Goal: Task Accomplishment & Management: Use online tool/utility

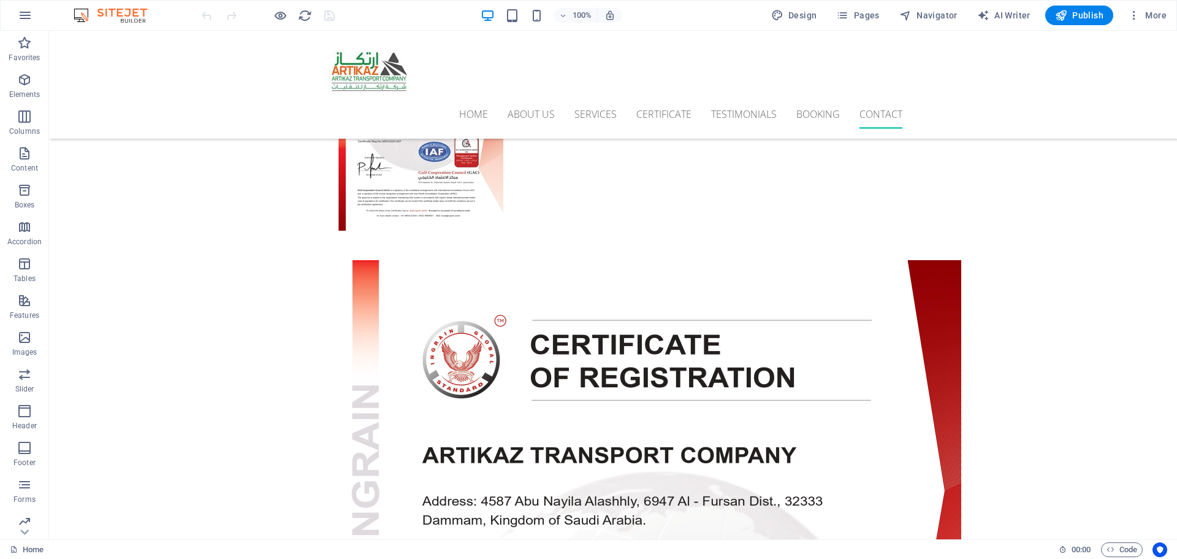
scroll to position [4666, 0]
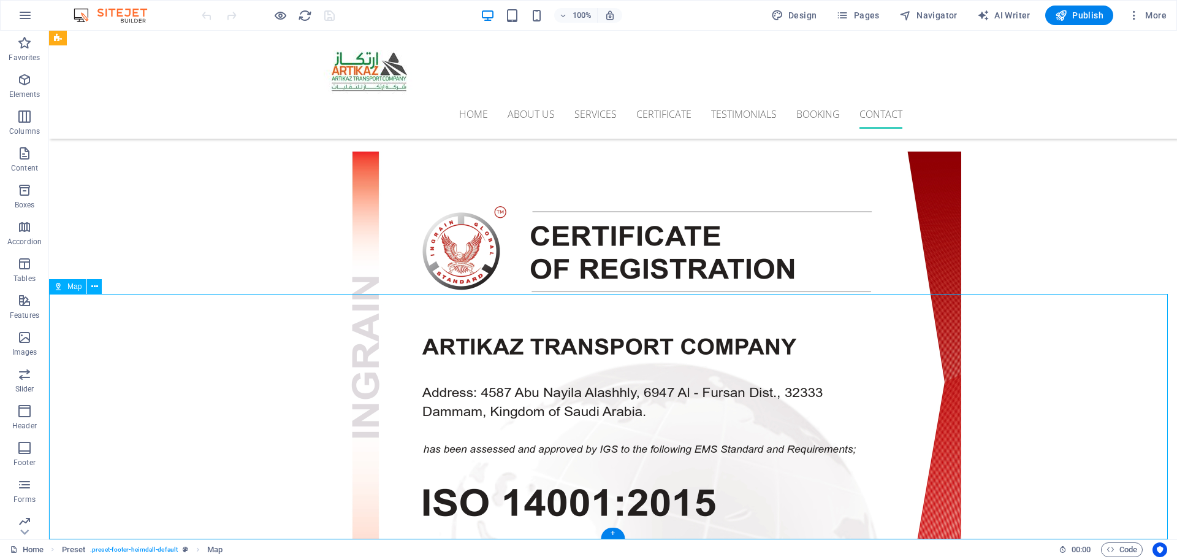
scroll to position [4580, 0]
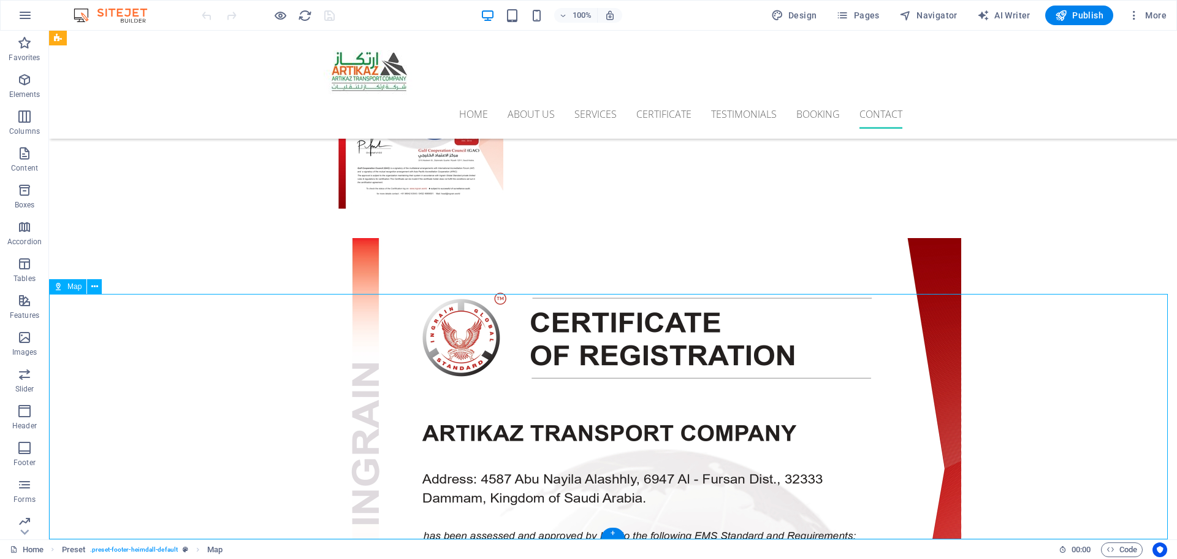
select select "1"
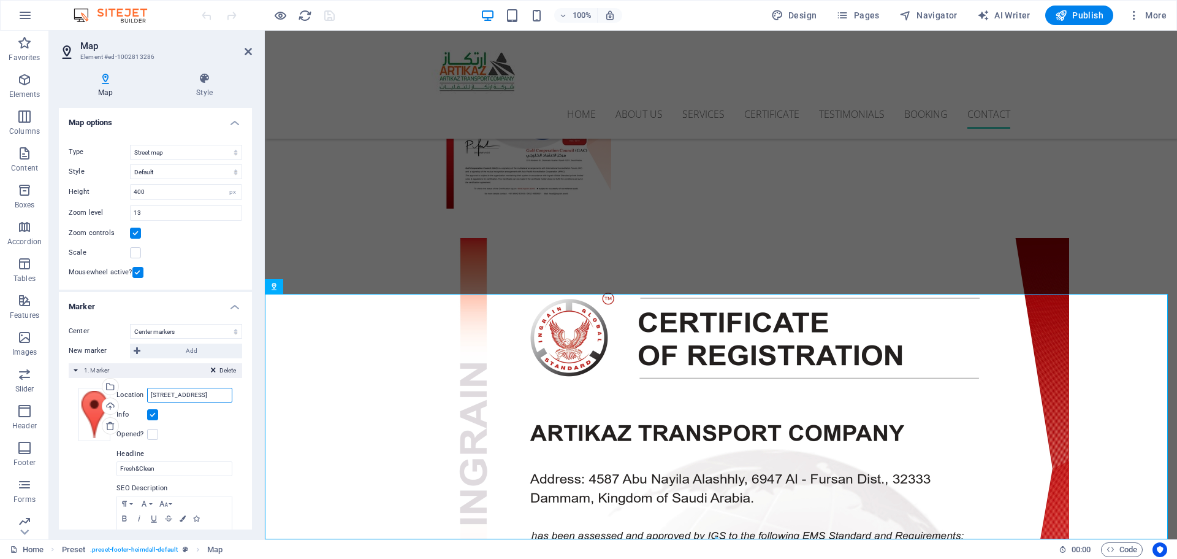
click at [160, 396] on input "5605 SW Orleans St, WA 98116 Seattle" at bounding box center [189, 395] width 85 height 15
click at [161, 396] on input "5605 SW Orleans St, WA 98116 Seattle" at bounding box center [189, 395] width 85 height 15
paste input "<iframe src="https://www.google.com/maps/embed?pb=!1m18!1m12!1m3!1d3575.8010182…"
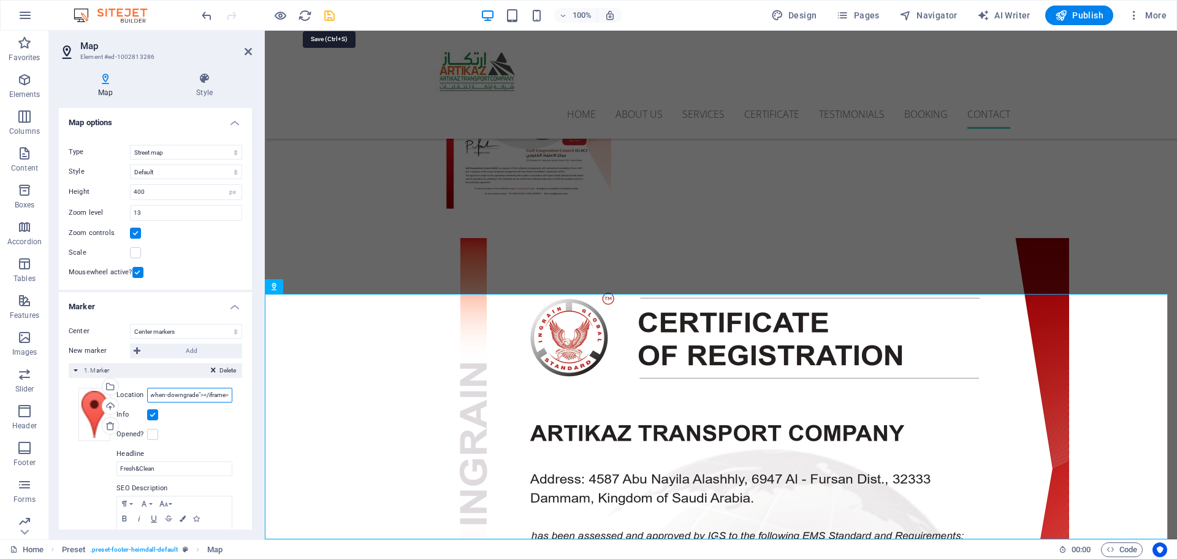
type input "<iframe src="https://www.google.com/maps/embed?pb=!1m18!1m12!1m3!1d3575.8010182…"
click at [327, 12] on icon "save" at bounding box center [330, 16] width 14 height 14
select select
checkbox input "false"
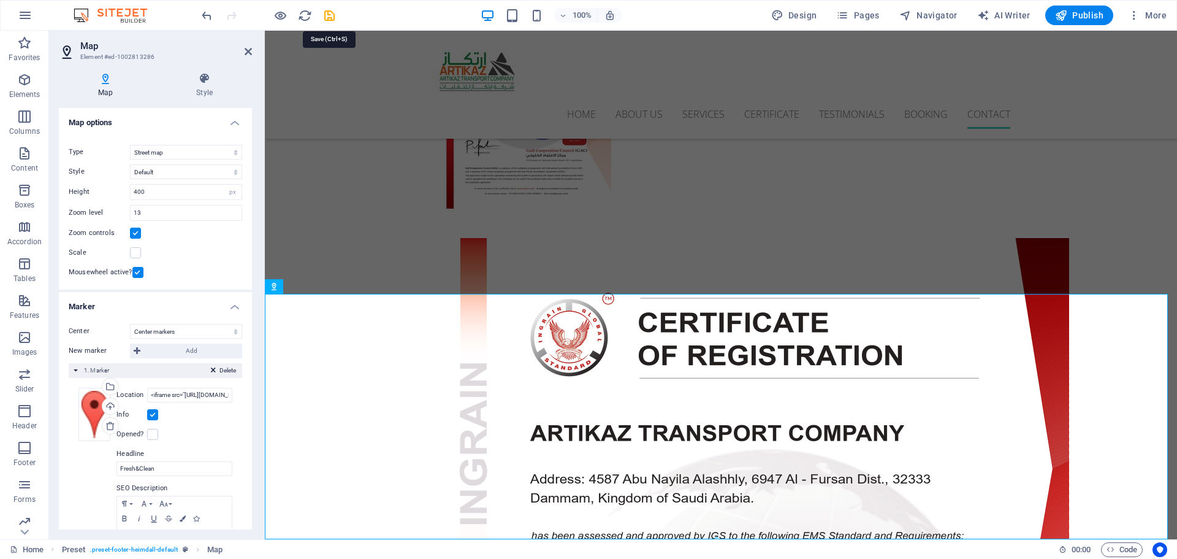
checkbox input "false"
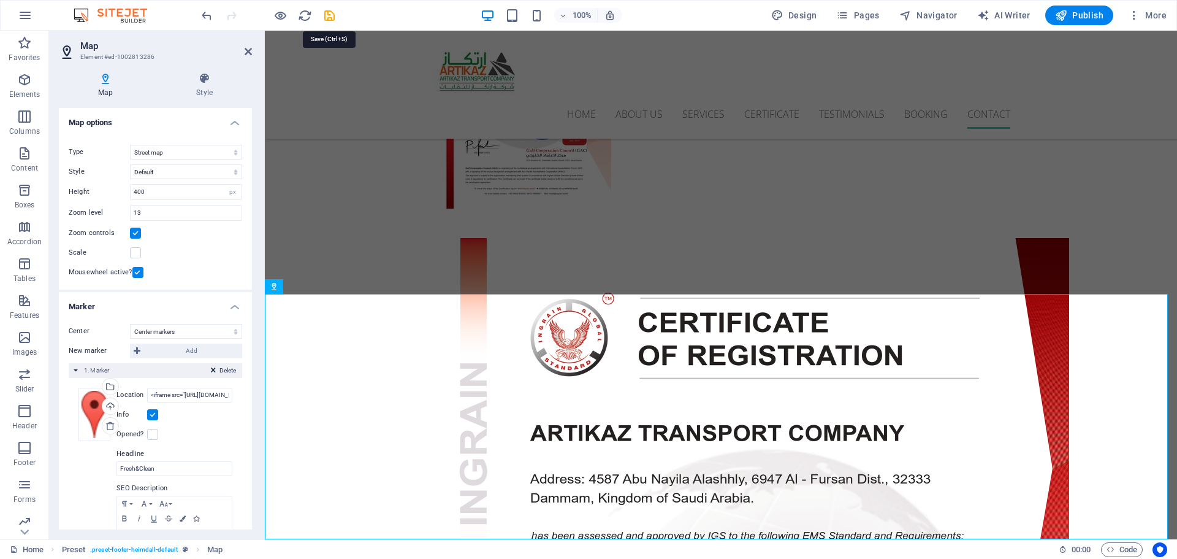
checkbox input "false"
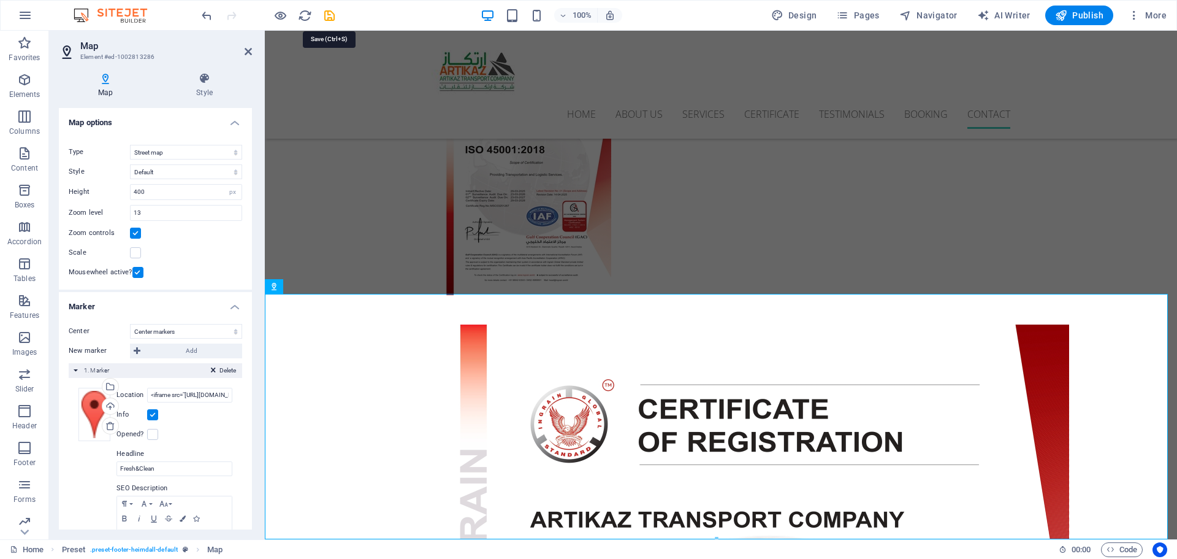
scroll to position [4666, 0]
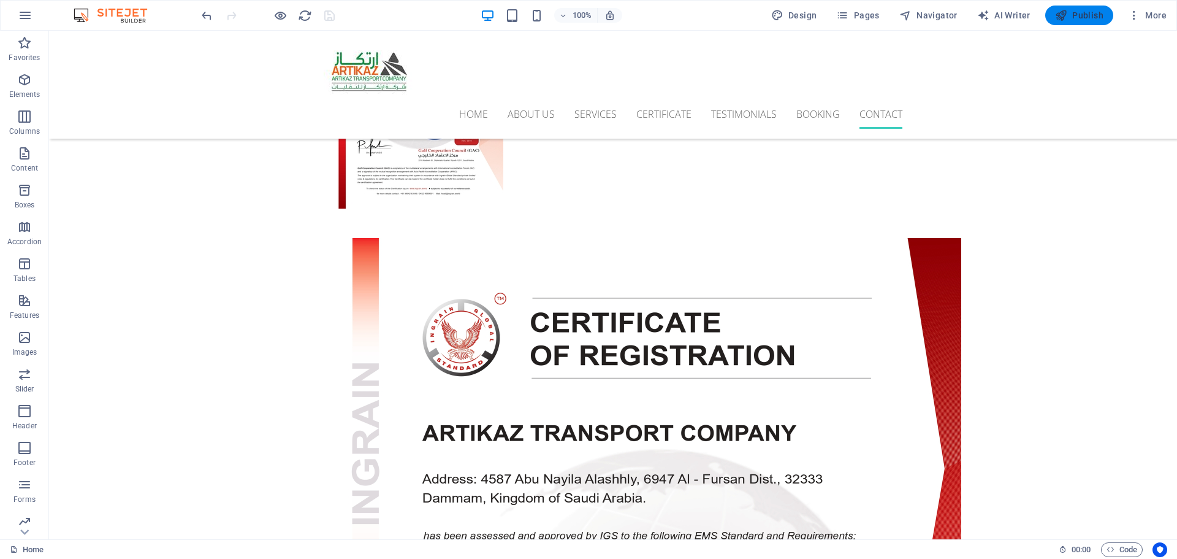
click at [1081, 15] on span "Publish" at bounding box center [1079, 15] width 48 height 12
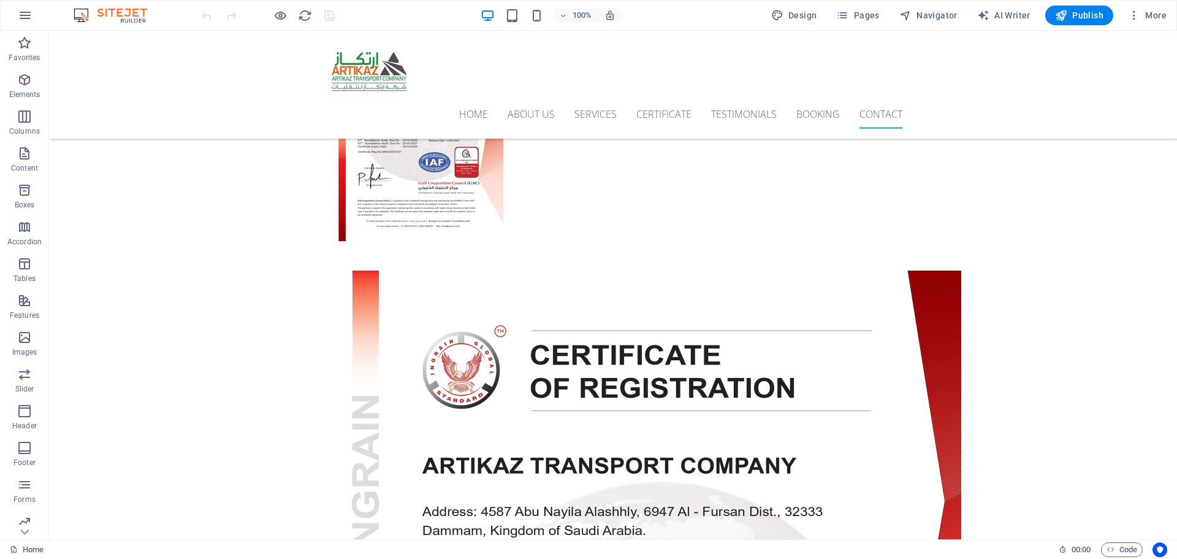
scroll to position [4666, 0]
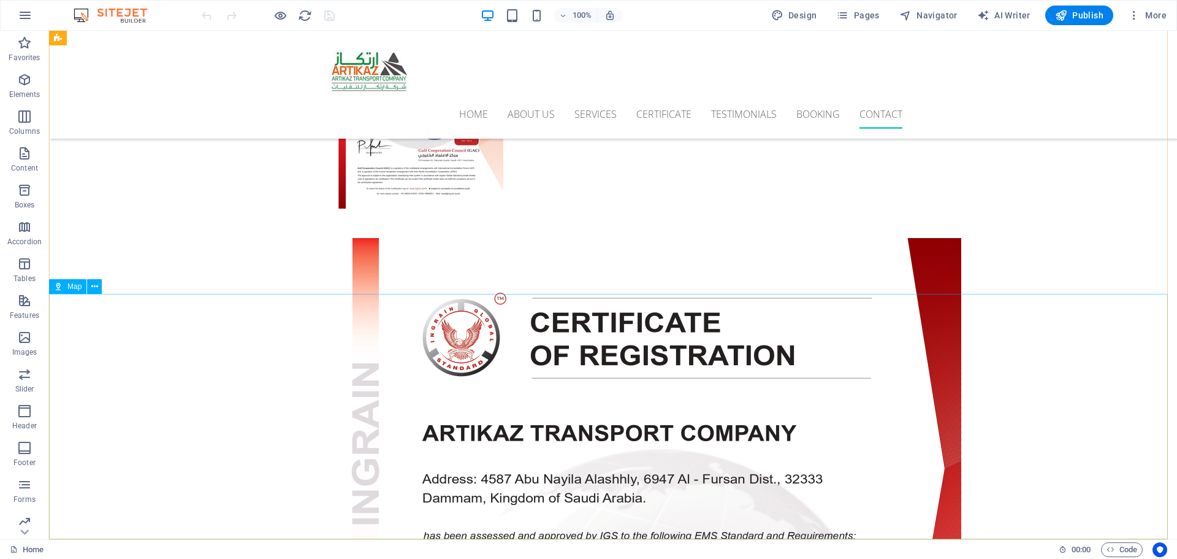
click at [67, 288] on div "Map" at bounding box center [67, 286] width 37 height 15
click at [212, 547] on span "Map" at bounding box center [214, 549] width 15 height 15
click at [212, 553] on span "Map" at bounding box center [214, 549] width 15 height 15
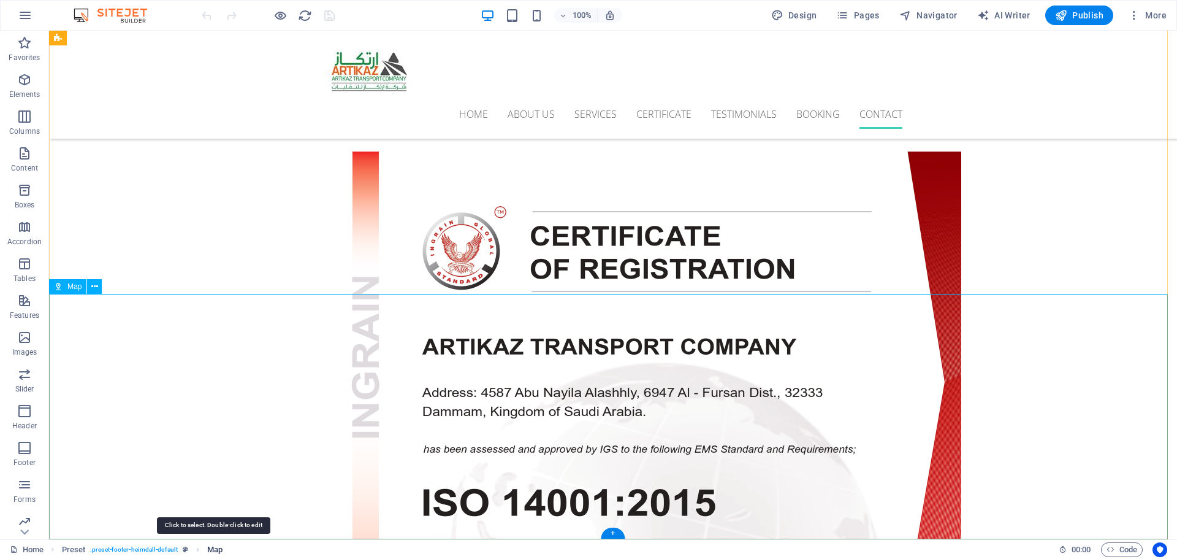
select select "1"
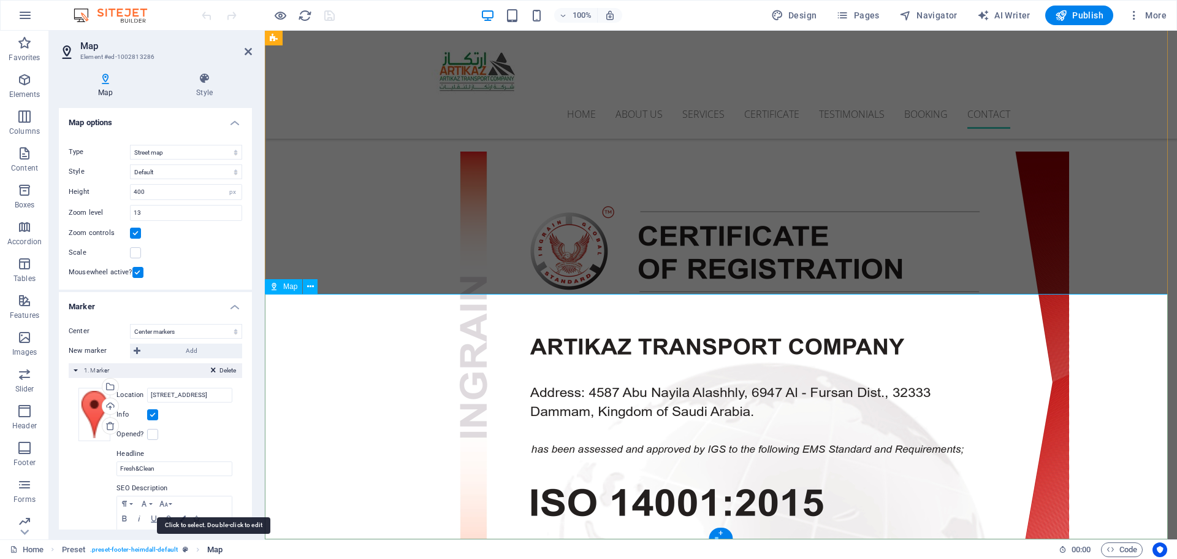
scroll to position [4580, 0]
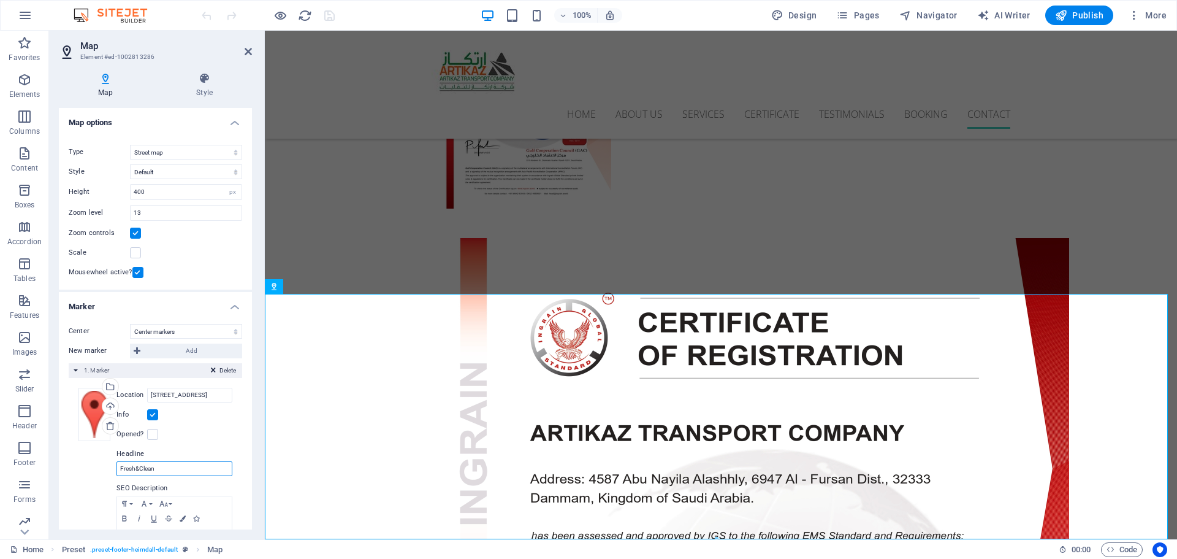
click at [166, 469] on input "Fresh&Clean" at bounding box center [175, 468] width 116 height 15
drag, startPoint x: 170, startPoint y: 467, endPoint x: 115, endPoint y: 469, distance: 55.2
click at [115, 469] on div "Location 5605 SW Orleans St, WA 98116 Seattle Width auto px Info Opened? Headli…" at bounding box center [172, 491] width 119 height 206
type input "Artikaz Transport Company"
click at [170, 389] on input "5605 SW Orleans St, WA 98116 Seattle" at bounding box center [189, 395] width 85 height 15
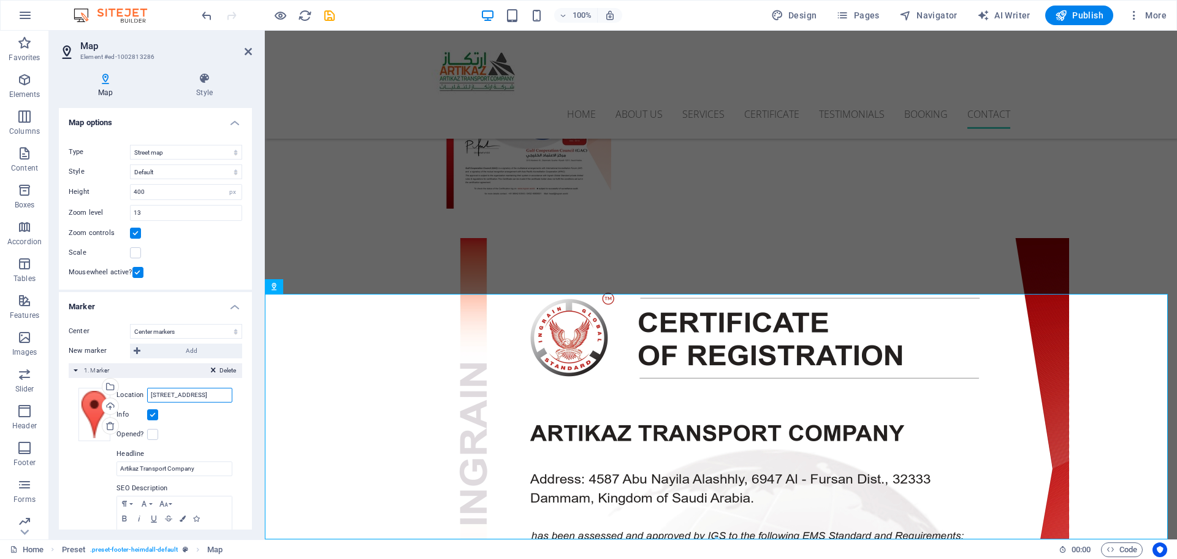
click at [170, 391] on input "5605 SW Orleans St, WA 98116 Seattle" at bounding box center [189, 395] width 85 height 15
paste input "<iframe src="https://www.google.com/maps/embed?pb=!1m18!1m12!1m3!1d3575.8010182…"
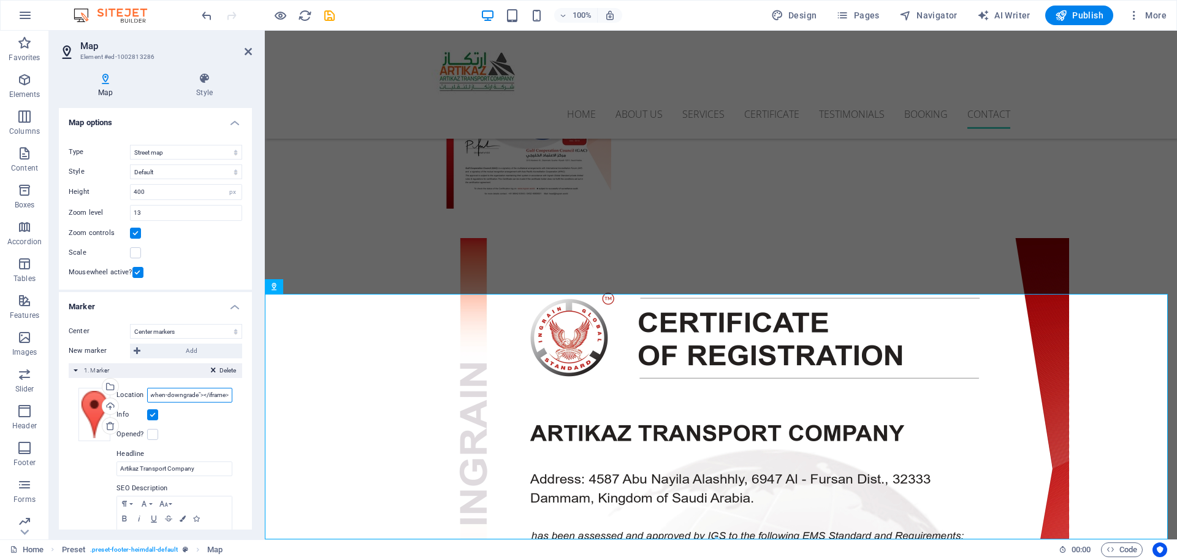
type input "<iframe src="https://www.google.com/maps/embed?pb=!1m18!1m12!1m3!1d3575.8010182…"
click at [77, 371] on div "Delete 1. Marker" at bounding box center [156, 370] width 174 height 15
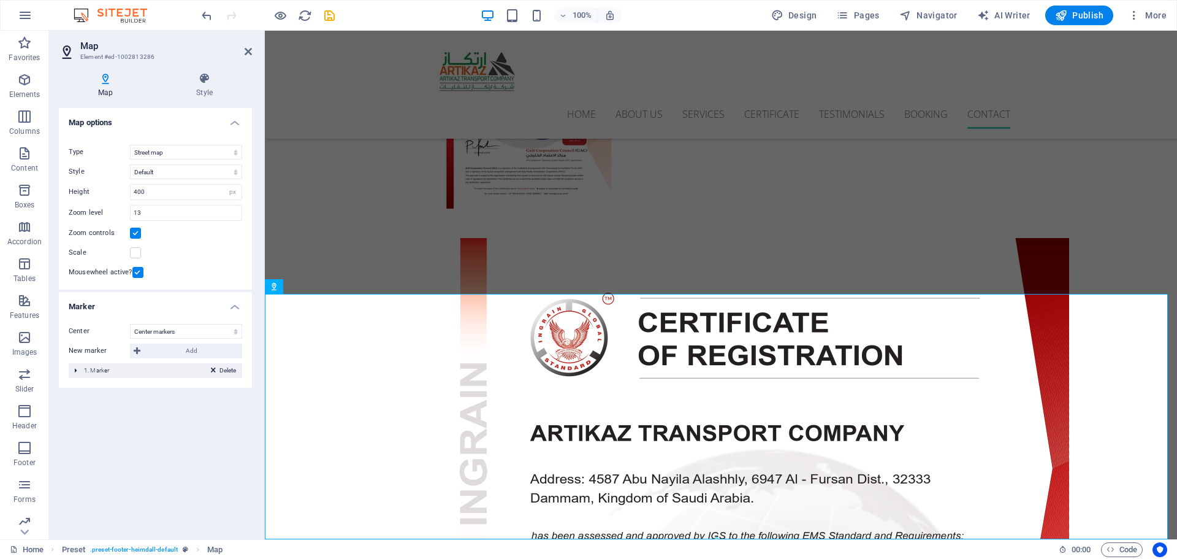
click at [77, 371] on div "Delete 1. Marker" at bounding box center [156, 370] width 174 height 15
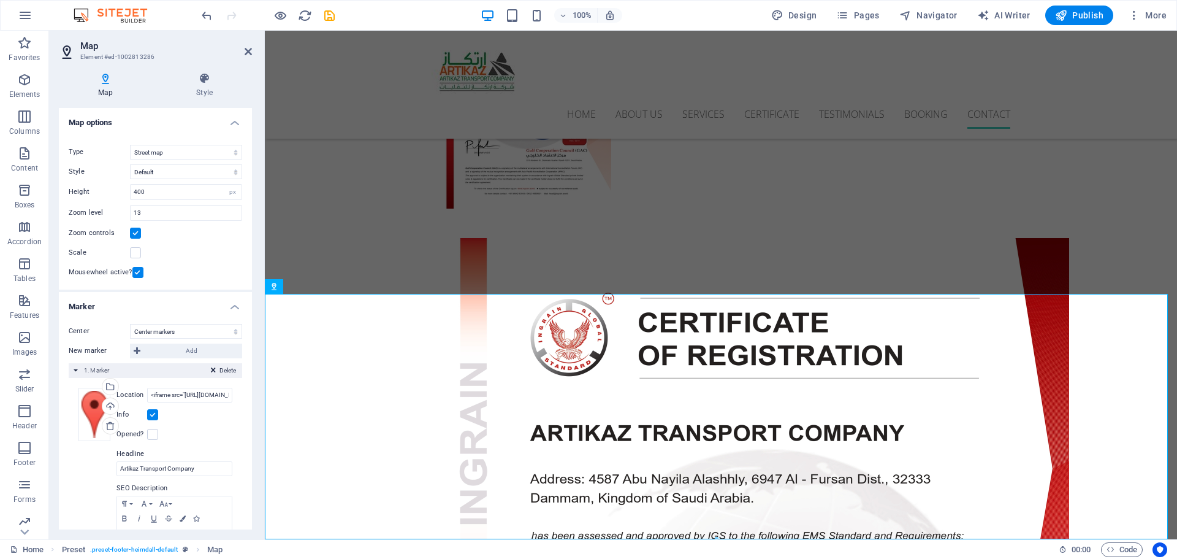
click at [102, 83] on icon at bounding box center [105, 78] width 93 height 12
click at [329, 15] on icon "save" at bounding box center [330, 16] width 14 height 14
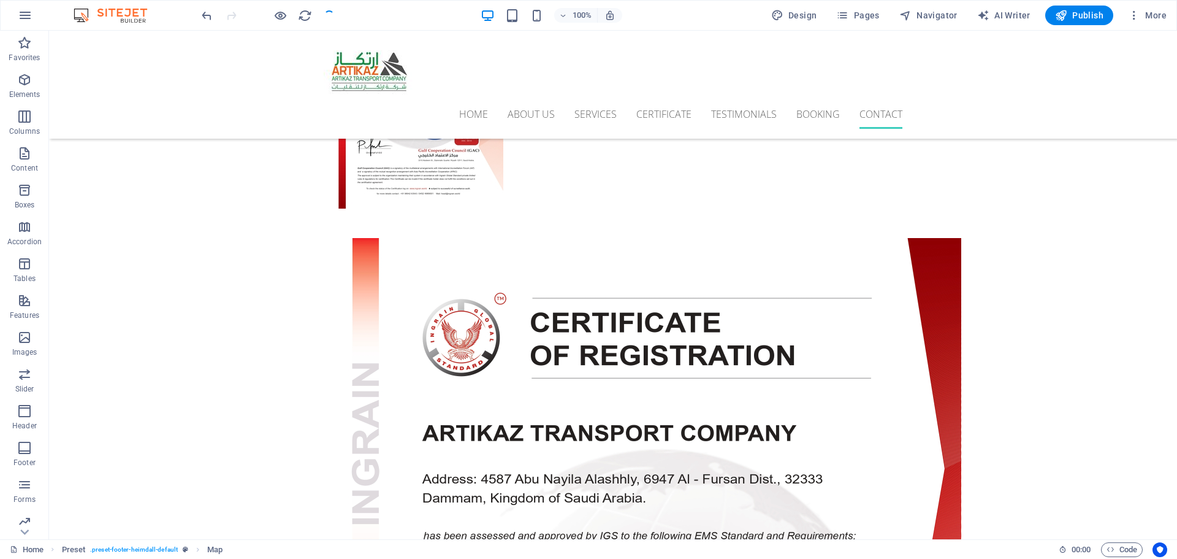
select select
checkbox input "false"
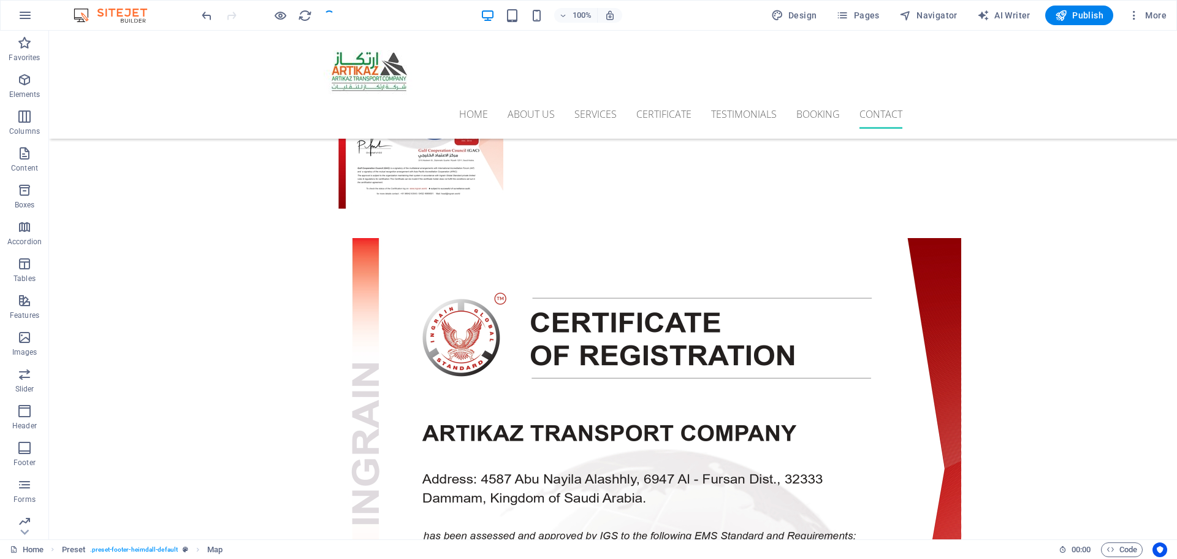
checkbox input "false"
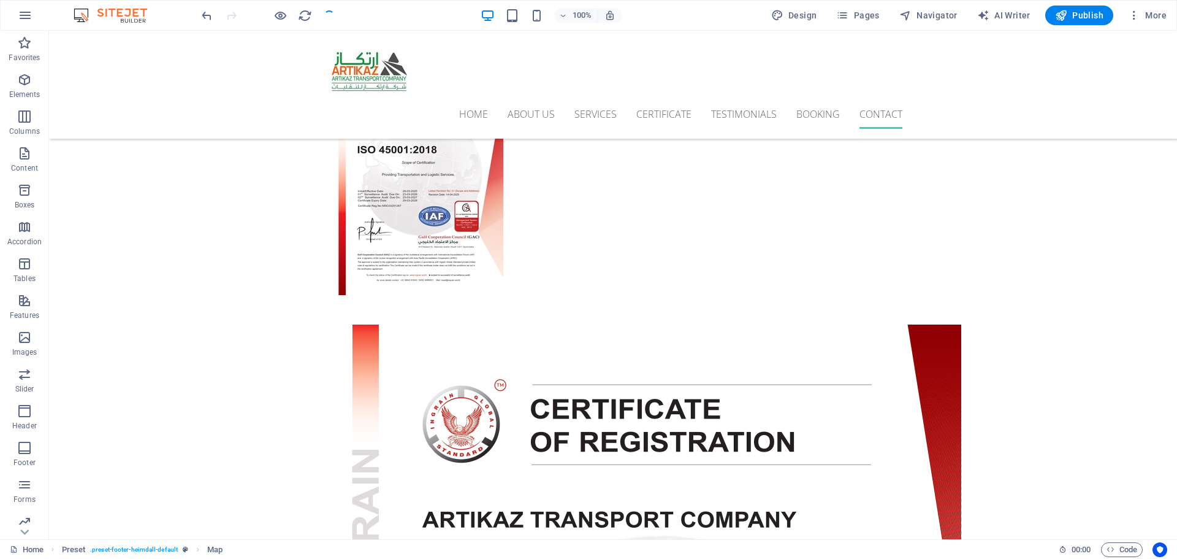
scroll to position [4666, 0]
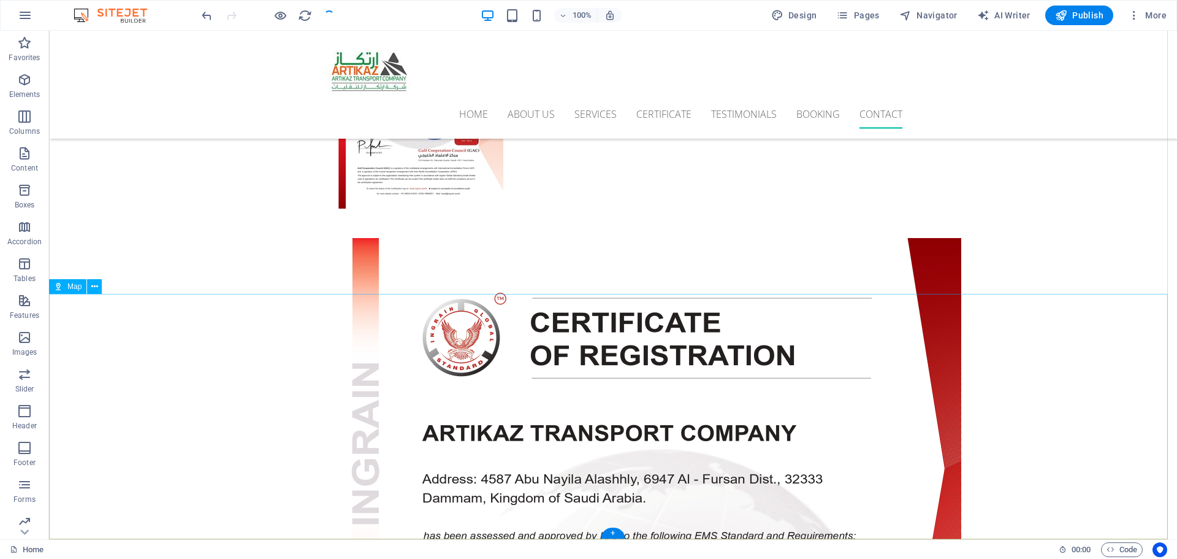
select select "1"
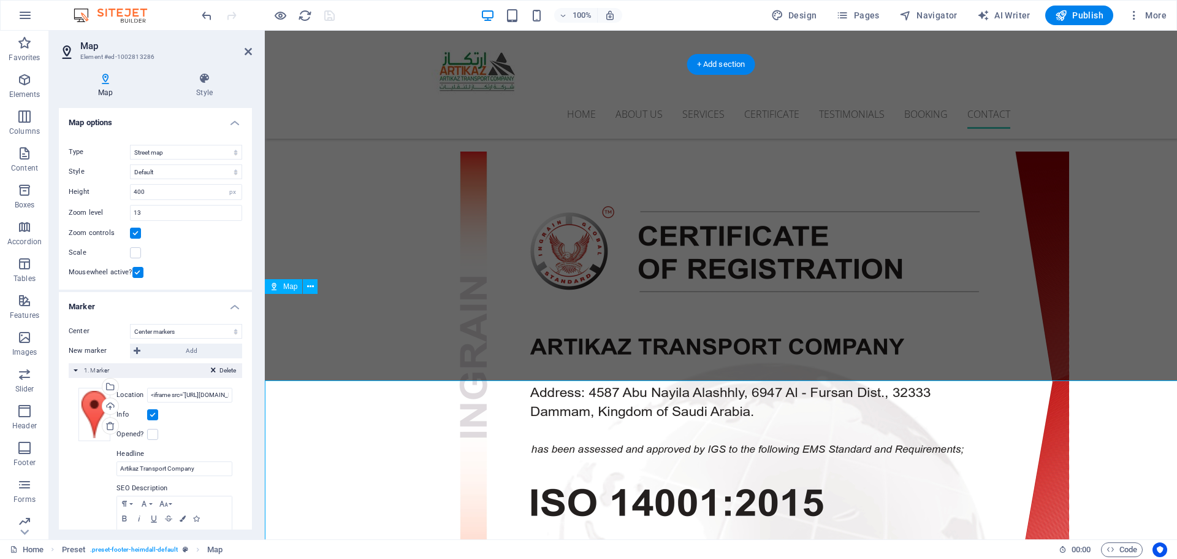
scroll to position [4580, 0]
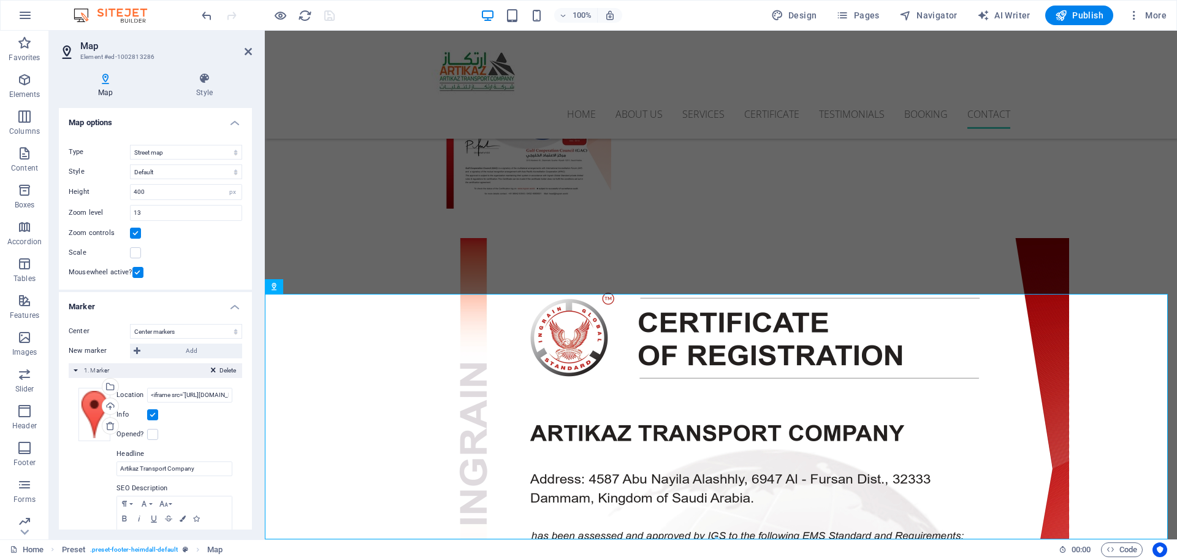
drag, startPoint x: 90, startPoint y: 50, endPoint x: 97, endPoint y: 53, distance: 8.0
click at [90, 50] on h2 "Map" at bounding box center [166, 45] width 172 height 11
click at [144, 60] on h3 "Element #ed-1002813286" at bounding box center [153, 57] width 147 height 11
click at [140, 56] on h3 "Element #ed-1002813286" at bounding box center [153, 57] width 147 height 11
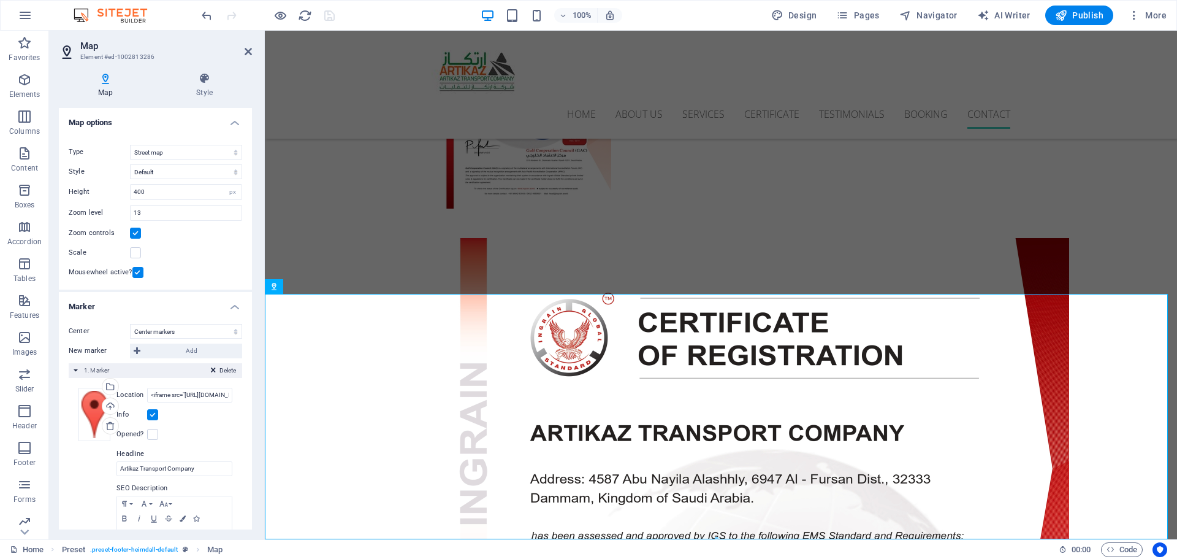
click at [140, 56] on h3 "Element #ed-1002813286" at bounding box center [153, 57] width 147 height 11
click at [63, 55] on icon at bounding box center [68, 52] width 18 height 20
click at [65, 53] on icon at bounding box center [68, 52] width 18 height 20
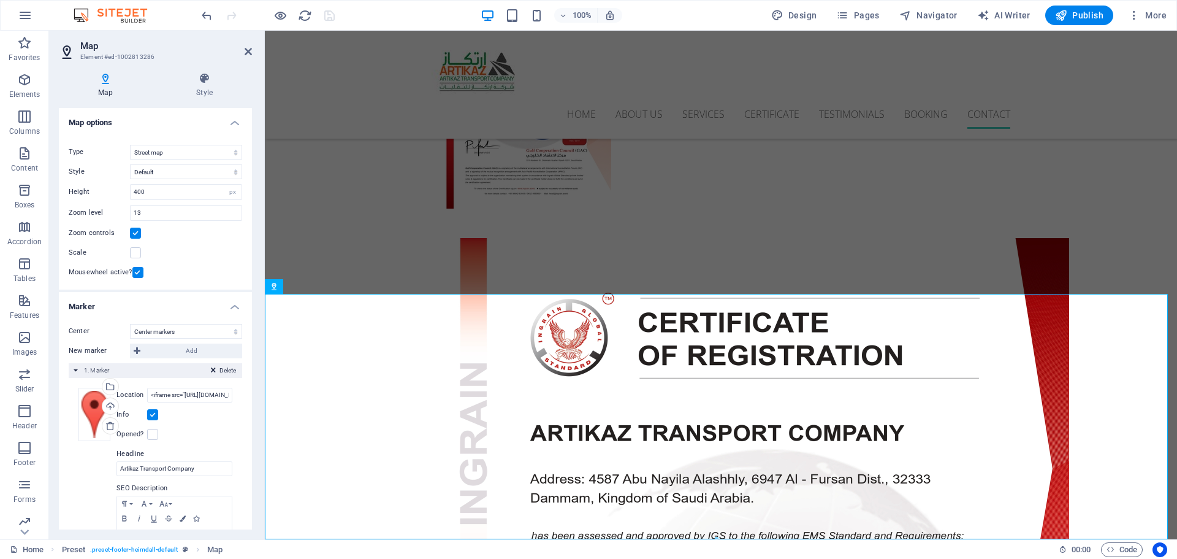
click at [65, 53] on icon at bounding box center [68, 52] width 18 height 20
click at [118, 385] on div "Select files from the file manager, stock photos, or upload file(s)" at bounding box center [158, 387] width 80 height 46
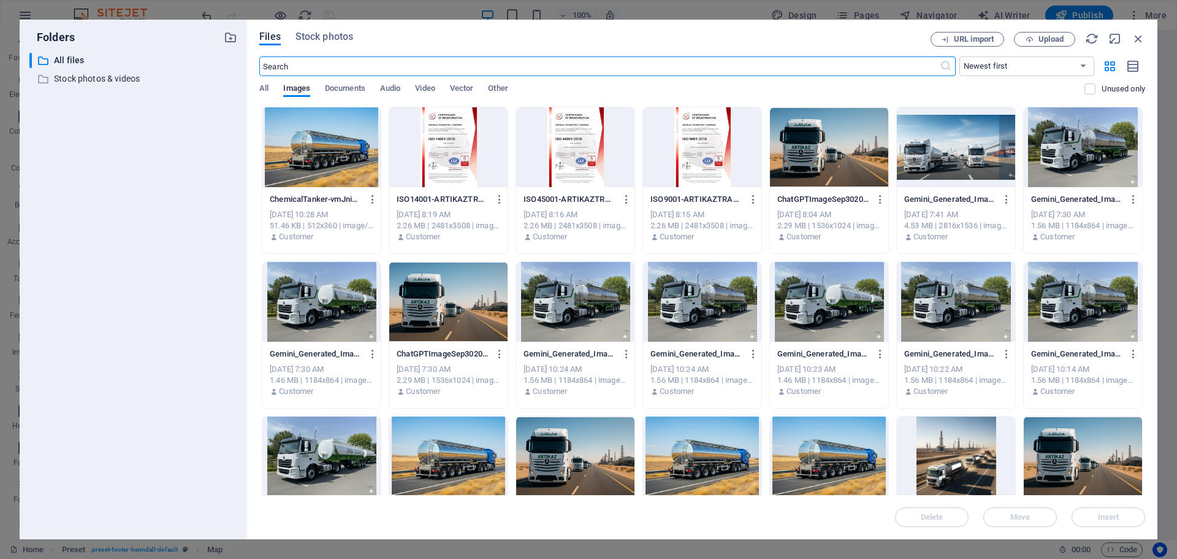
scroll to position [4481, 0]
click at [1139, 39] on icon "button" at bounding box center [1138, 38] width 13 height 13
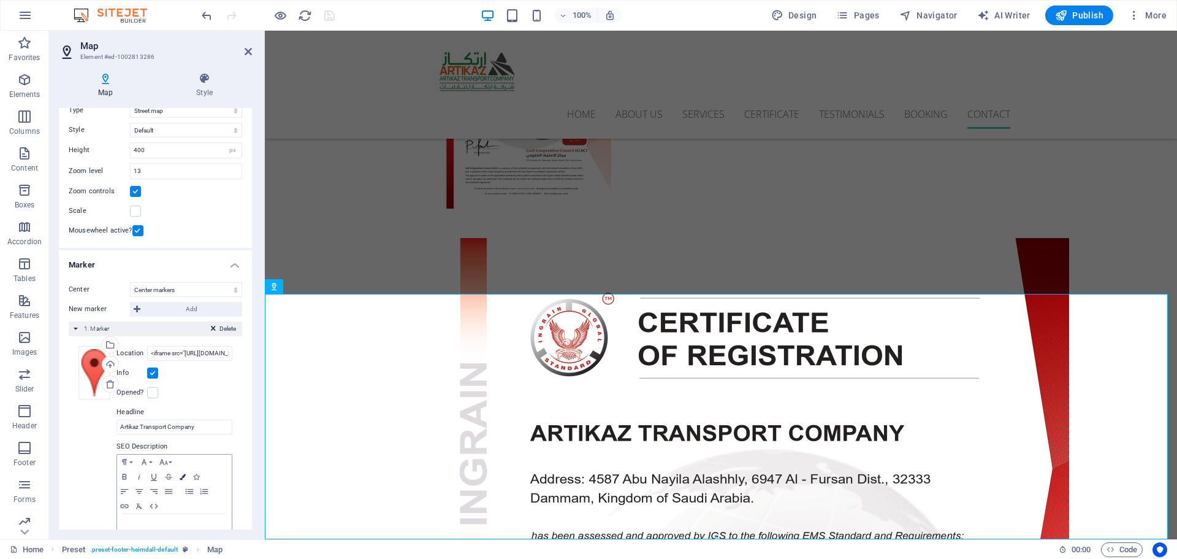
scroll to position [84, 0]
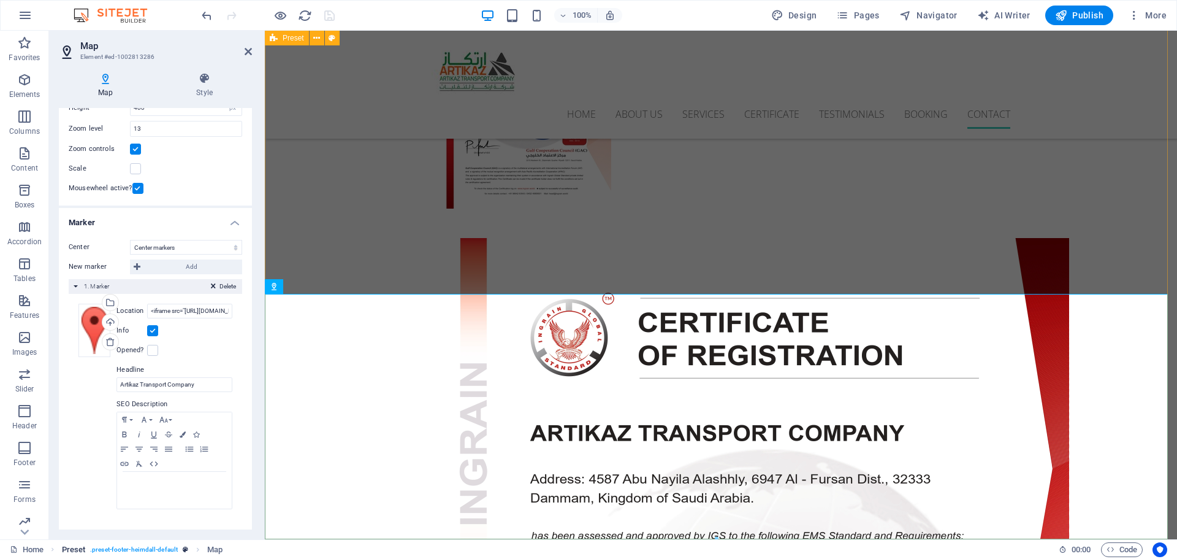
click at [139, 551] on span ". preset-footer-heimdall-default" at bounding box center [134, 549] width 88 height 15
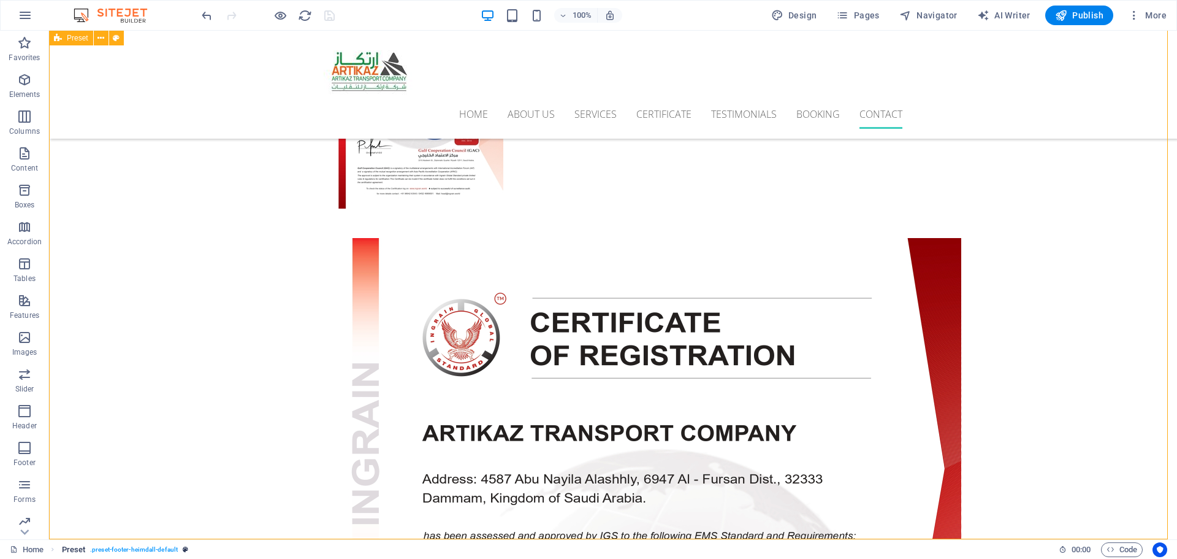
scroll to position [4666, 0]
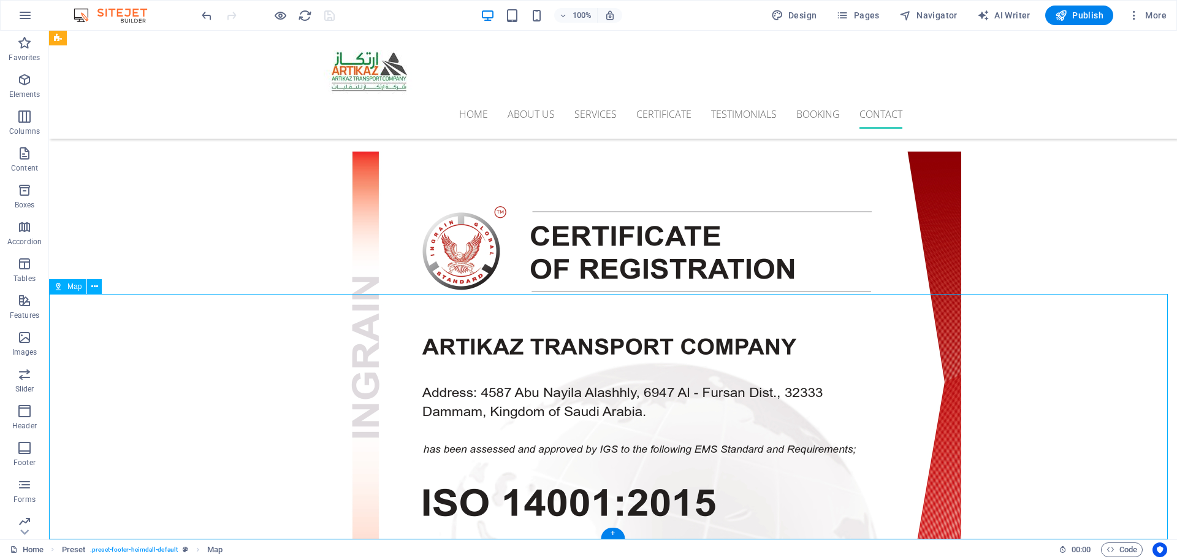
scroll to position [4580, 0]
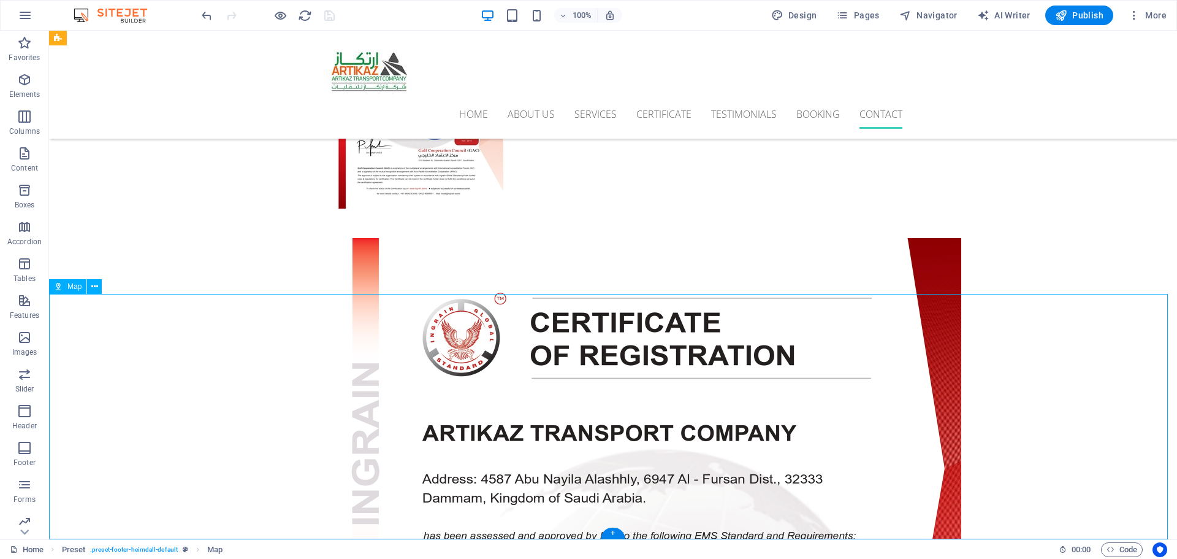
select select "1"
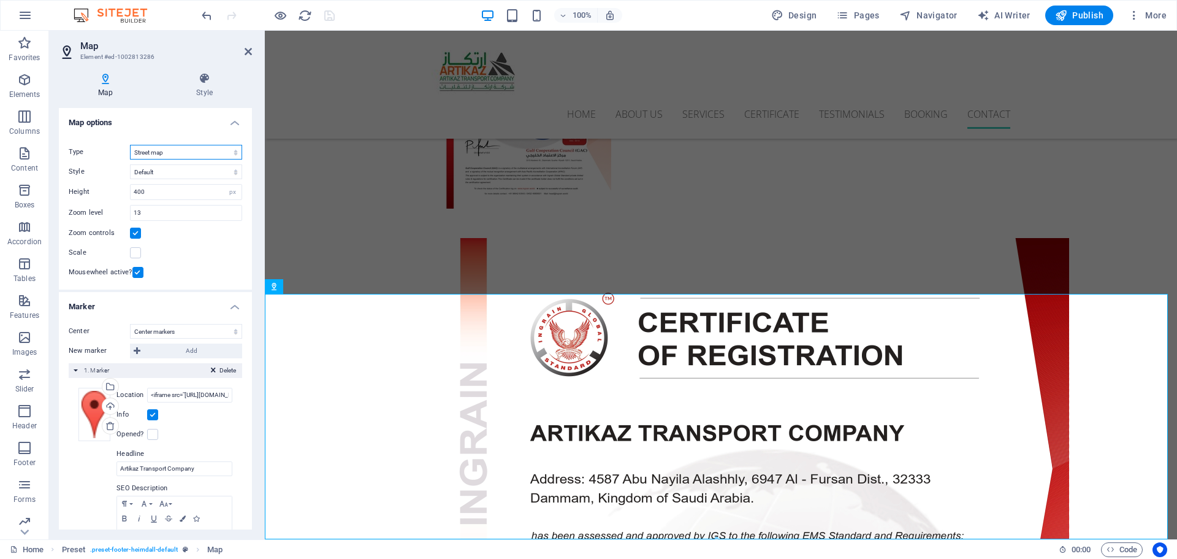
click at [183, 152] on select "Street map Satellite view Satellite view with streets Terrain map" at bounding box center [186, 152] width 112 height 15
click at [137, 254] on label at bounding box center [135, 252] width 11 height 11
click at [0, 0] on input "Scale" at bounding box center [0, 0] width 0 height 0
click at [331, 16] on icon "save" at bounding box center [330, 16] width 14 height 14
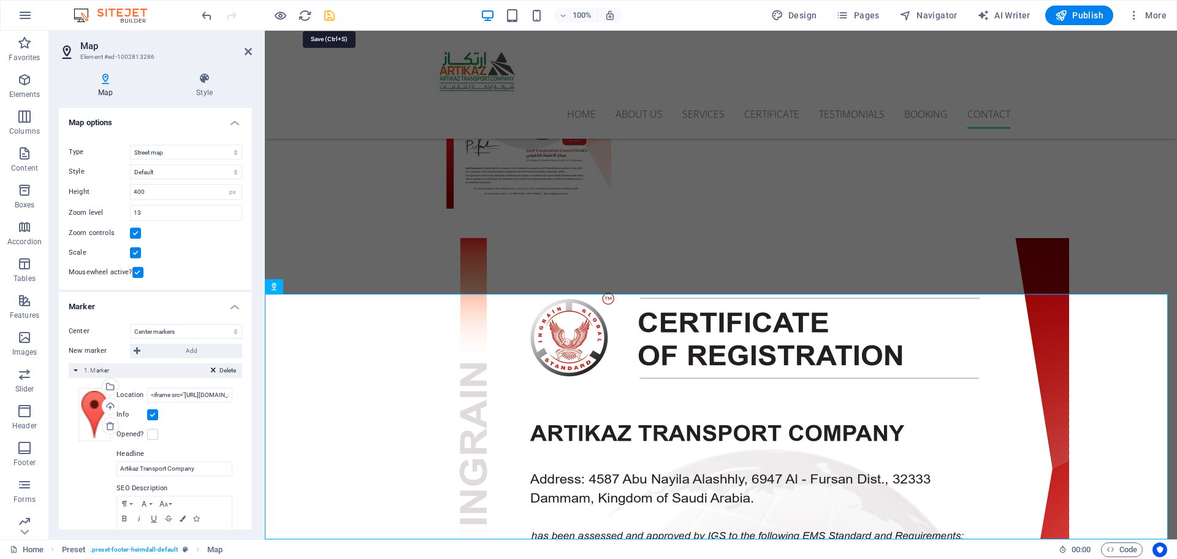
select select
checkbox input "false"
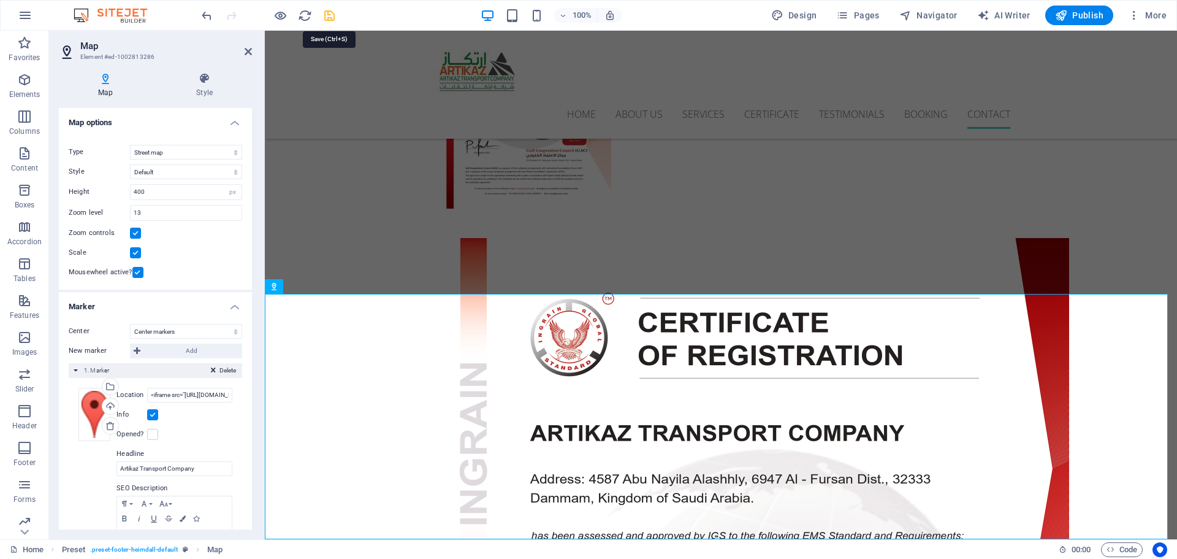
checkbox input "false"
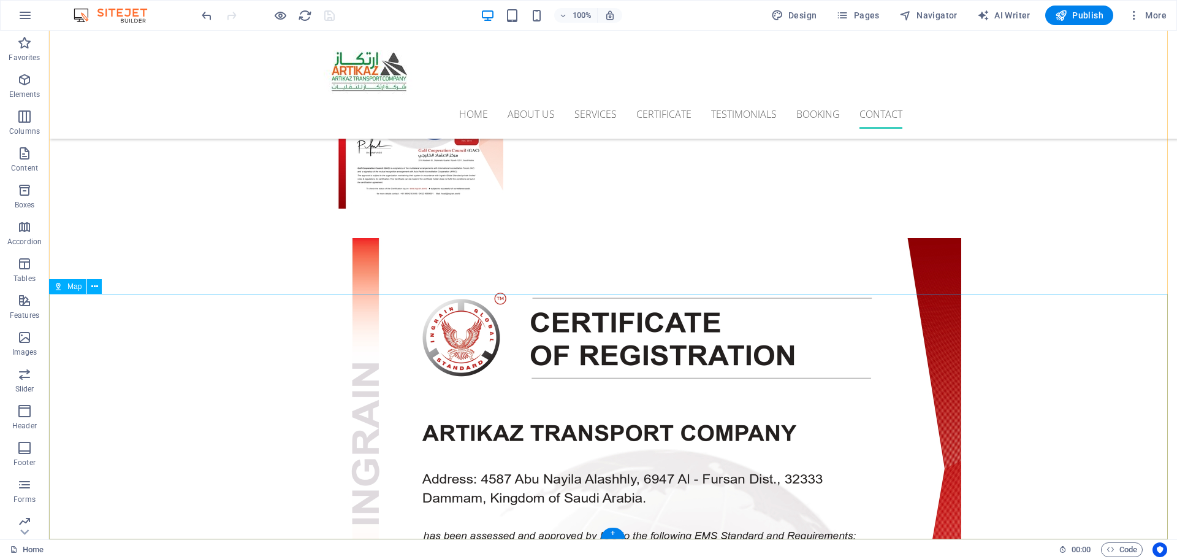
select select "1"
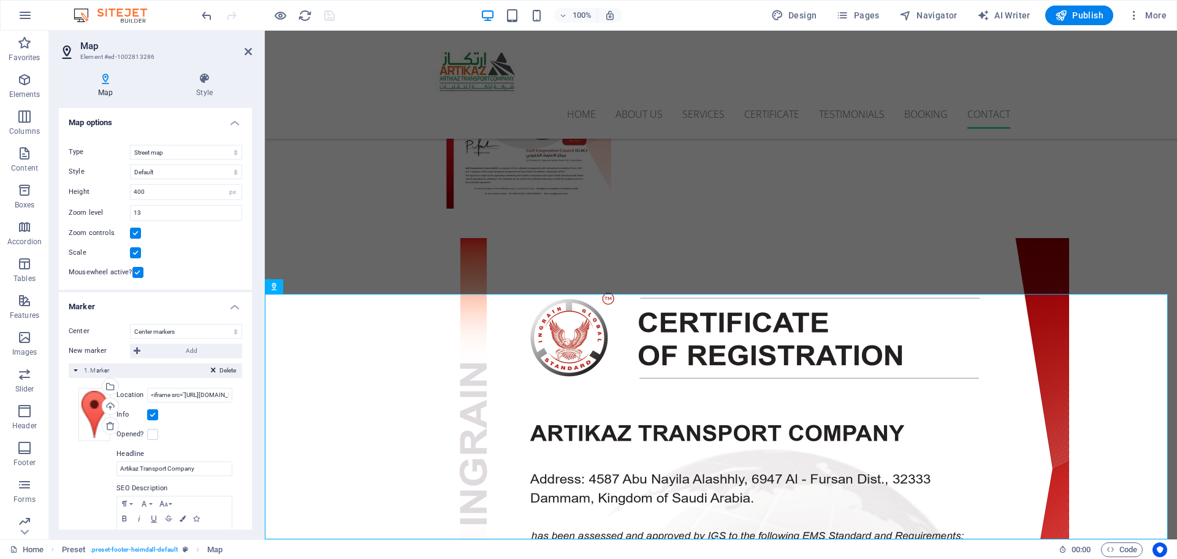
scroll to position [84, 0]
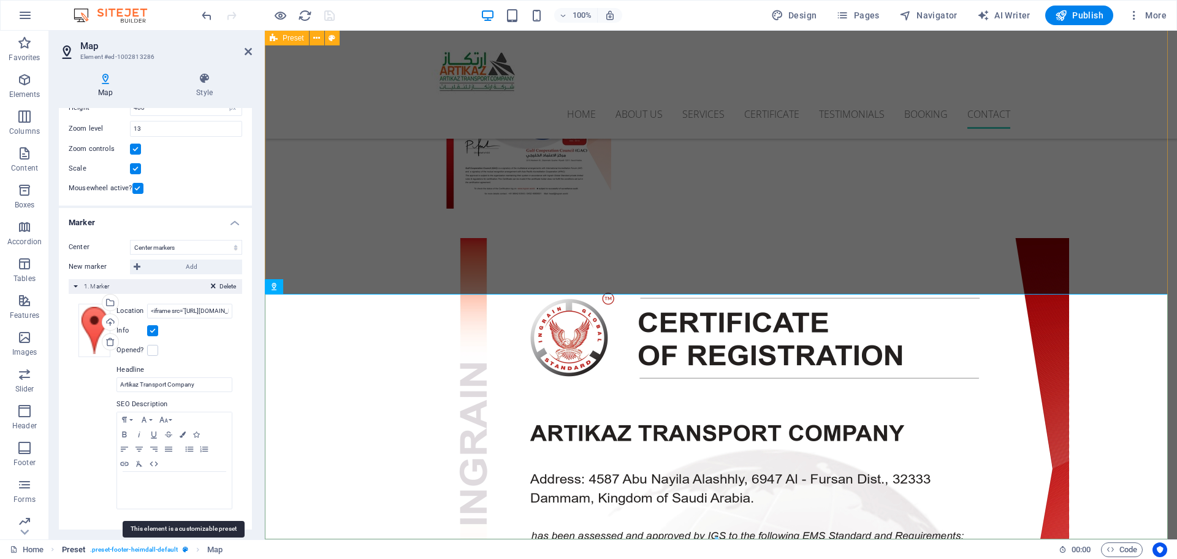
click at [184, 549] on icon "breadcrumb" at bounding box center [186, 549] width 6 height 7
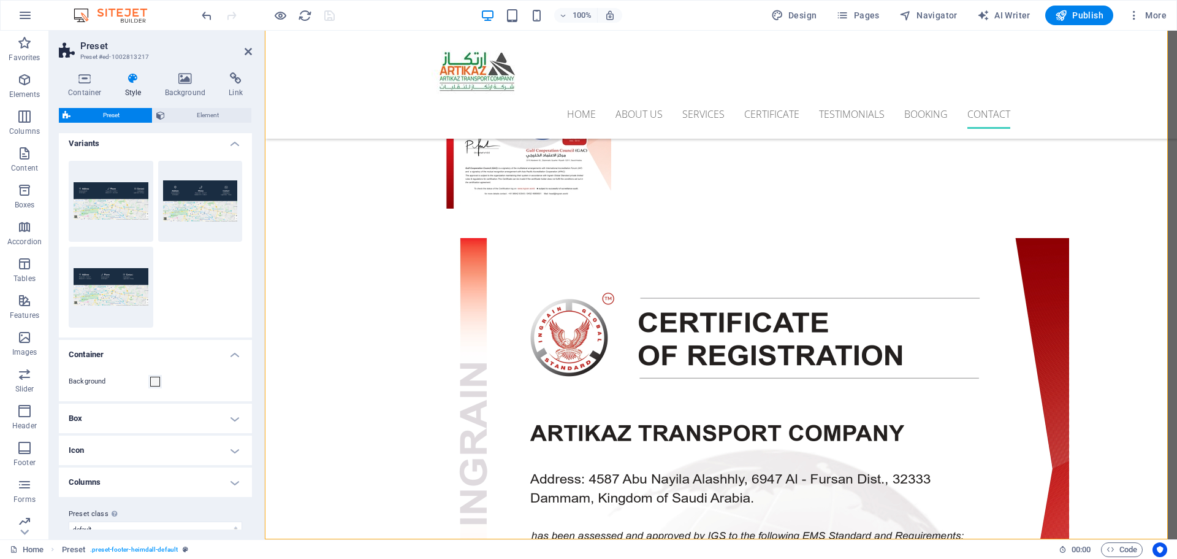
scroll to position [0, 0]
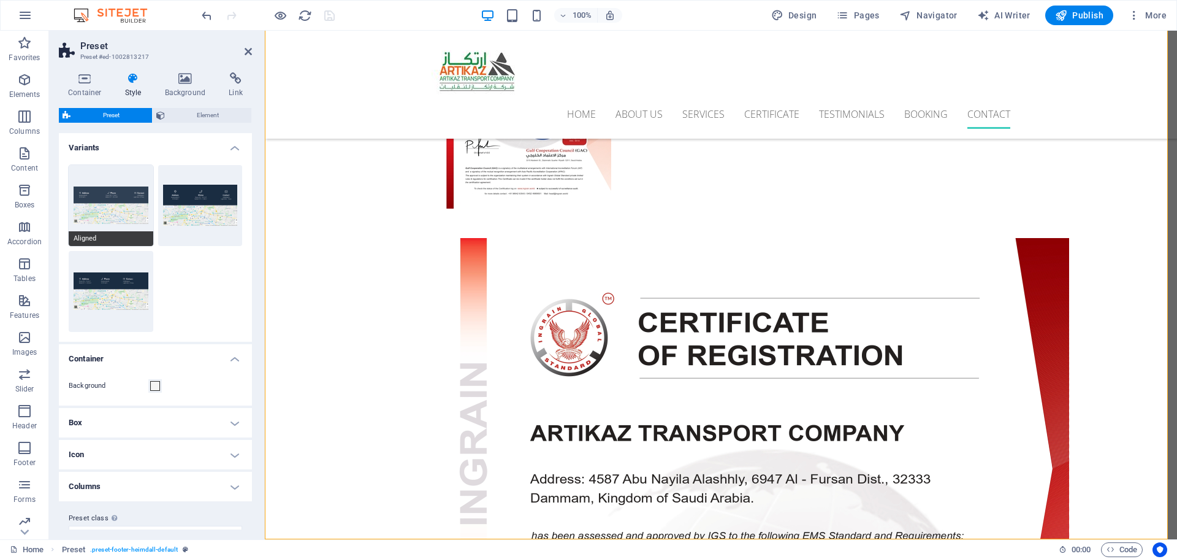
click at [107, 203] on button "Aligned" at bounding box center [111, 205] width 85 height 81
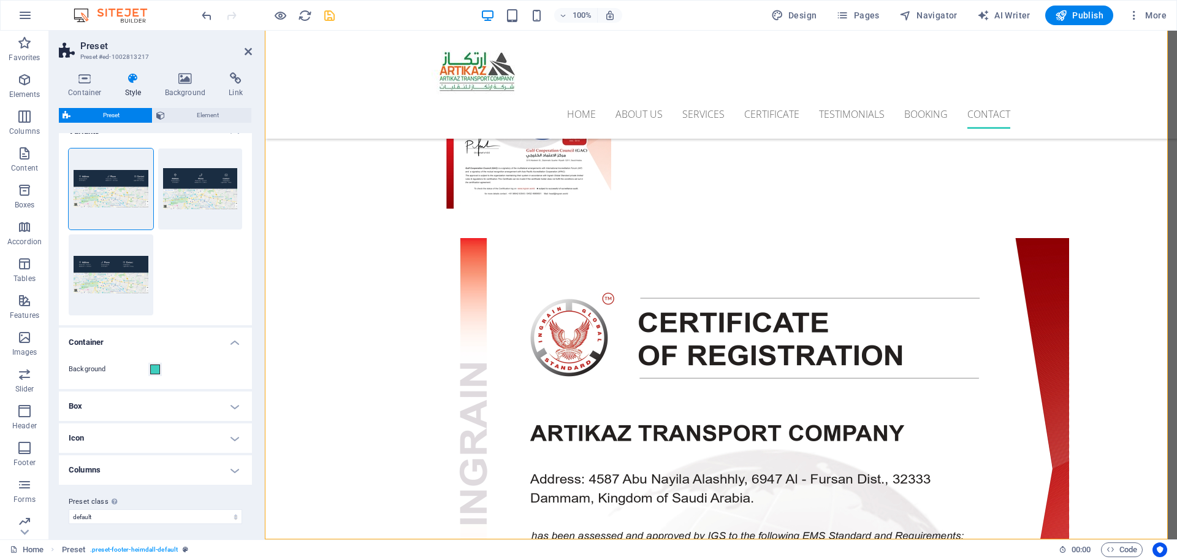
scroll to position [21, 0]
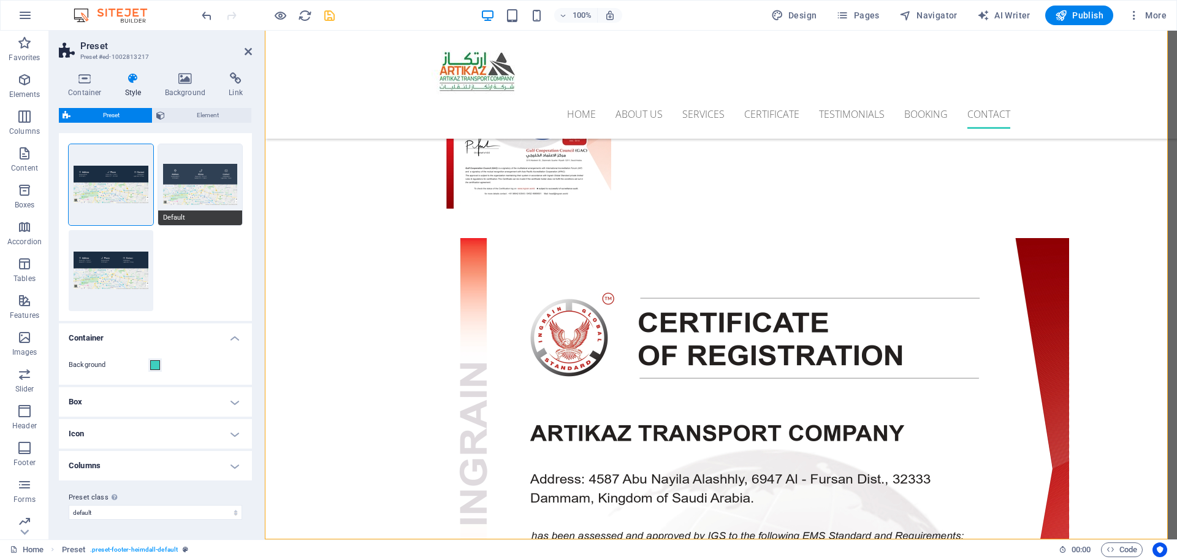
click at [186, 178] on button "Default" at bounding box center [200, 184] width 85 height 81
click at [199, 116] on span "Element" at bounding box center [209, 115] width 80 height 15
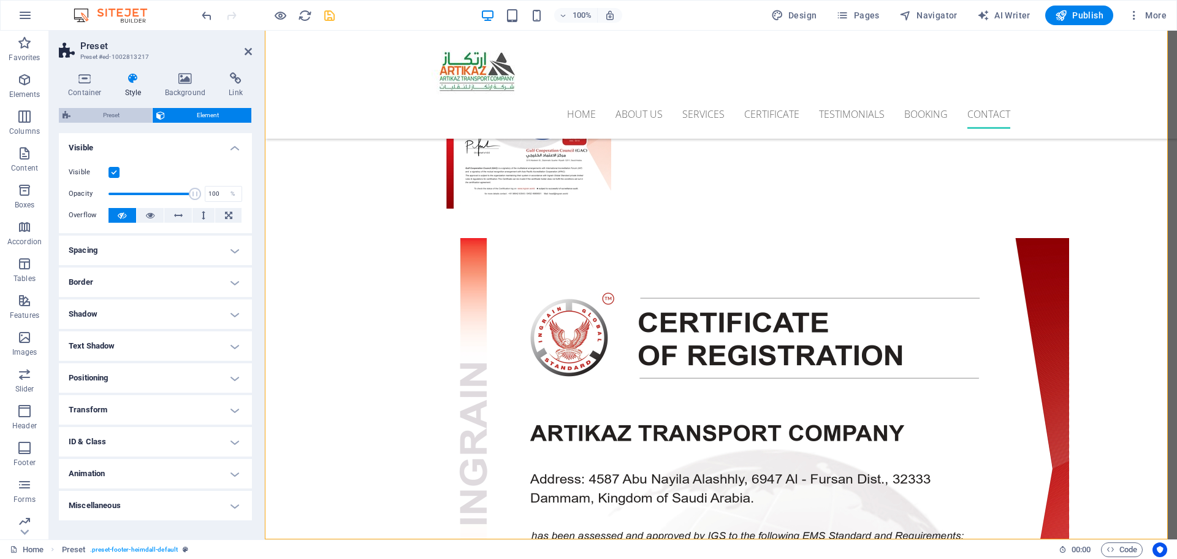
click at [113, 115] on span "Preset" at bounding box center [111, 115] width 74 height 15
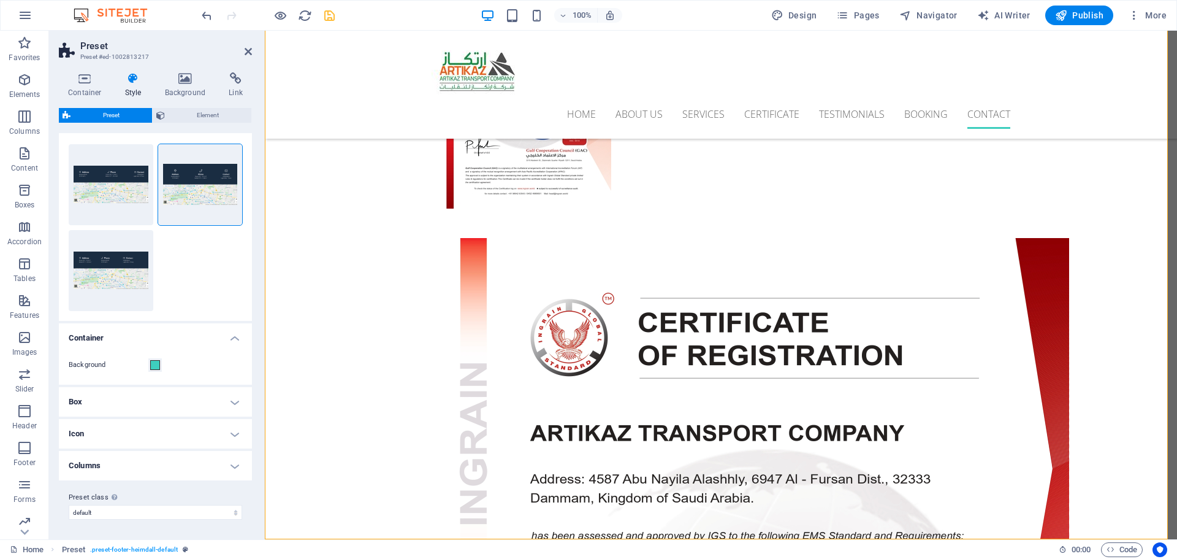
scroll to position [4575, 0]
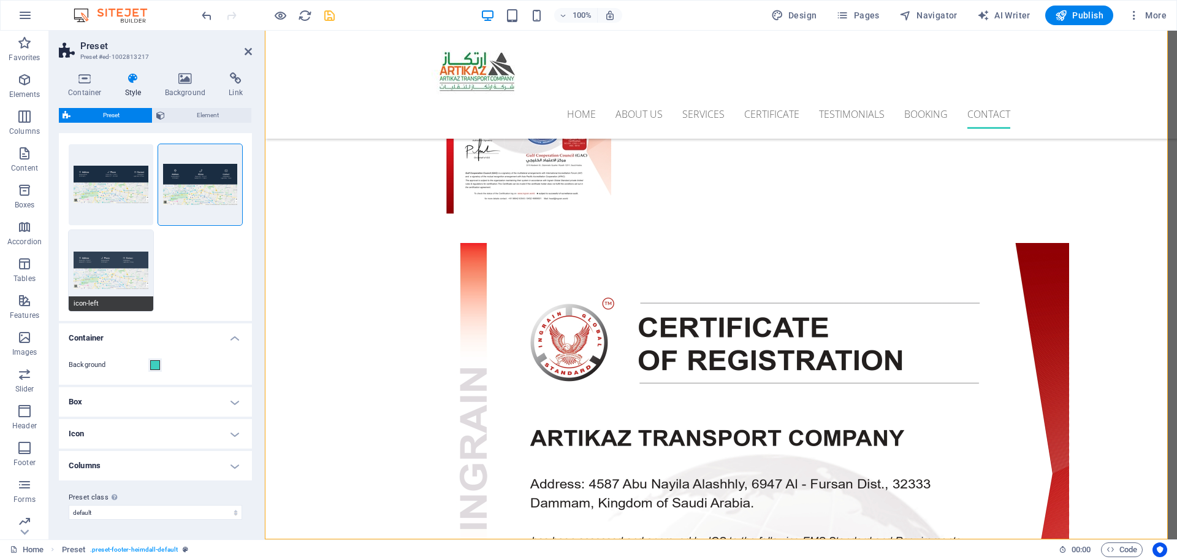
click at [104, 260] on button "icon-left" at bounding box center [111, 270] width 85 height 81
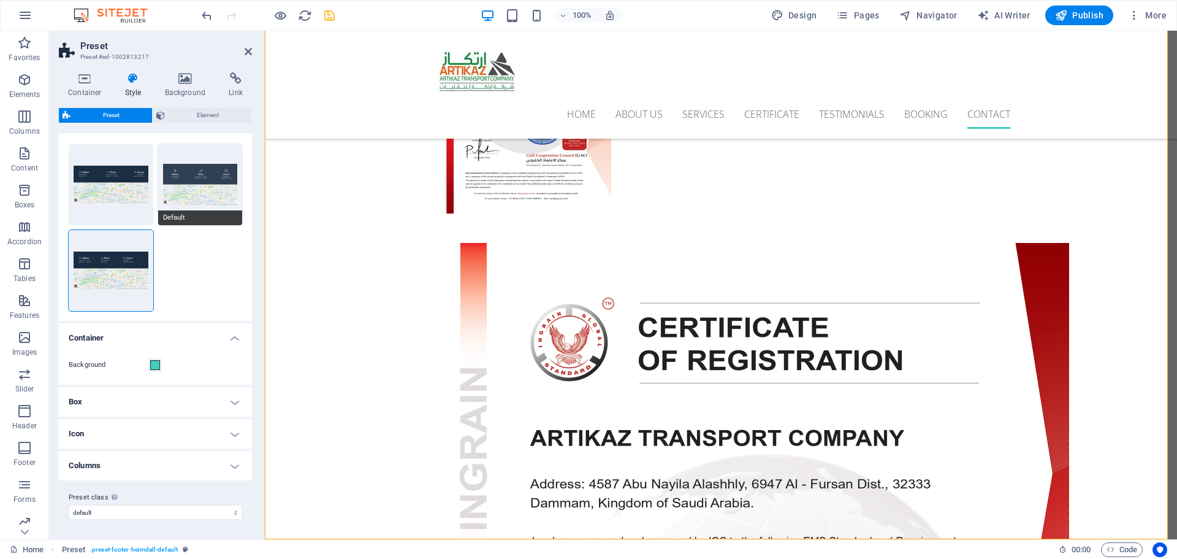
click at [182, 186] on button "Default" at bounding box center [200, 184] width 85 height 81
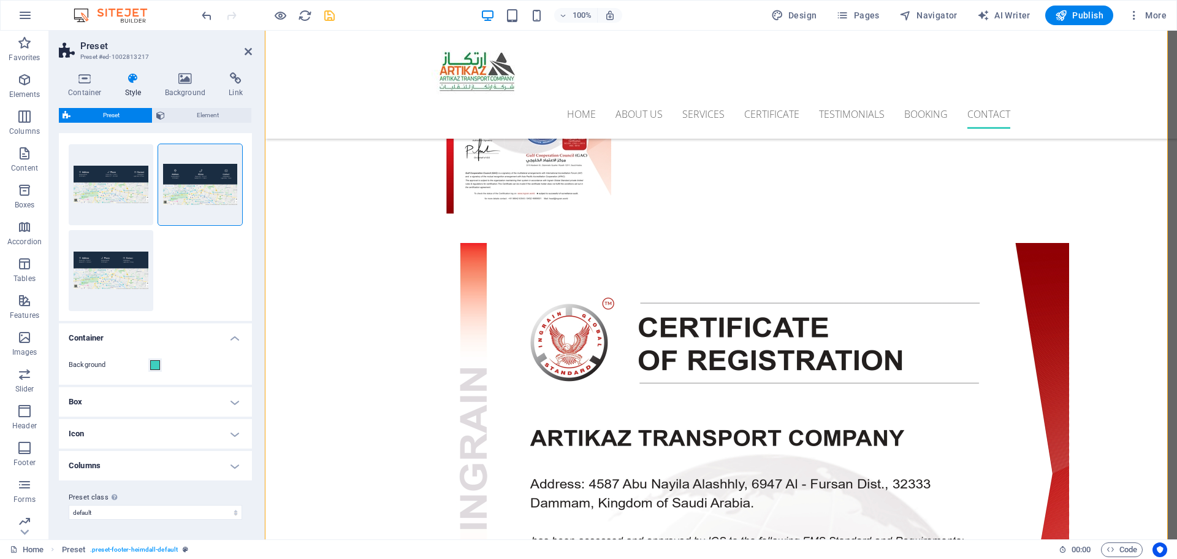
click at [237, 407] on h4 "Box" at bounding box center [155, 401] width 193 height 29
click at [235, 405] on h4 "Box" at bounding box center [155, 398] width 193 height 22
click at [234, 456] on h4 "Columns" at bounding box center [155, 465] width 193 height 29
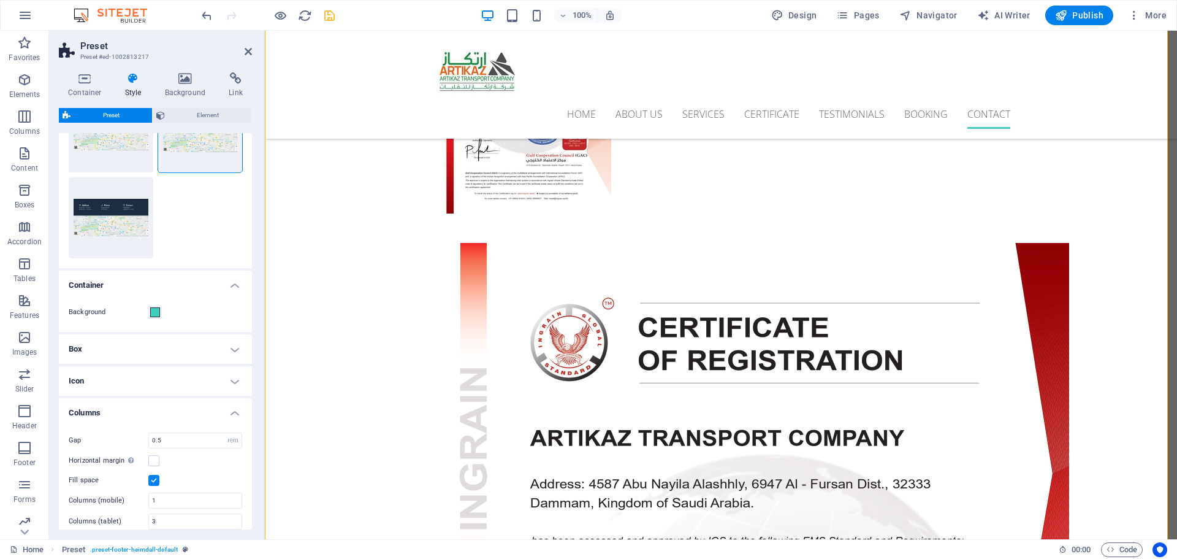
scroll to position [156, 0]
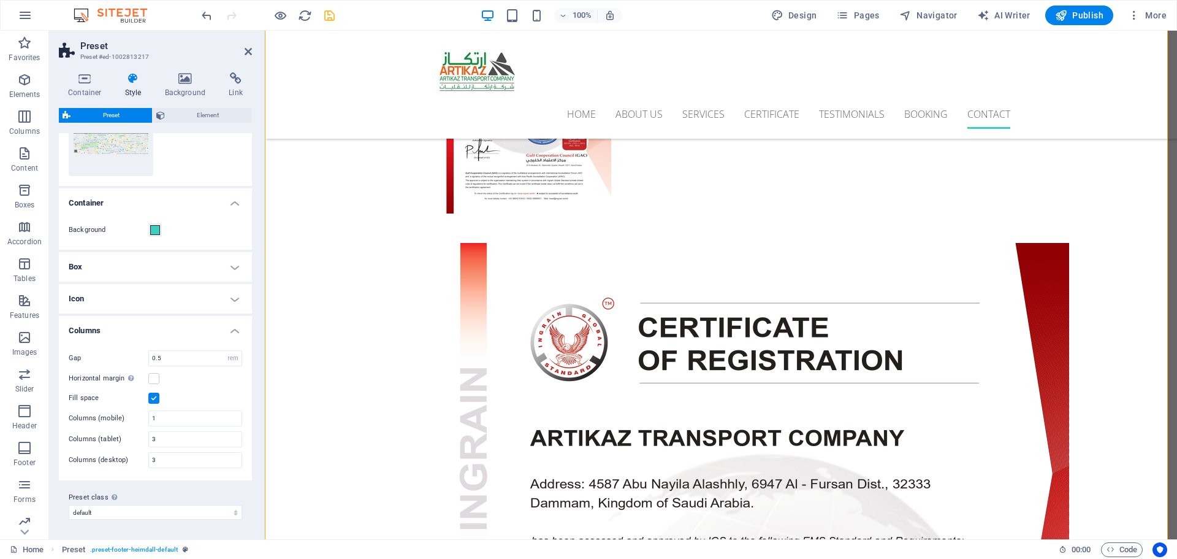
click at [232, 326] on h4 "Columns" at bounding box center [155, 327] width 193 height 22
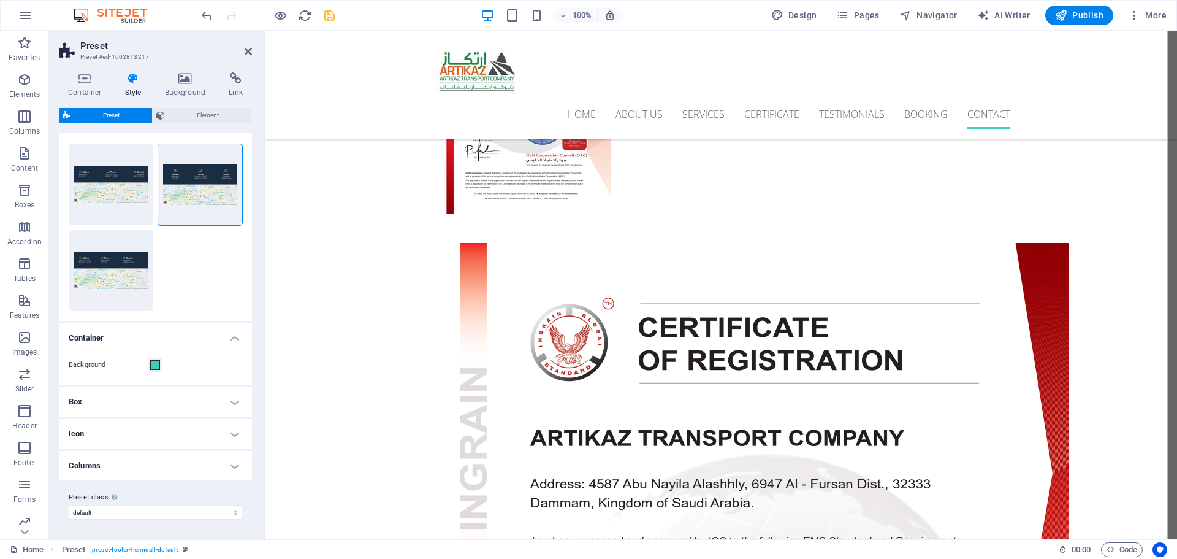
click at [236, 336] on h4 "Container" at bounding box center [155, 334] width 193 height 22
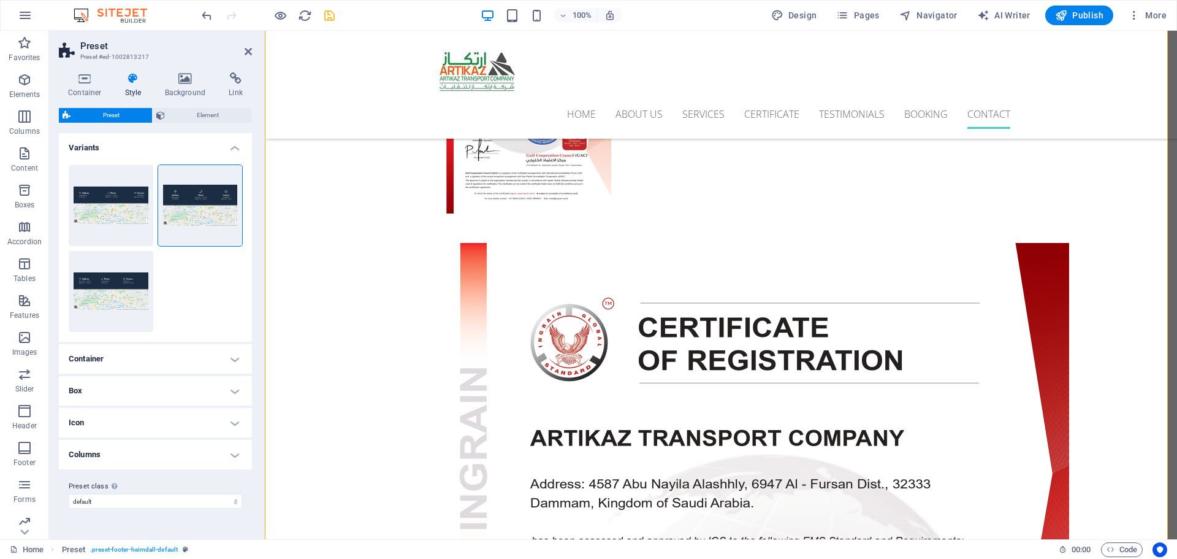
click at [234, 146] on h4 "Variants" at bounding box center [155, 144] width 193 height 22
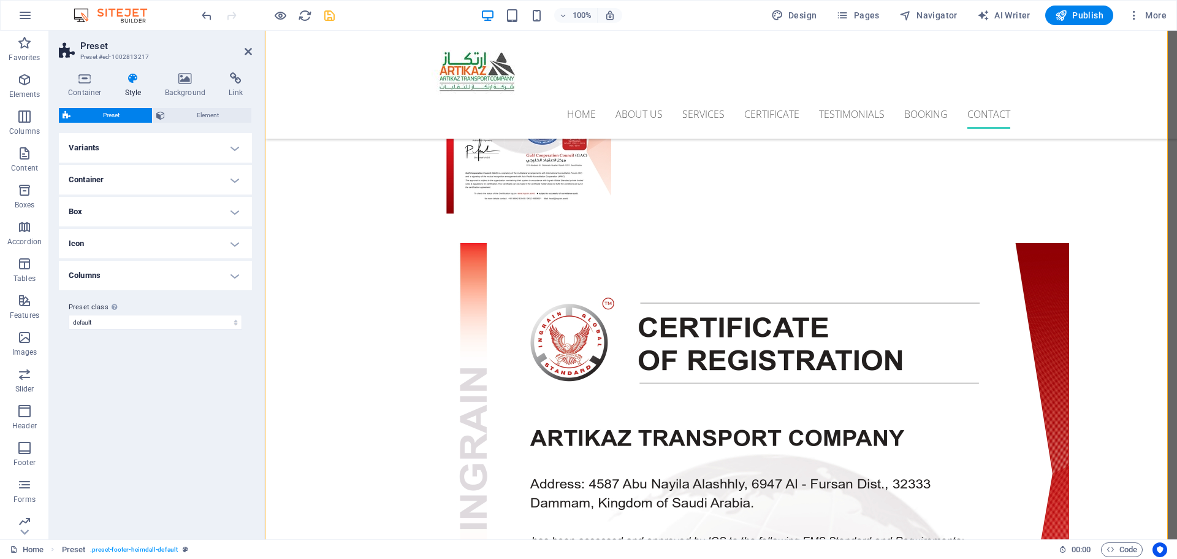
click at [158, 149] on h4 "Variants" at bounding box center [155, 147] width 193 height 29
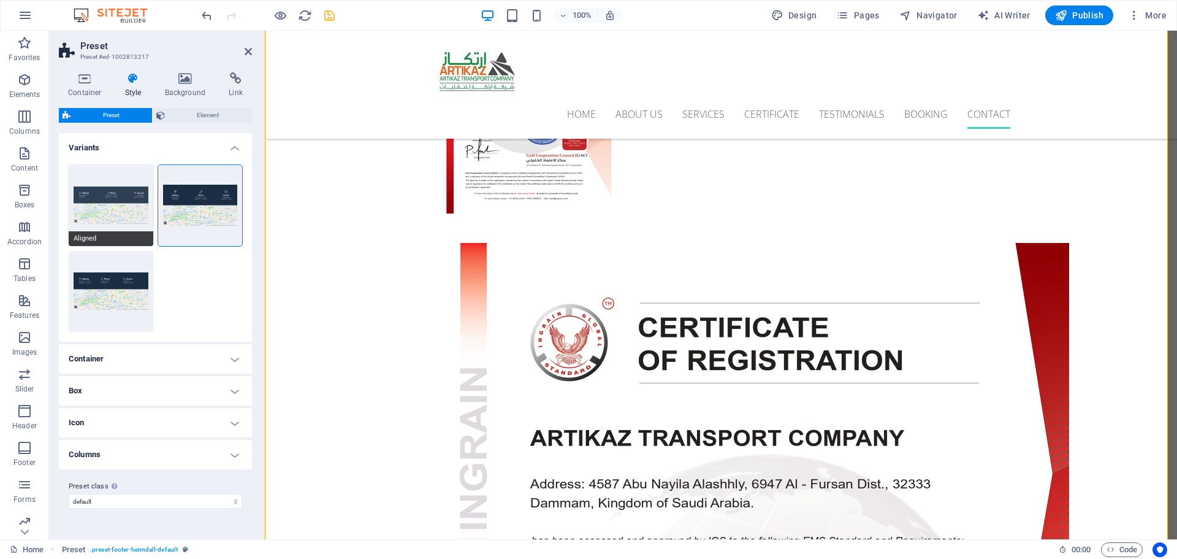
click at [114, 218] on button "Aligned" at bounding box center [111, 205] width 85 height 81
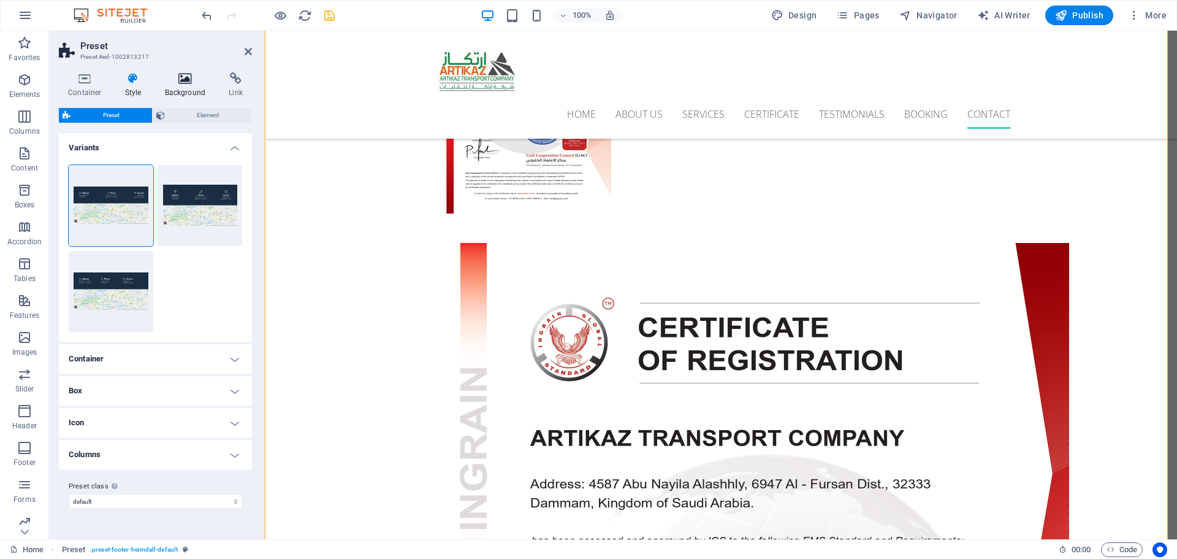
click at [180, 83] on icon at bounding box center [185, 78] width 59 height 12
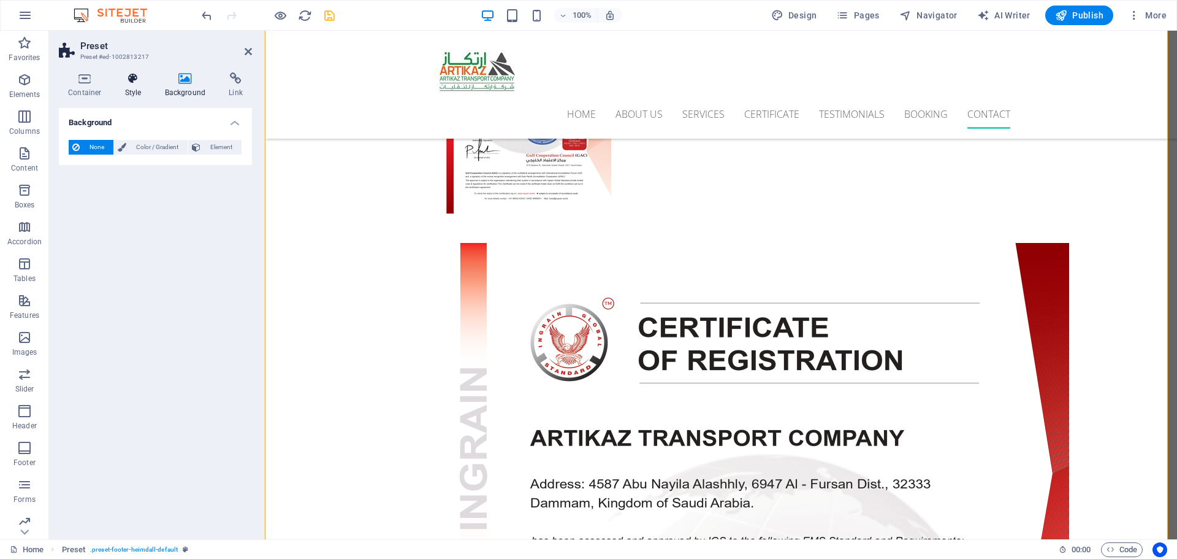
click at [123, 79] on icon at bounding box center [133, 78] width 35 height 12
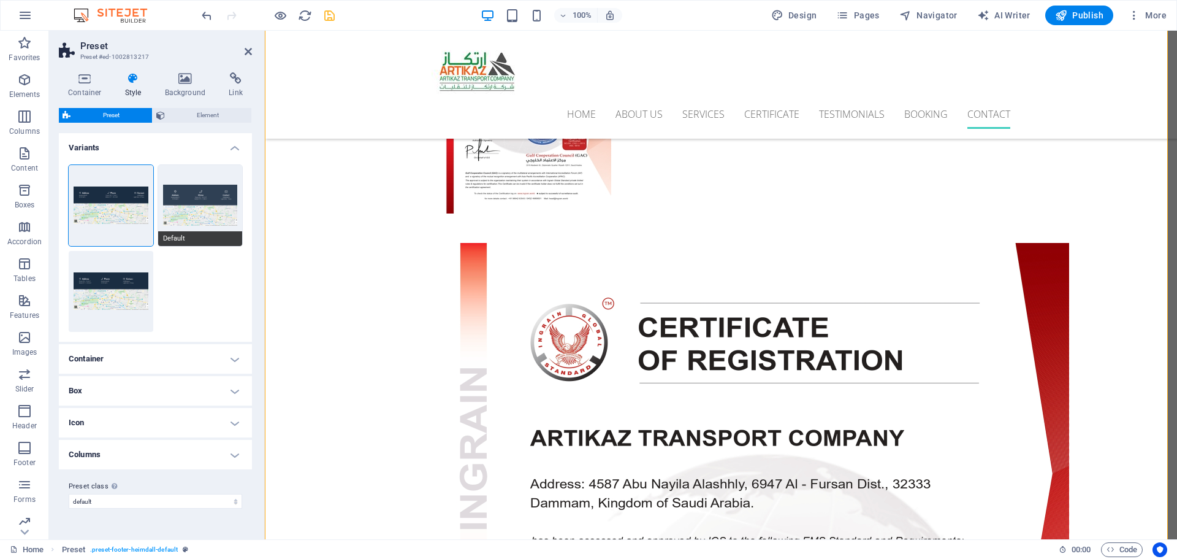
click at [189, 199] on button "Default" at bounding box center [200, 205] width 85 height 81
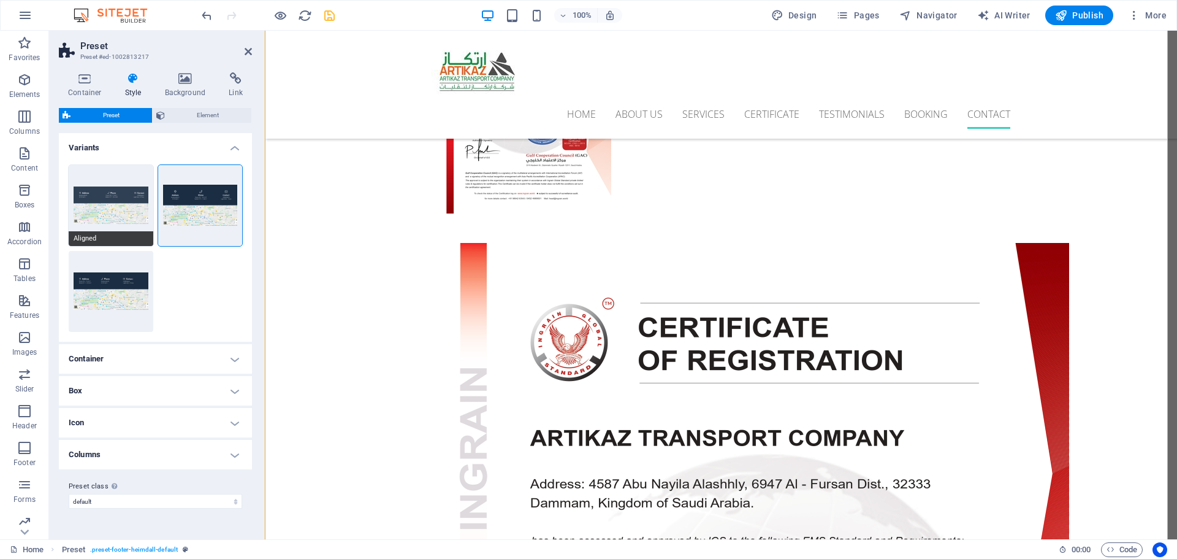
click at [108, 209] on button "Aligned" at bounding box center [111, 205] width 85 height 81
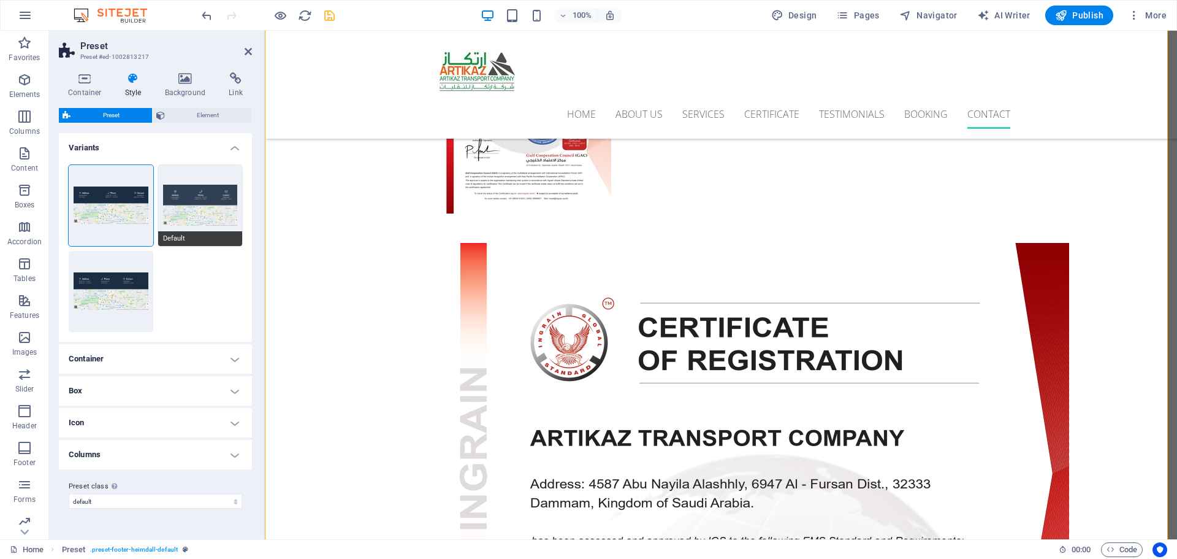
click at [194, 208] on button "Default" at bounding box center [200, 205] width 85 height 81
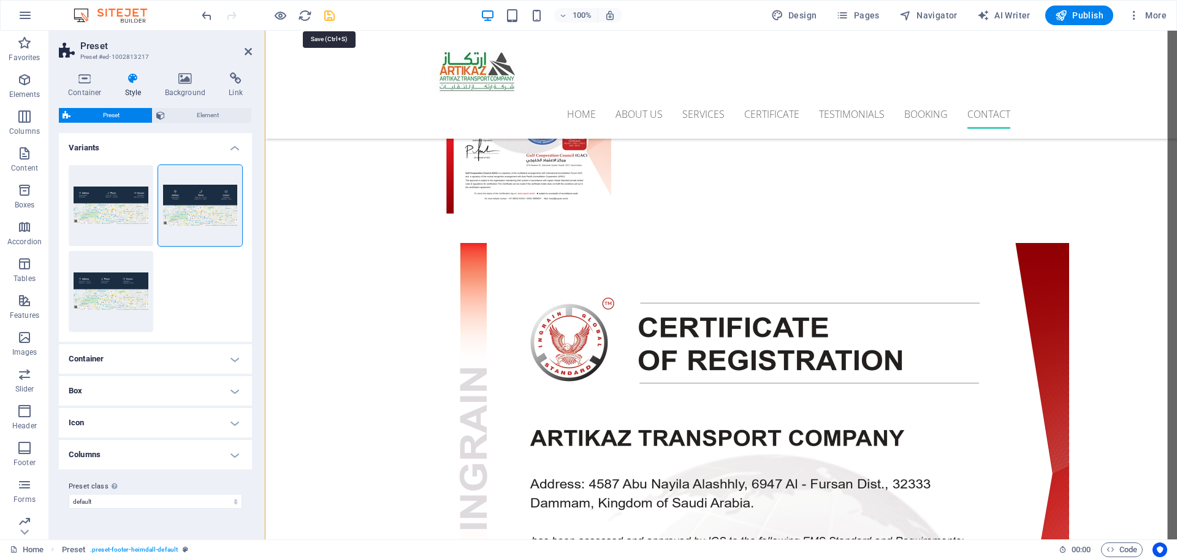
click at [327, 12] on icon "save" at bounding box center [330, 16] width 14 height 14
select select
checkbox input "false"
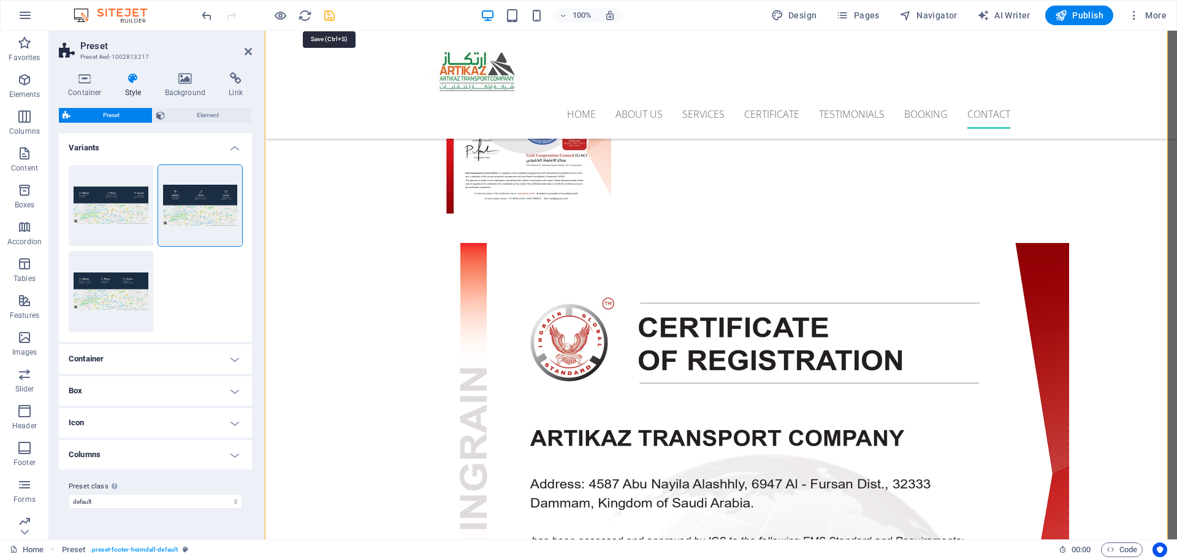
checkbox input "false"
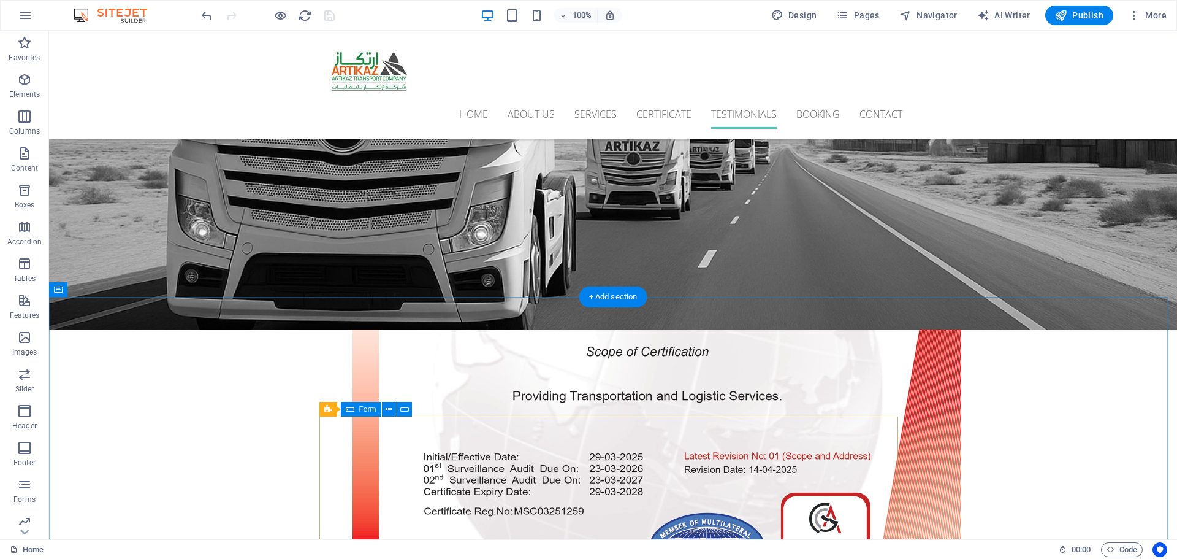
scroll to position [3680, 0]
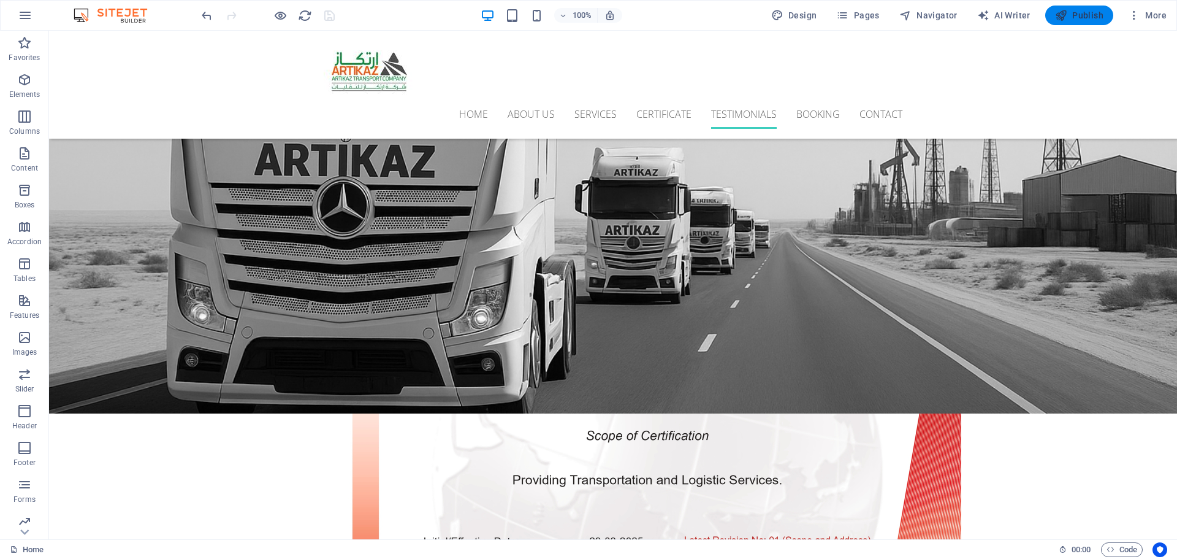
click at [1085, 15] on span "Publish" at bounding box center [1079, 15] width 48 height 12
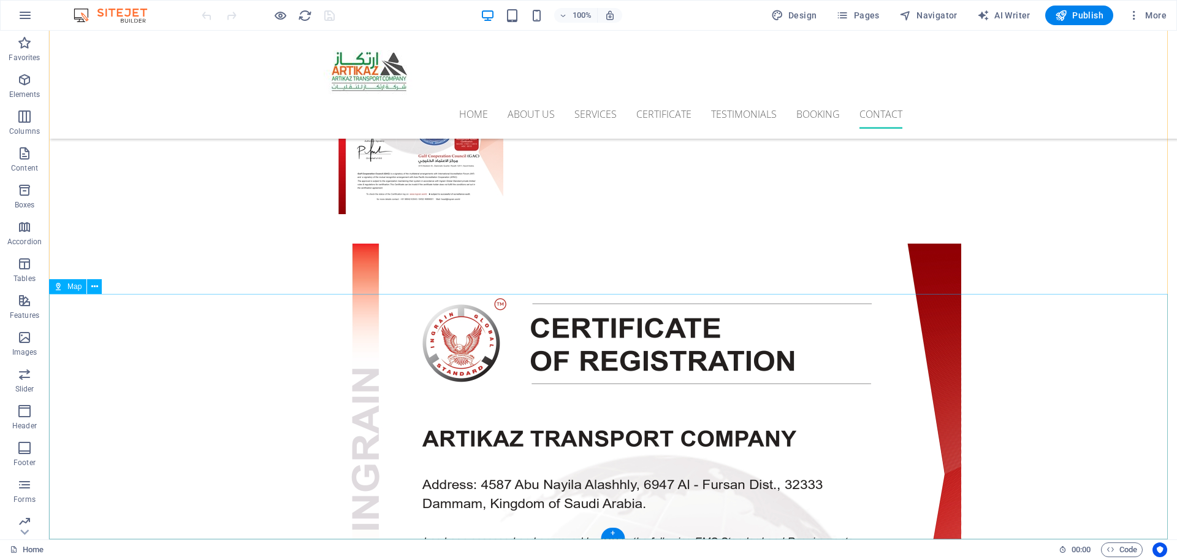
scroll to position [4662, 0]
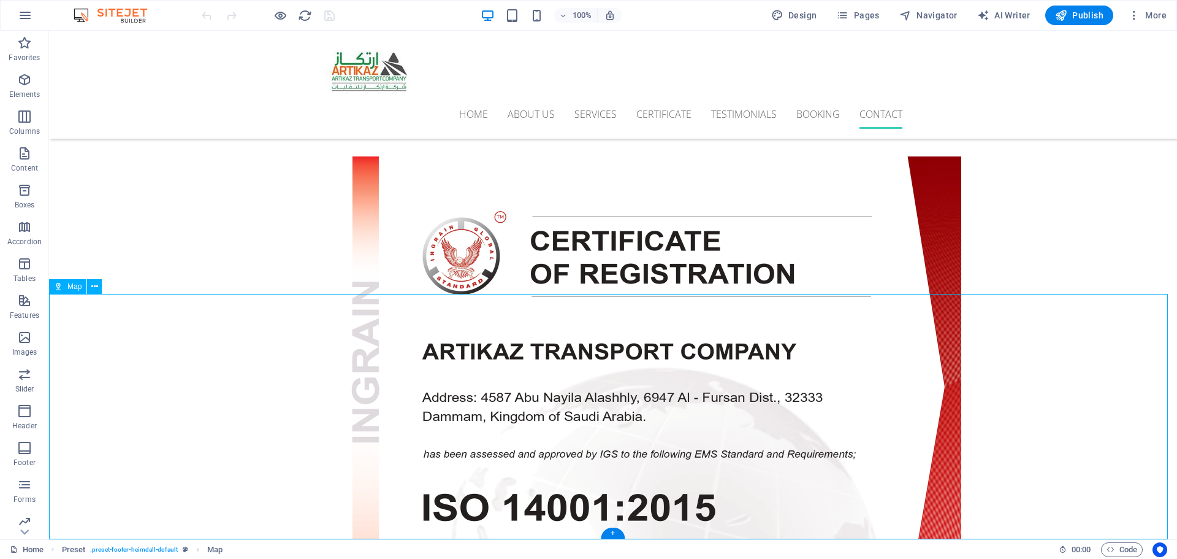
scroll to position [4575, 0]
select select "1"
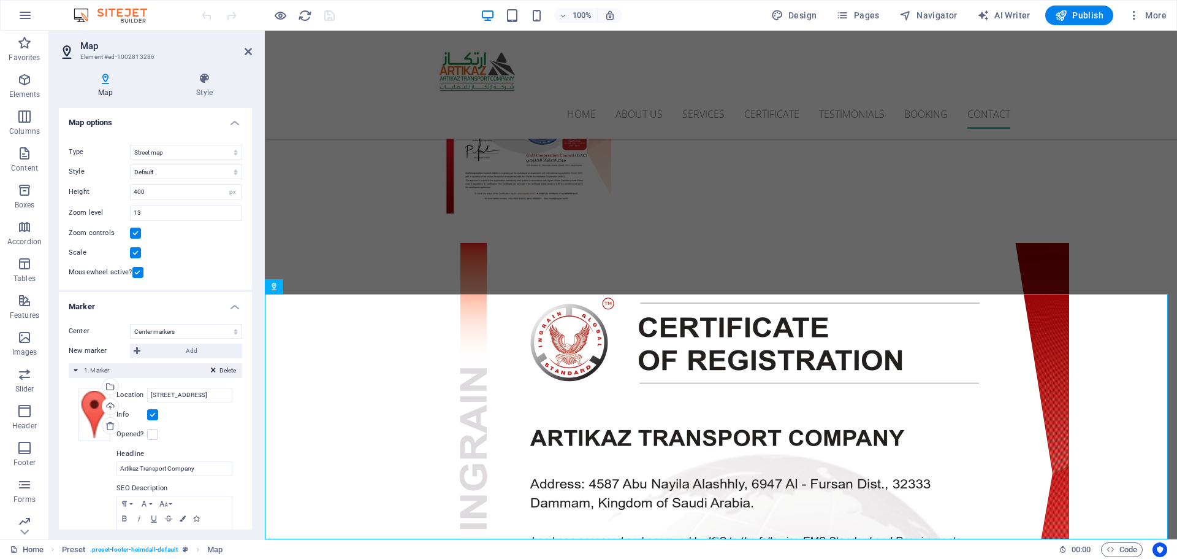
click at [152, 418] on label at bounding box center [152, 414] width 11 height 11
click at [0, 0] on input "Info" at bounding box center [0, 0] width 0 height 0
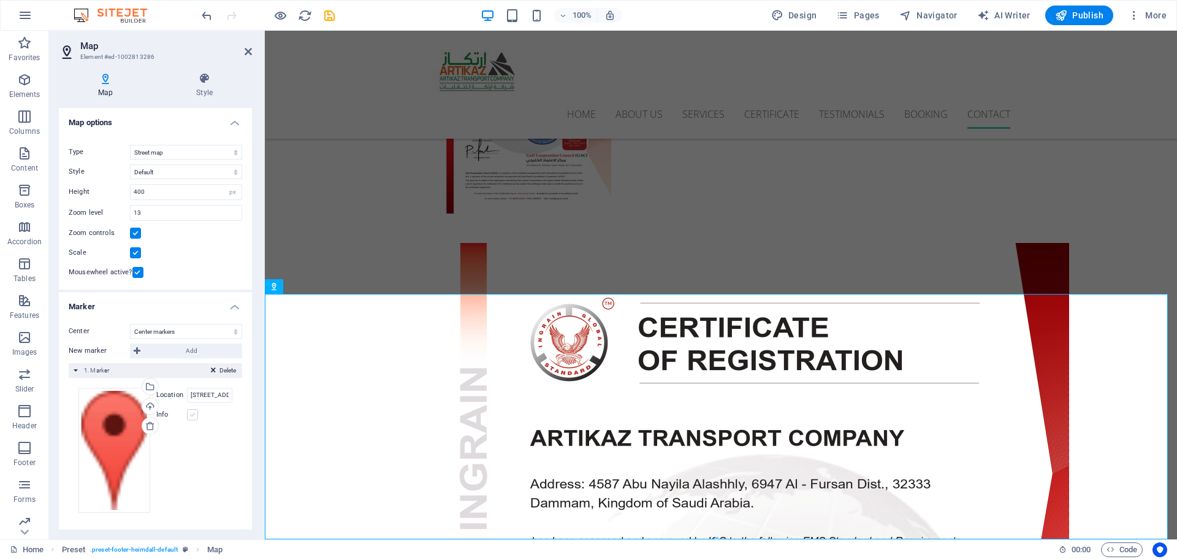
click at [193, 414] on label at bounding box center [192, 414] width 11 height 11
click at [0, 0] on input "Info" at bounding box center [0, 0] width 0 height 0
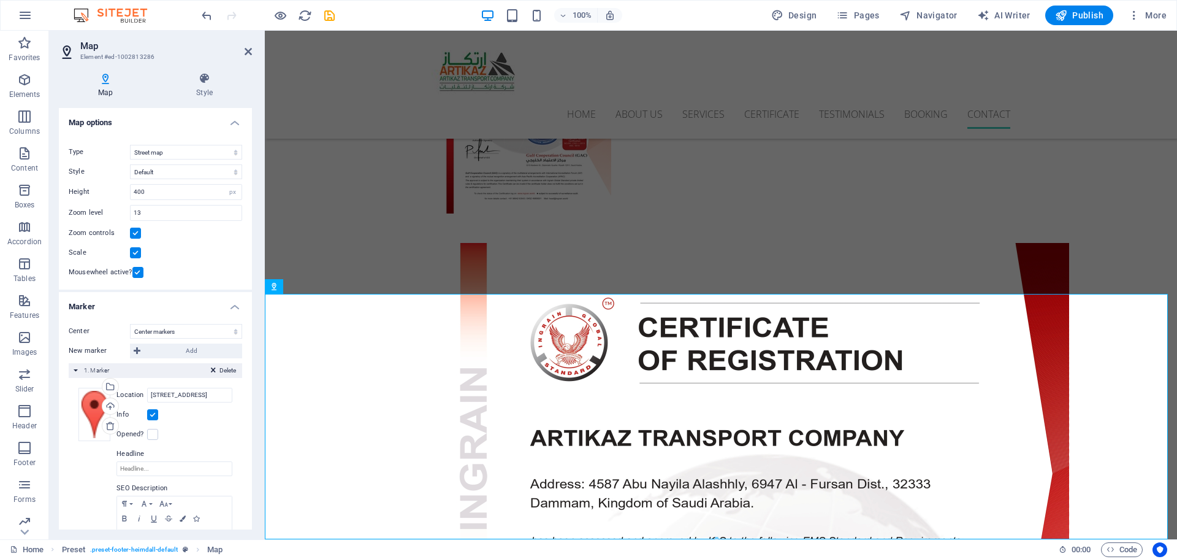
click at [158, 416] on label at bounding box center [152, 414] width 11 height 11
click at [0, 0] on input "Info" at bounding box center [0, 0] width 0 height 0
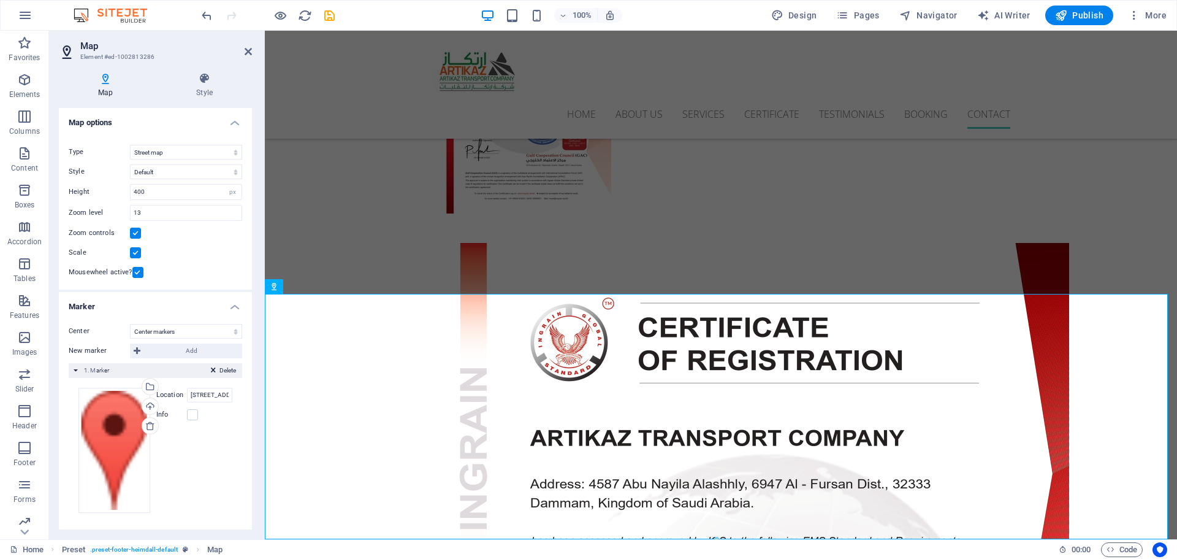
scroll to position [1, 0]
click at [124, 427] on div "Drag files here, click to choose files or select files from Files or our free s…" at bounding box center [114, 449] width 72 height 125
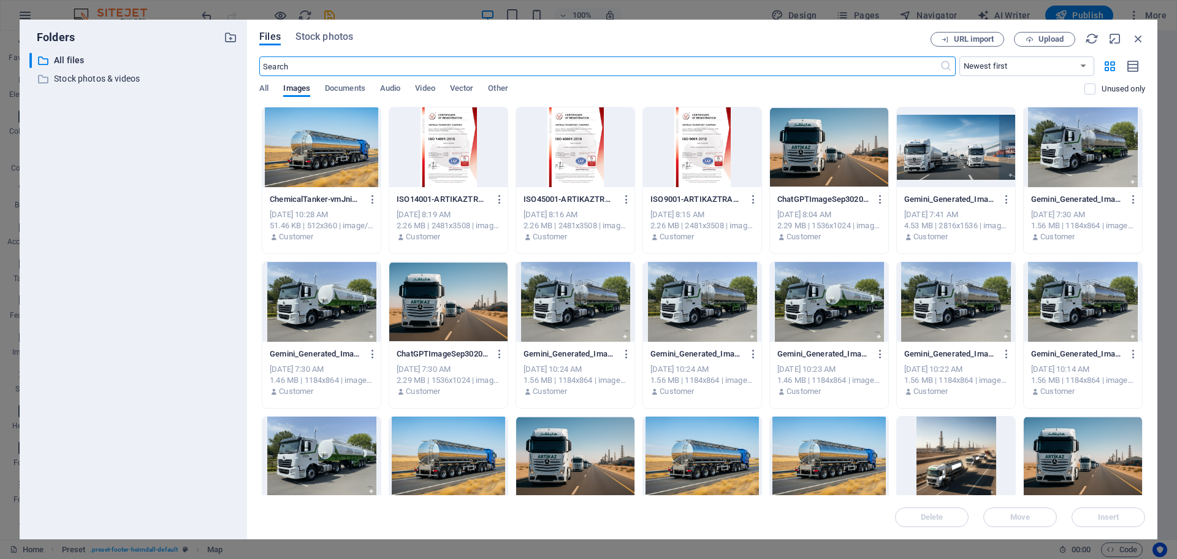
scroll to position [4476, 0]
click at [1138, 37] on icon "button" at bounding box center [1138, 38] width 13 height 13
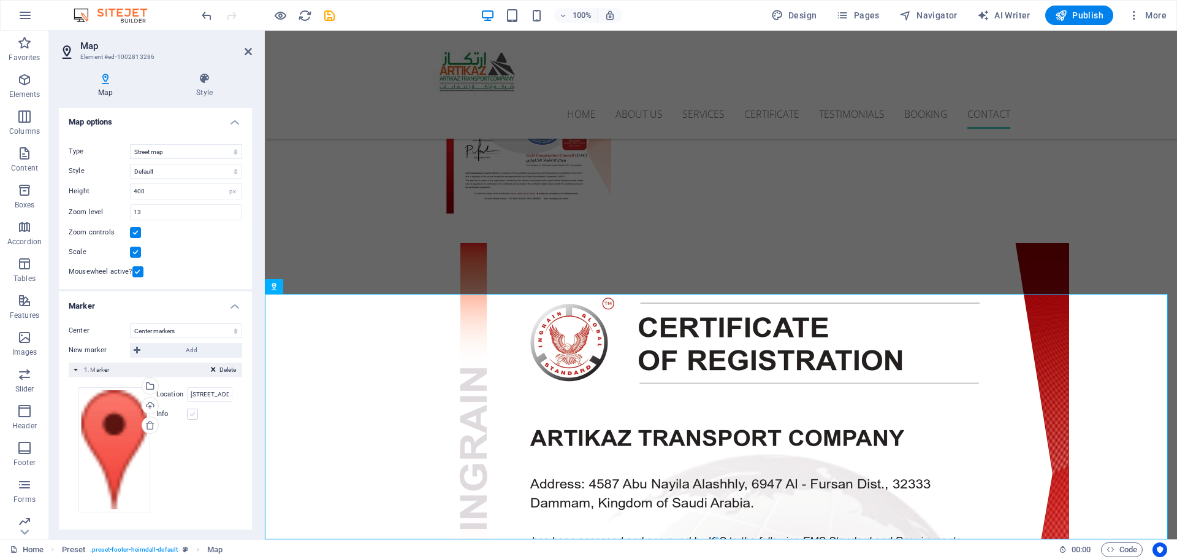
click at [194, 414] on label at bounding box center [192, 413] width 11 height 11
click at [0, 0] on input "Info" at bounding box center [0, 0] width 0 height 0
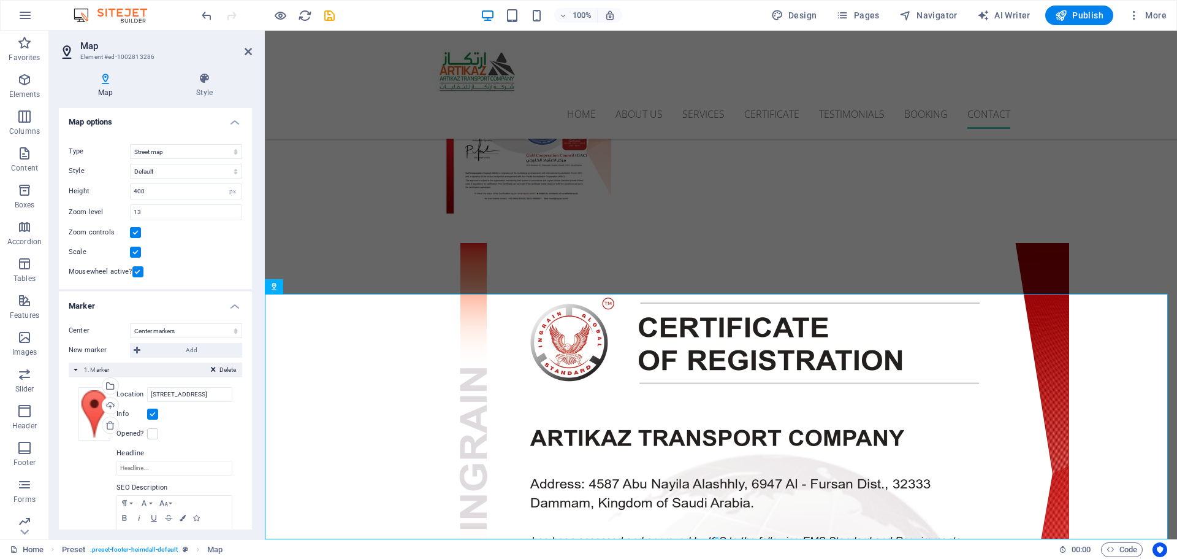
scroll to position [84, 0]
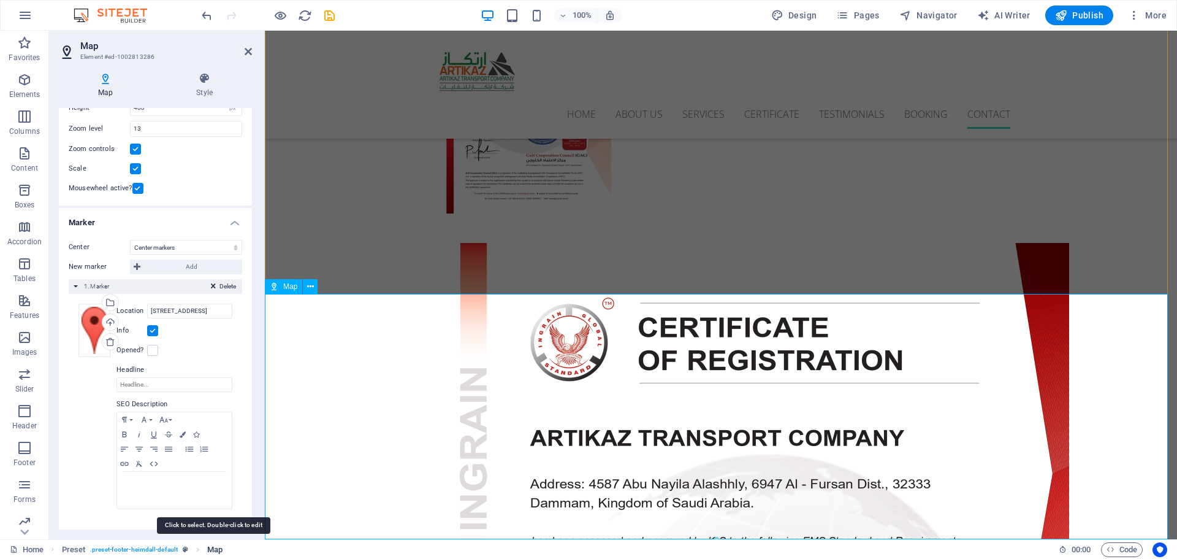
click at [212, 549] on span "Map" at bounding box center [214, 549] width 15 height 15
click at [184, 548] on icon "breadcrumb" at bounding box center [186, 549] width 6 height 7
select select "px"
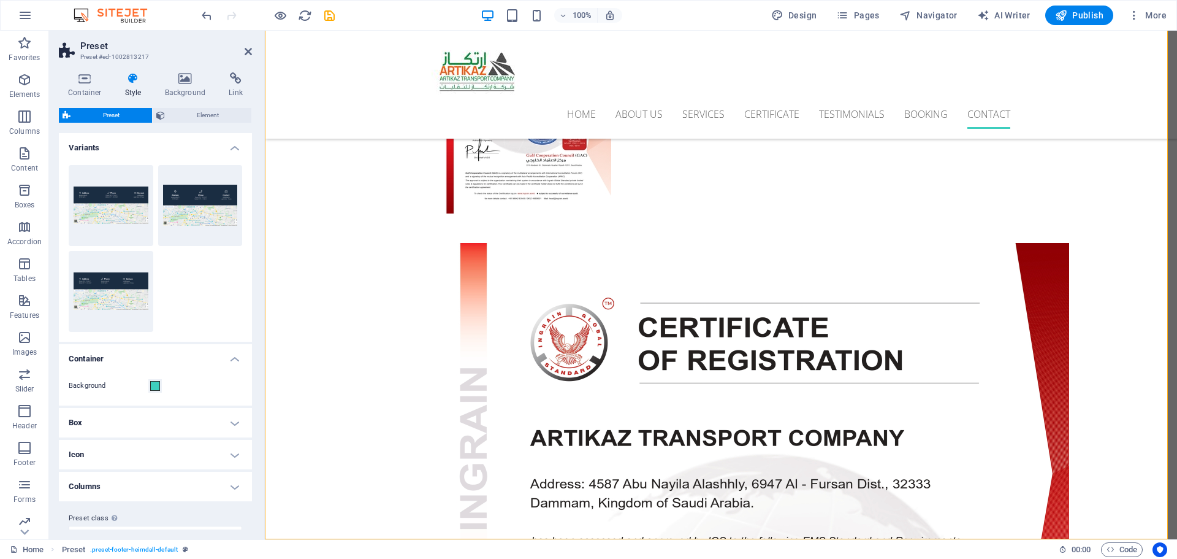
click at [198, 418] on h4 "Box" at bounding box center [155, 422] width 193 height 29
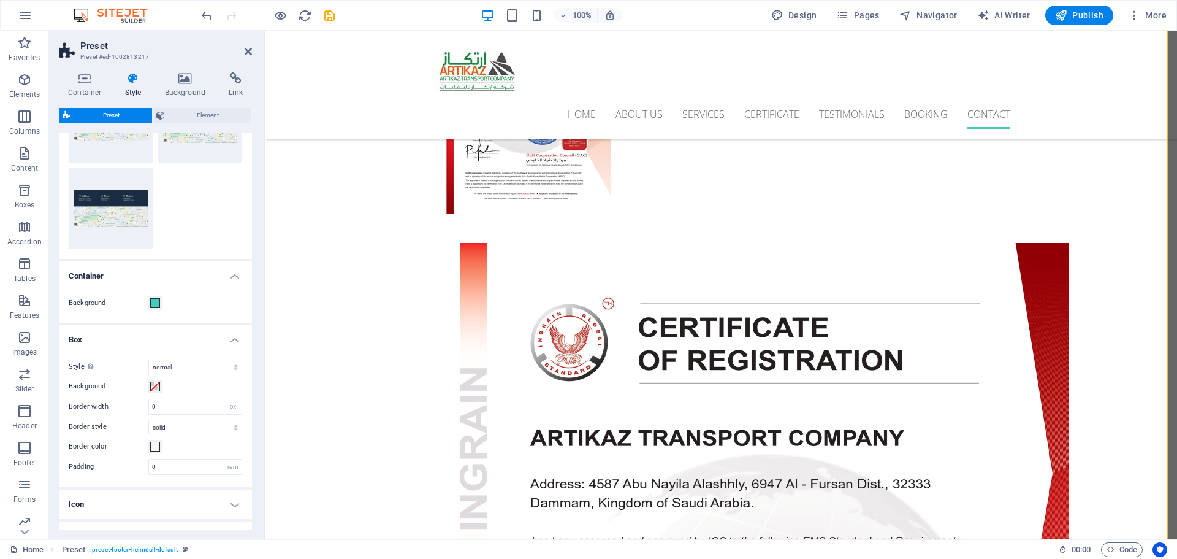
scroll to position [153, 0]
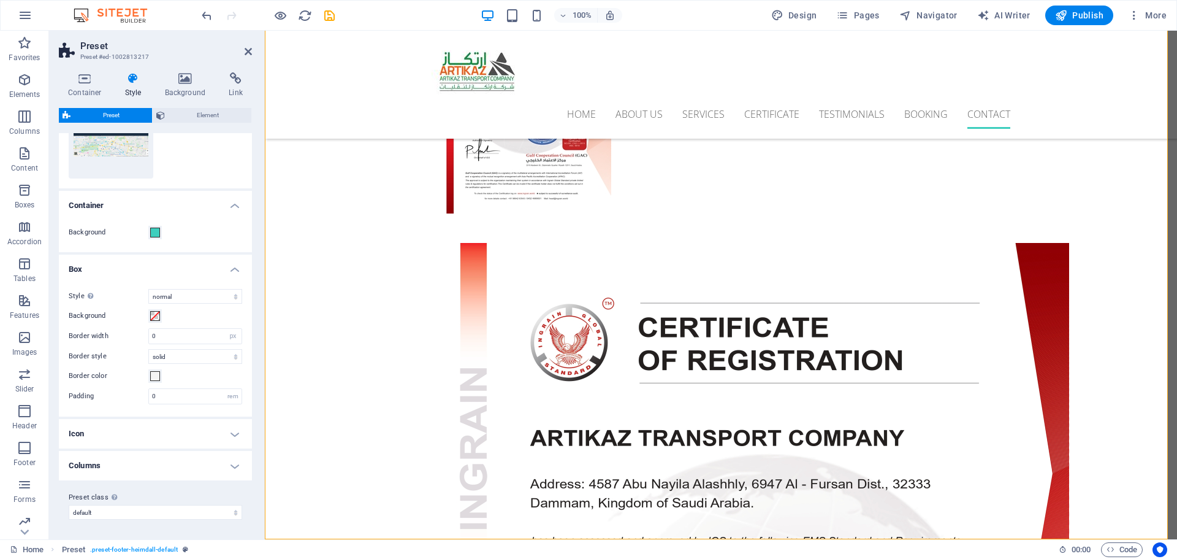
click at [229, 433] on h4 "Icon" at bounding box center [155, 433] width 193 height 29
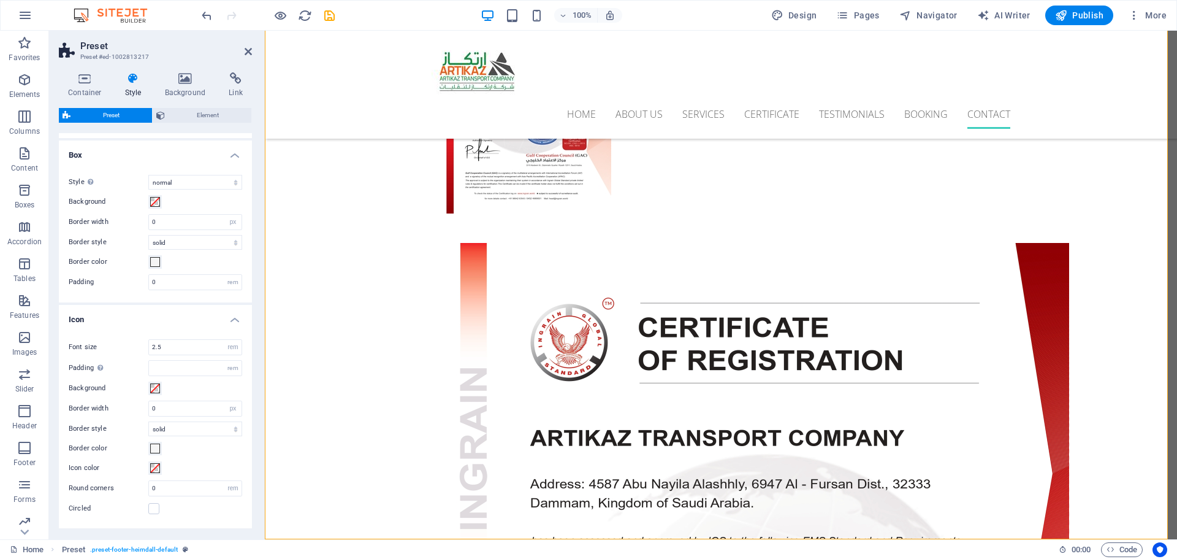
scroll to position [347, 0]
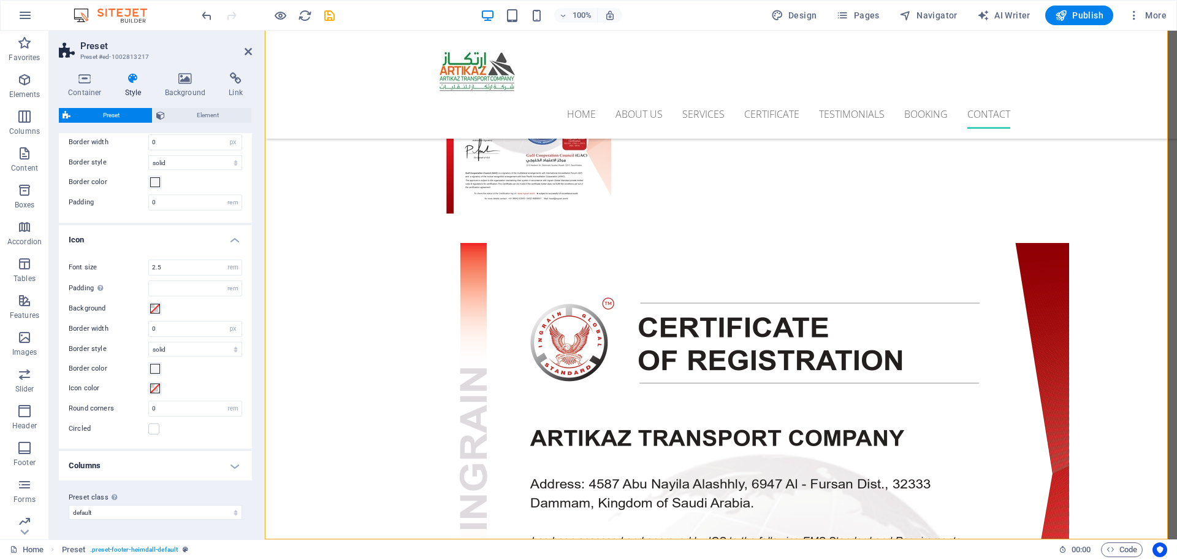
click at [233, 467] on h4 "Columns" at bounding box center [155, 465] width 193 height 29
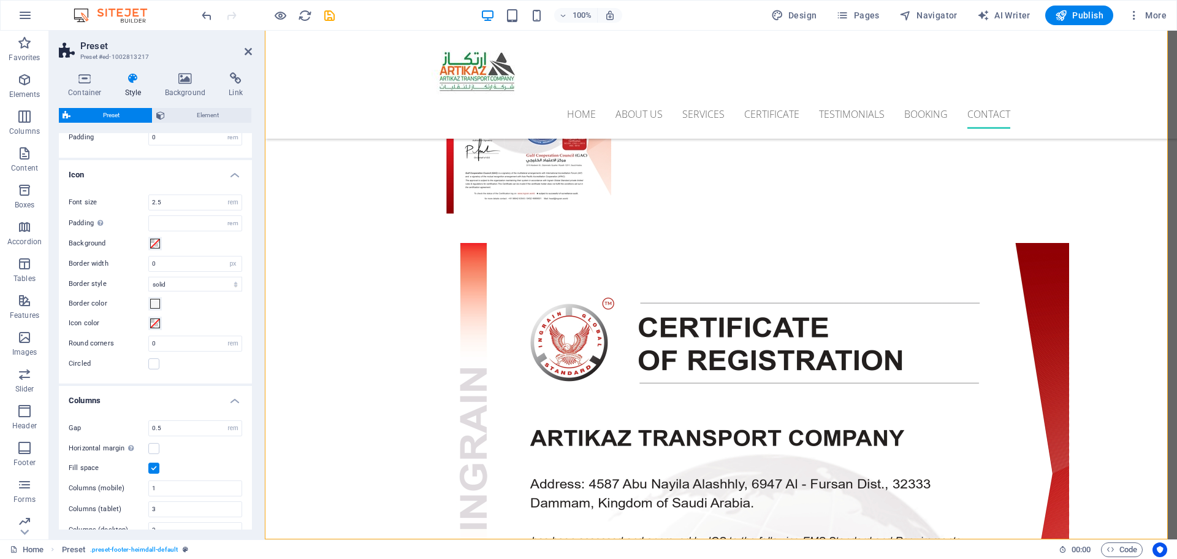
scroll to position [482, 0]
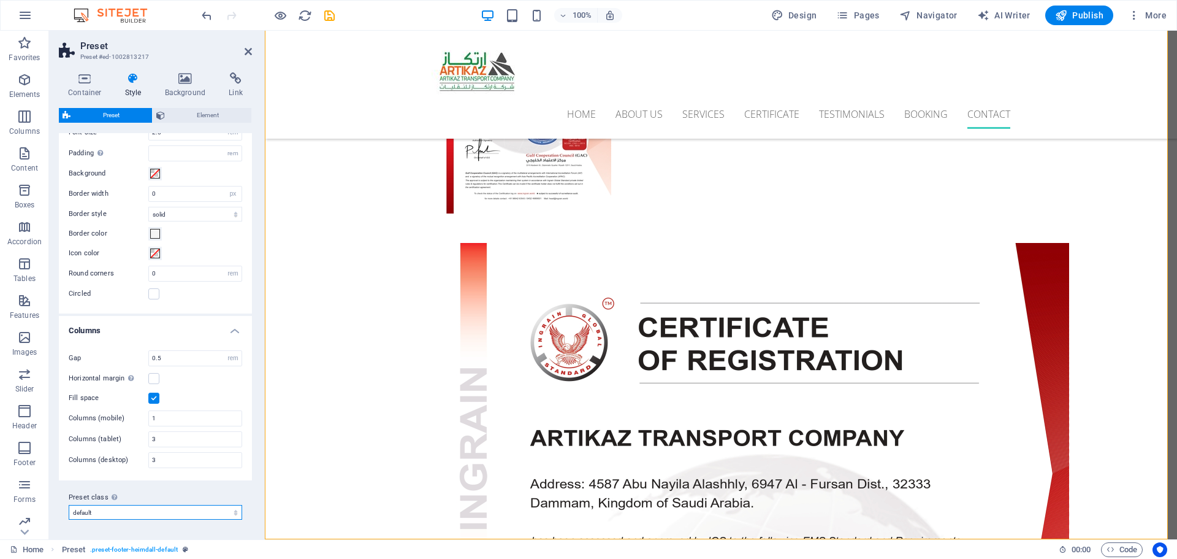
click at [221, 512] on select "default Add preset class" at bounding box center [156, 512] width 174 height 15
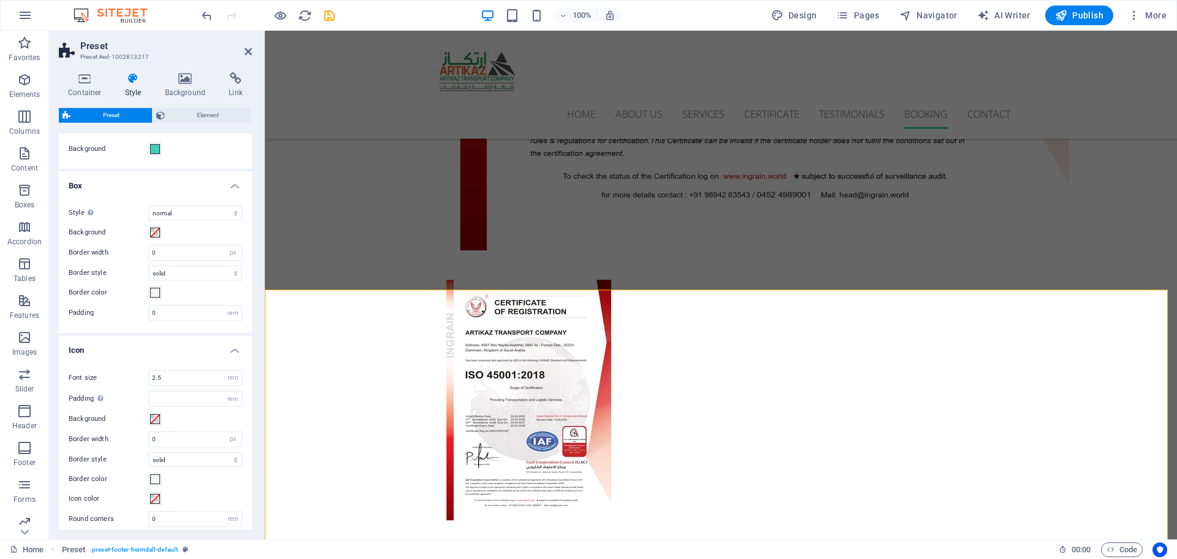
scroll to position [0, 0]
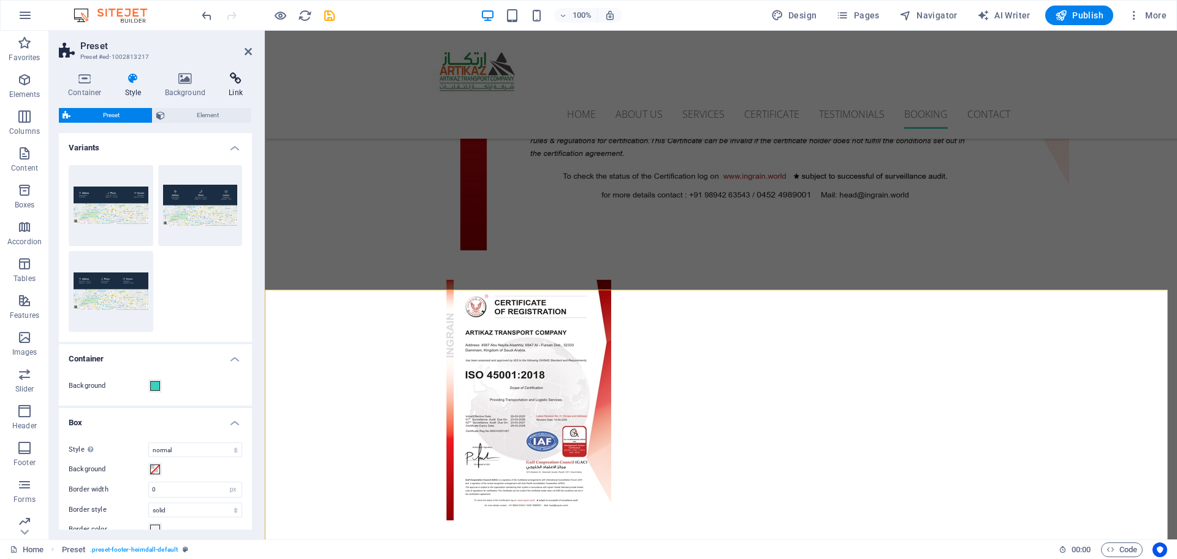
click at [232, 84] on icon at bounding box center [236, 78] width 33 height 12
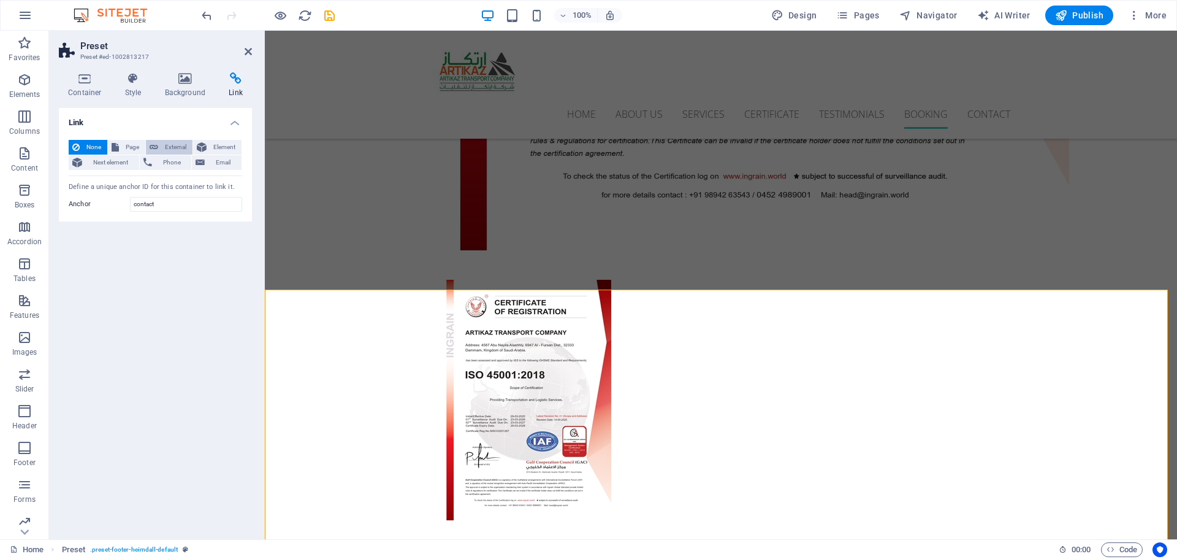
click at [175, 148] on span "External" at bounding box center [175, 147] width 27 height 15
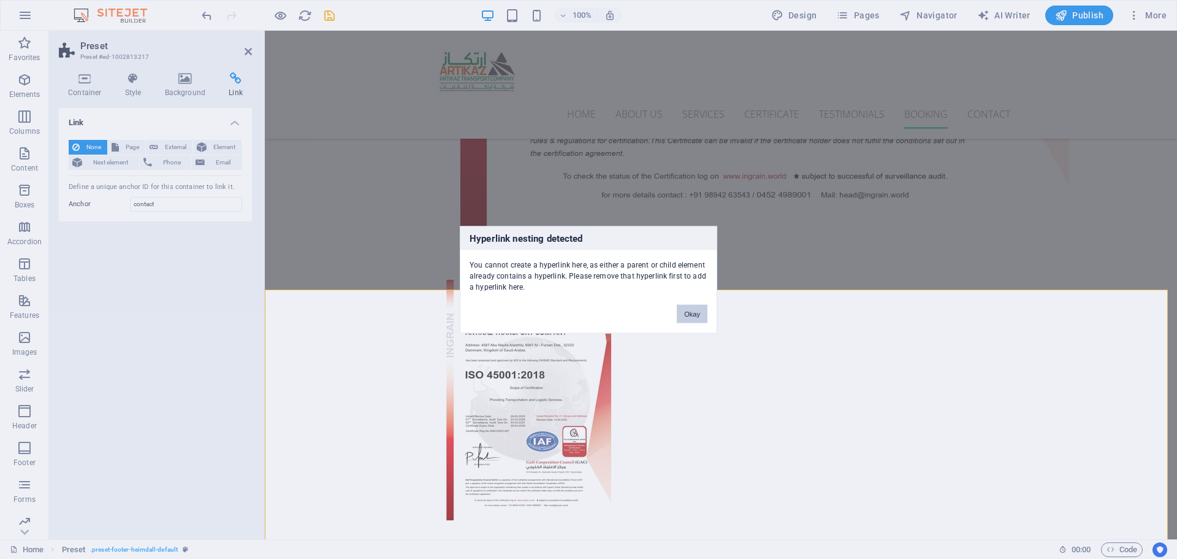
click at [695, 315] on button "Okay" at bounding box center [692, 313] width 31 height 18
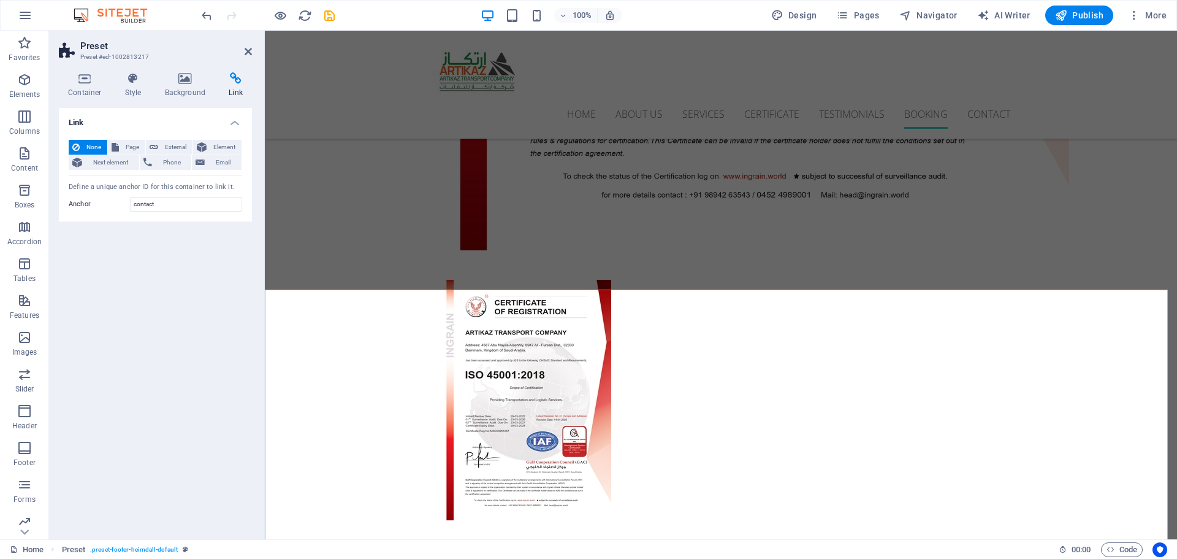
click at [240, 82] on icon at bounding box center [236, 78] width 33 height 12
click at [236, 80] on icon at bounding box center [236, 78] width 33 height 12
click at [169, 200] on input "contact" at bounding box center [186, 204] width 112 height 15
drag, startPoint x: 188, startPoint y: 202, endPoint x: 105, endPoint y: 202, distance: 82.8
click at [105, 202] on div "Anchor contact" at bounding box center [156, 204] width 174 height 15
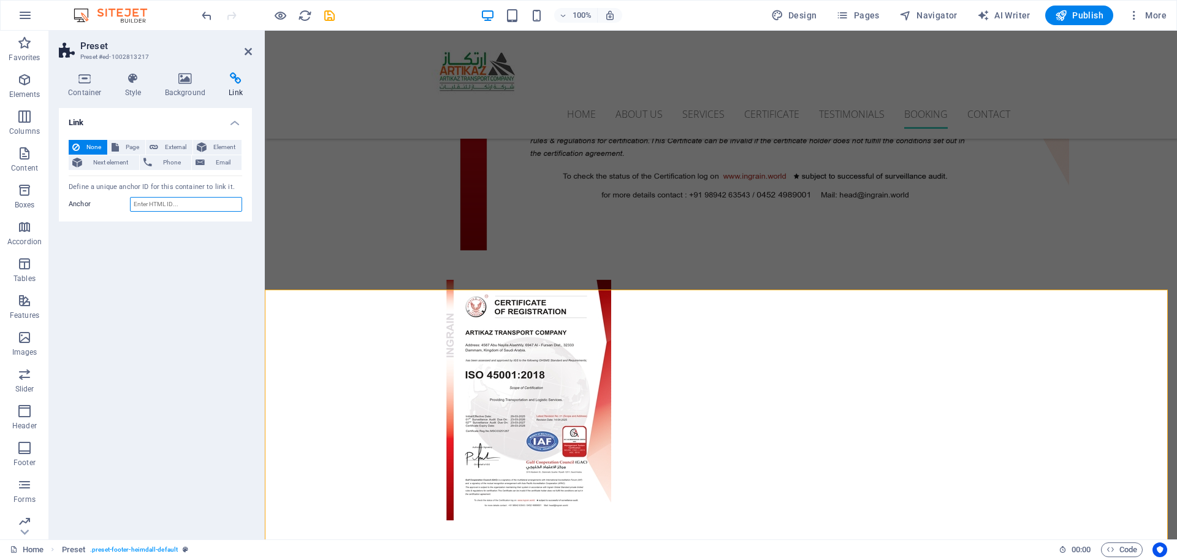
paste input "<iframe src="https://www.google.com/maps/embed?pb=!1m18!1m12!1m3!1d3575.8010182…"
type input "<iframe src="https://www.google.com/maps/embed?pb=!1m18!1m12!1m3!1d3575.8010182…"
click at [132, 148] on span "Page" at bounding box center [132, 147] width 19 height 15
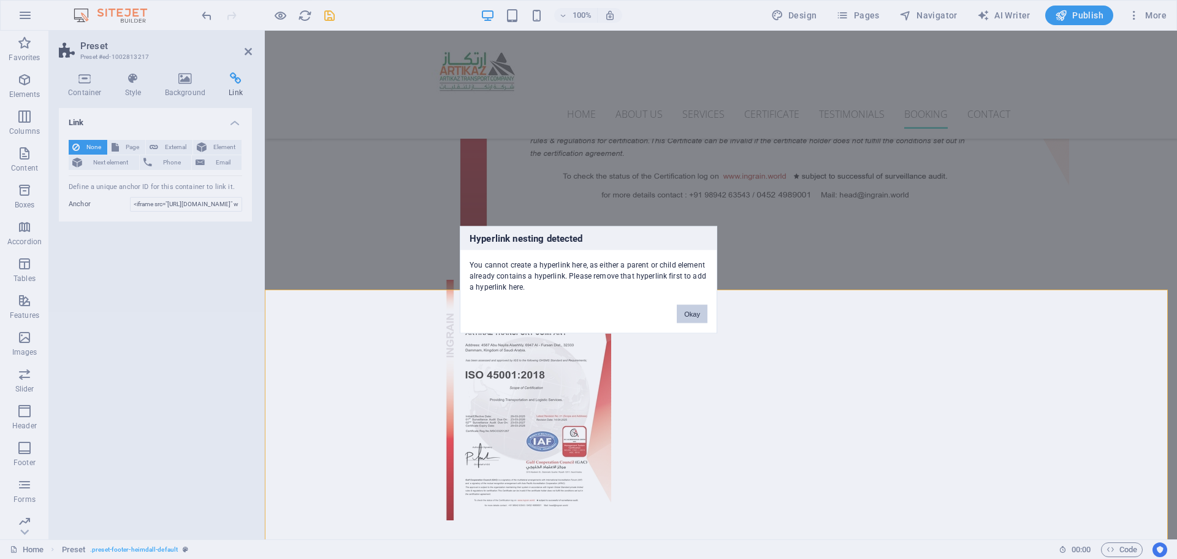
click at [697, 315] on button "Okay" at bounding box center [692, 313] width 31 height 18
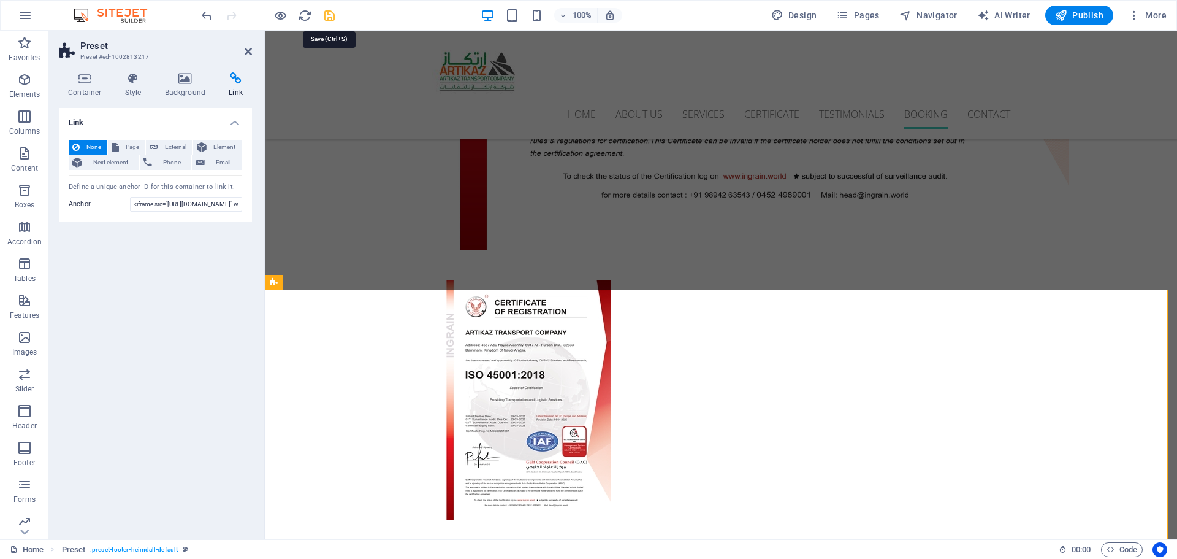
click at [332, 17] on icon "save" at bounding box center [330, 16] width 14 height 14
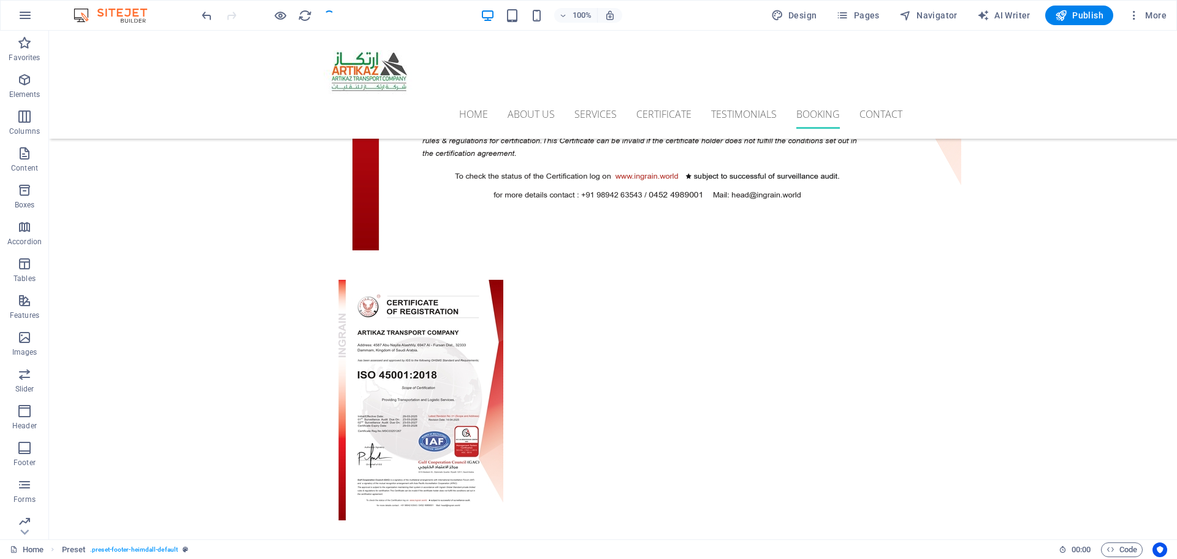
select select
checkbox input "false"
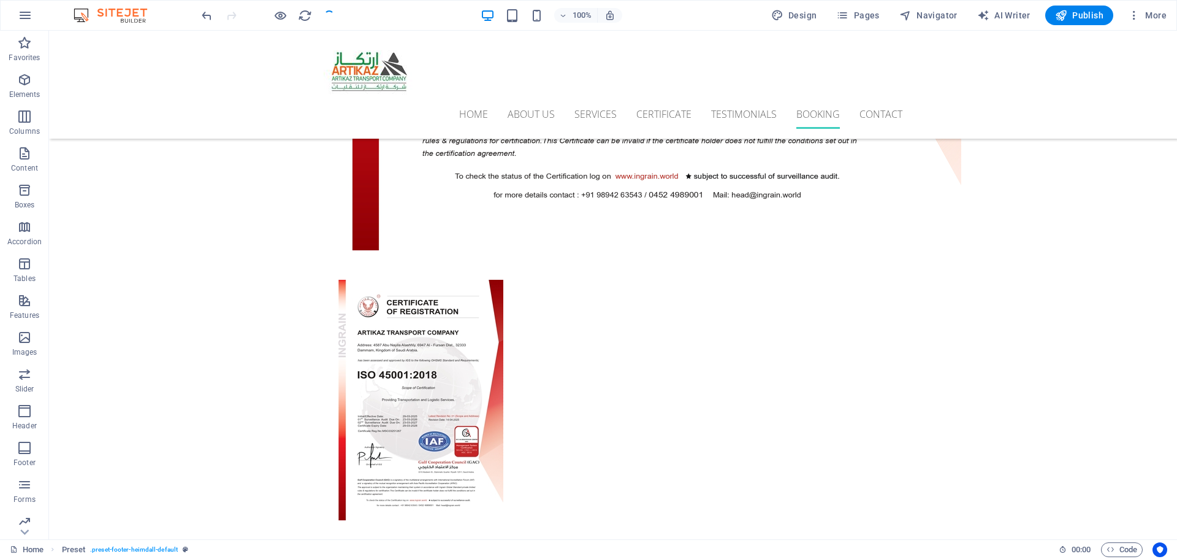
checkbox input "false"
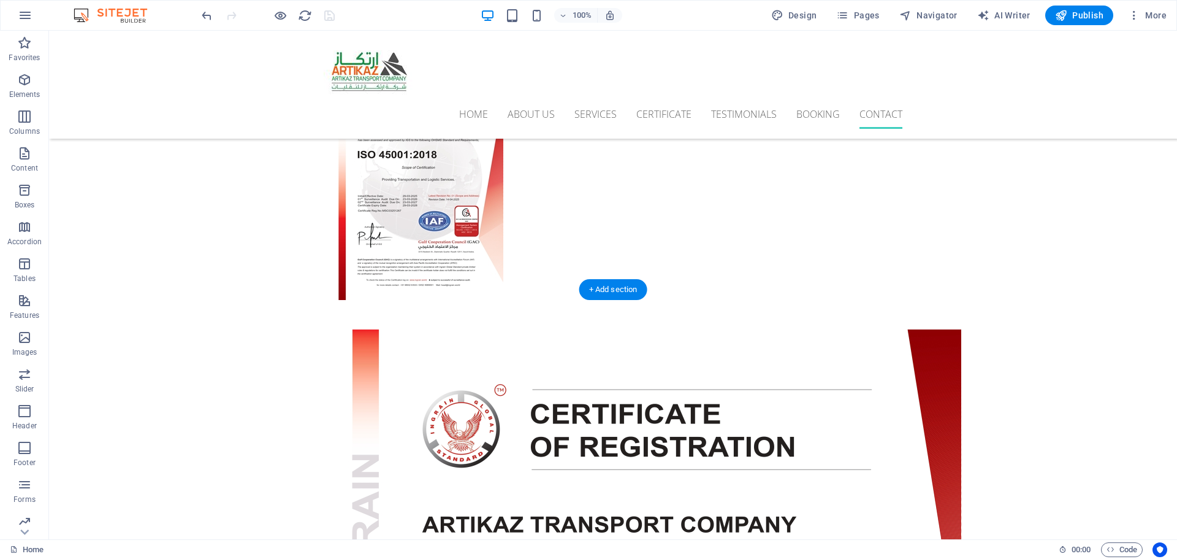
scroll to position [4662, 0]
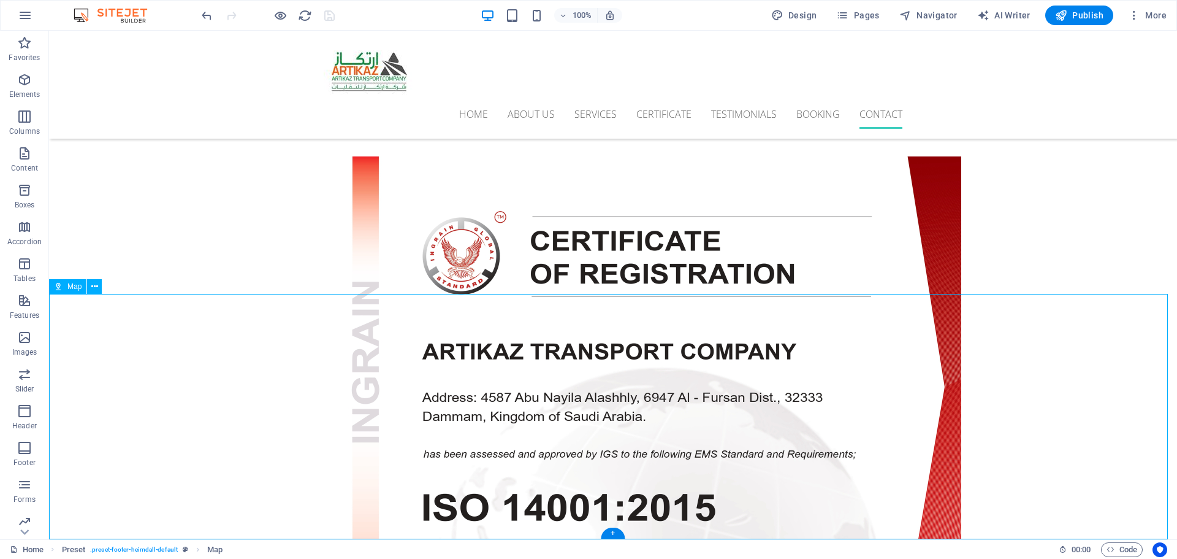
scroll to position [4575, 0]
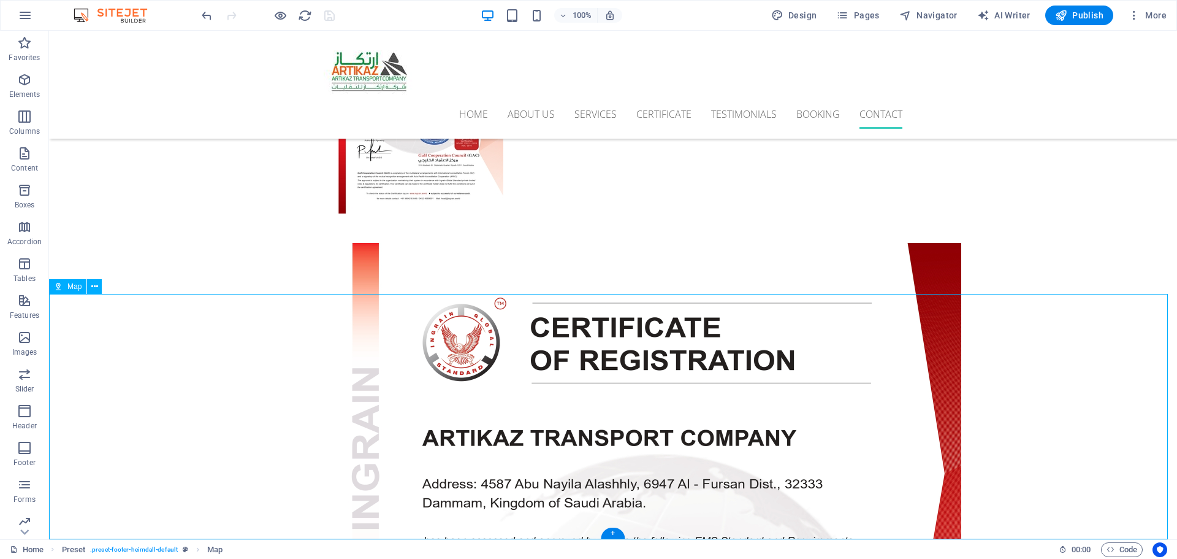
select select "1"
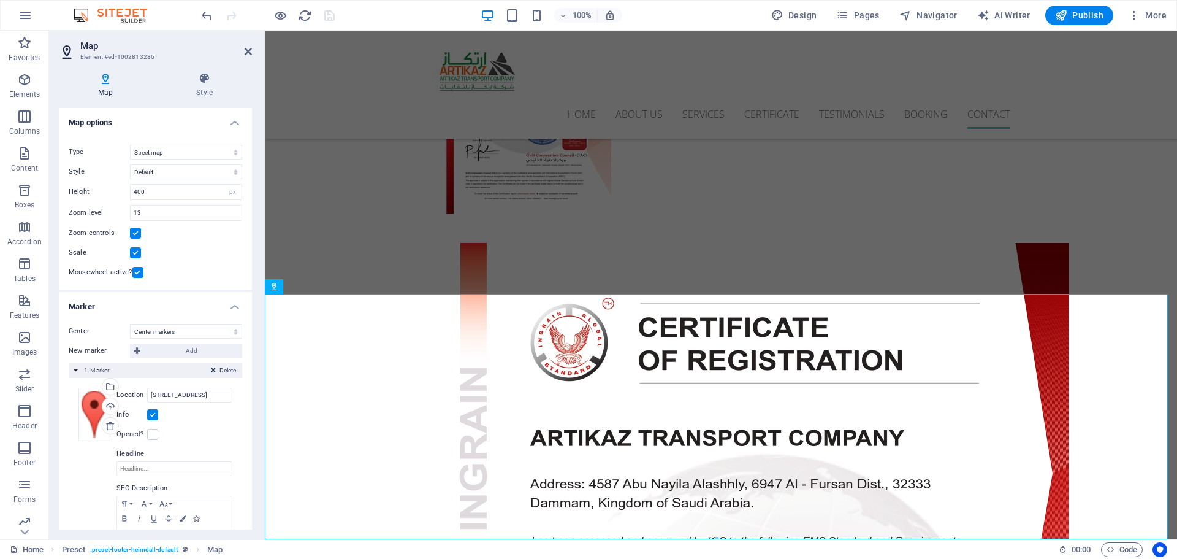
click at [224, 366] on span "Delete" at bounding box center [228, 370] width 17 height 11
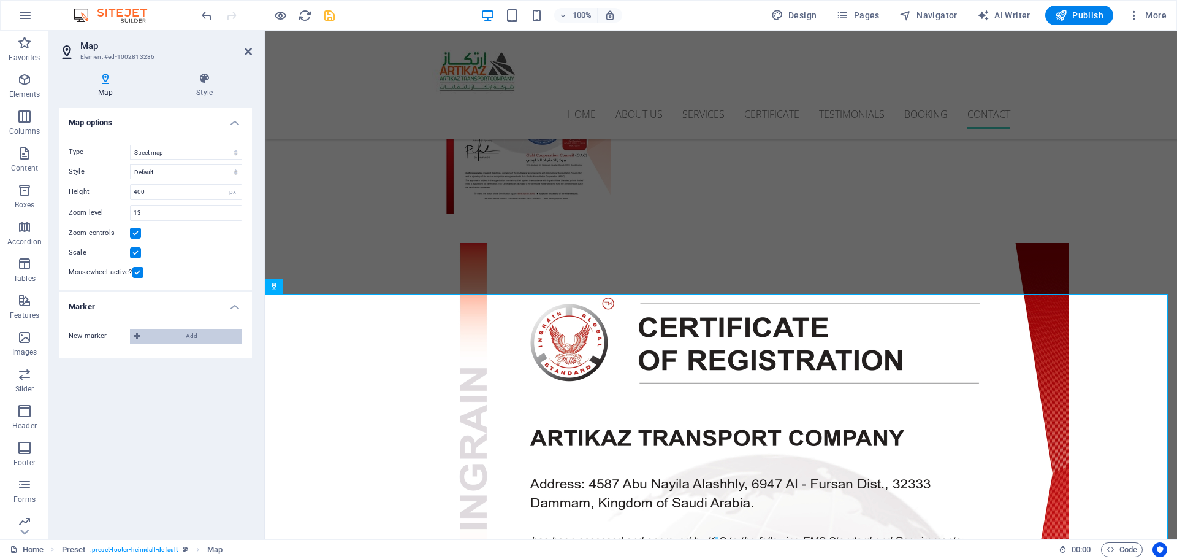
click at [132, 335] on button "Add" at bounding box center [186, 336] width 112 height 15
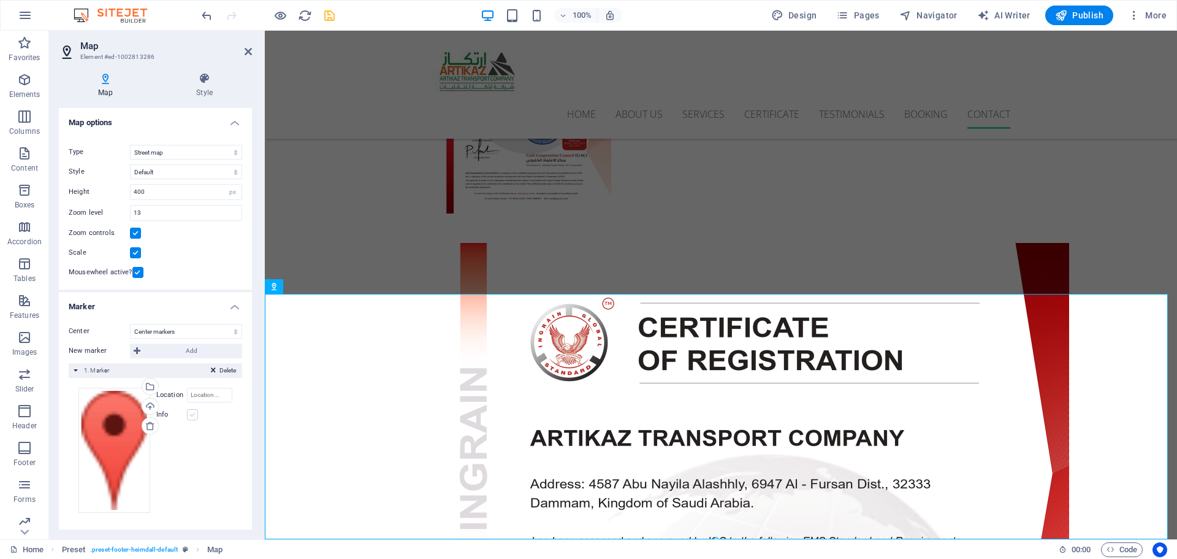
click at [190, 415] on label at bounding box center [192, 414] width 11 height 11
click at [0, 0] on input "Info" at bounding box center [0, 0] width 0 height 0
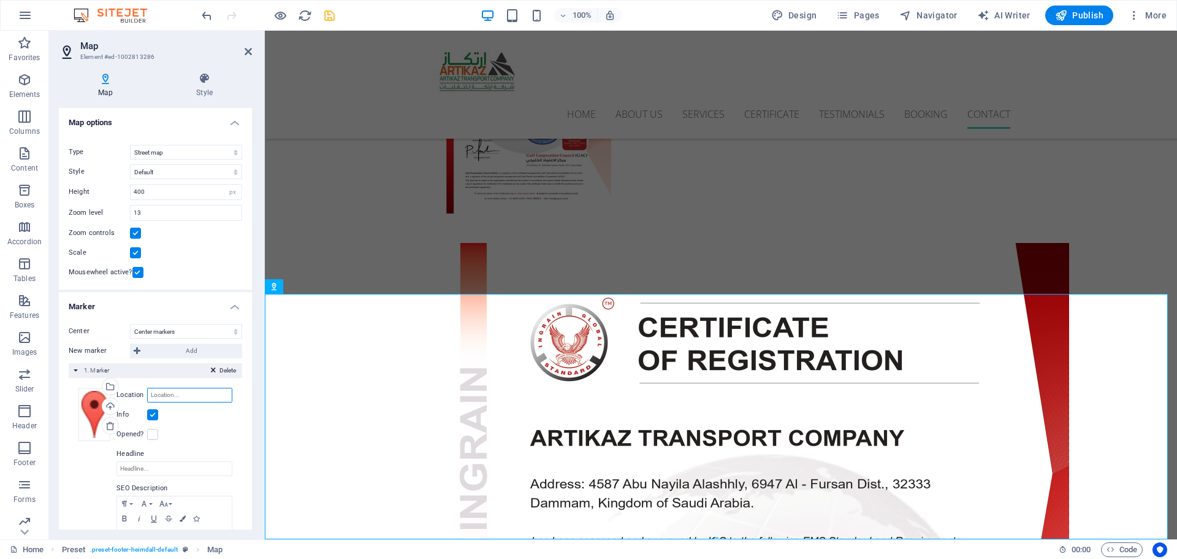
paste input "<iframe src="https://www.google.com/maps/embed?pb=!1m18!1m12!1m3!1d3575.8010182…"
type input "<iframe src="https://www.google.com/maps/embed?pb=!1m18!1m12!1m3!1d3575.8010182…"
click at [161, 465] on input "Headline" at bounding box center [175, 468] width 116 height 15
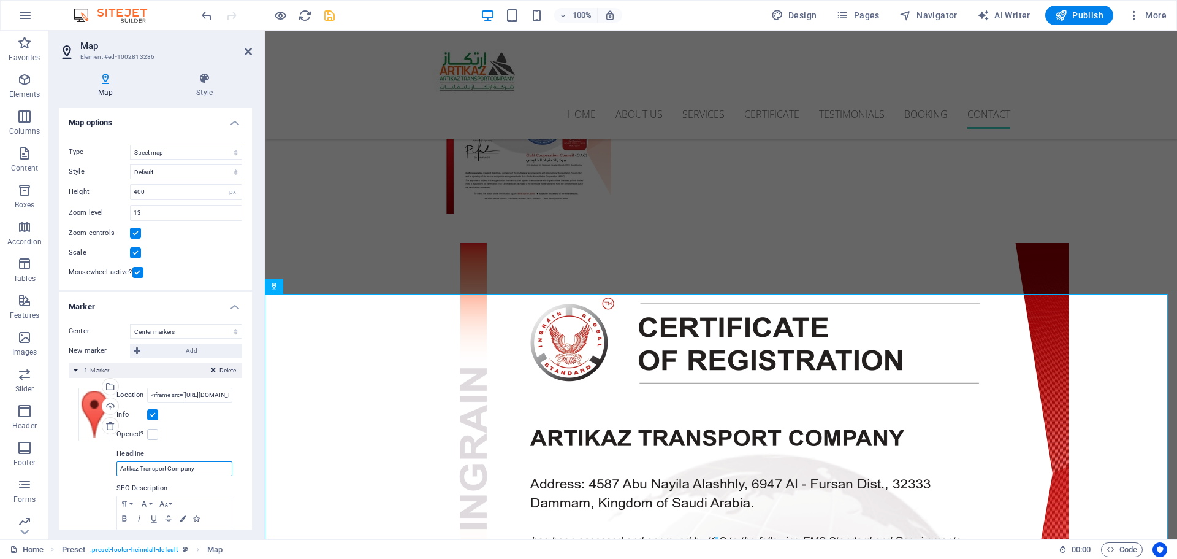
type input "Artikaz Transport Company"
click at [330, 17] on icon "save" at bounding box center [330, 16] width 14 height 14
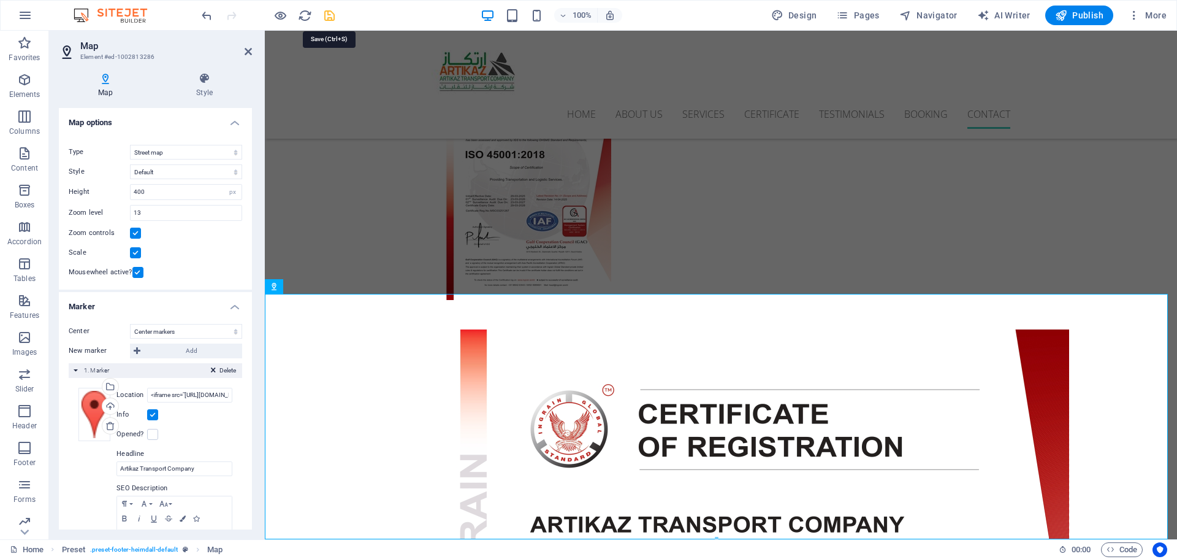
select select
checkbox input "false"
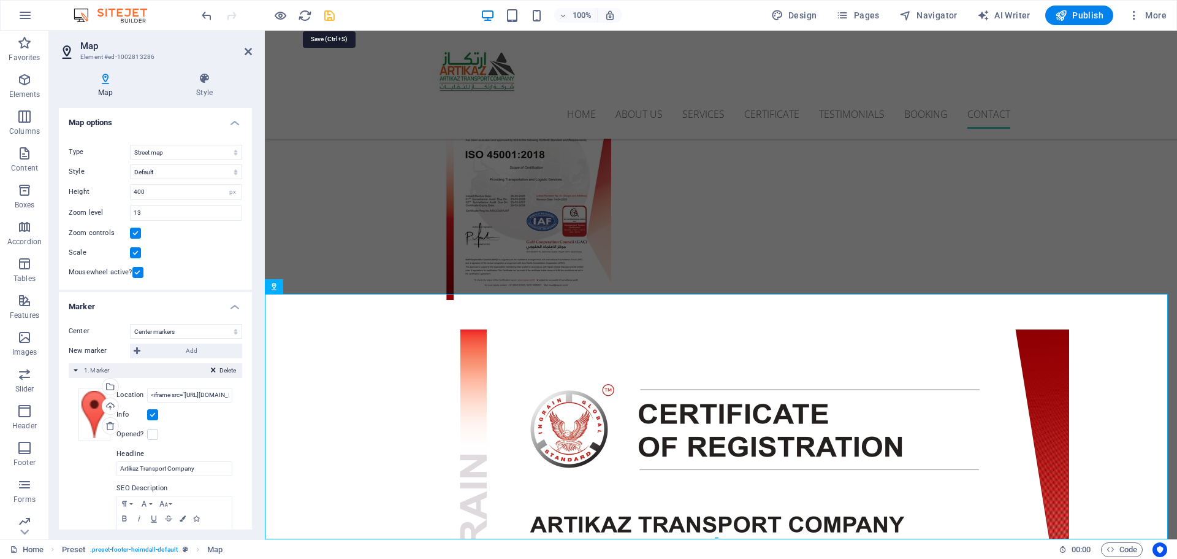
checkbox input "false"
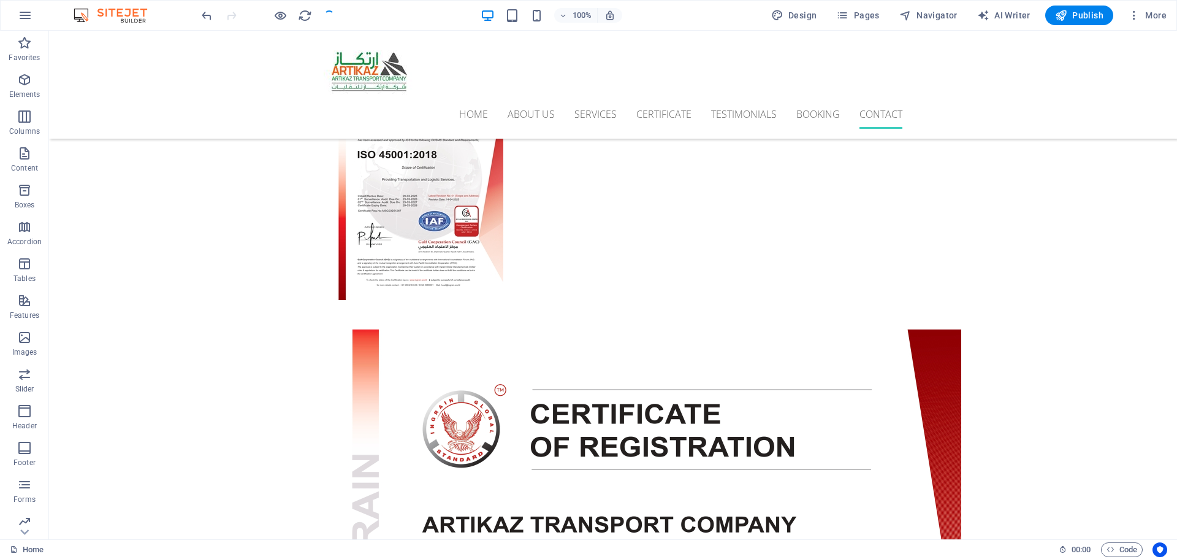
scroll to position [4662, 0]
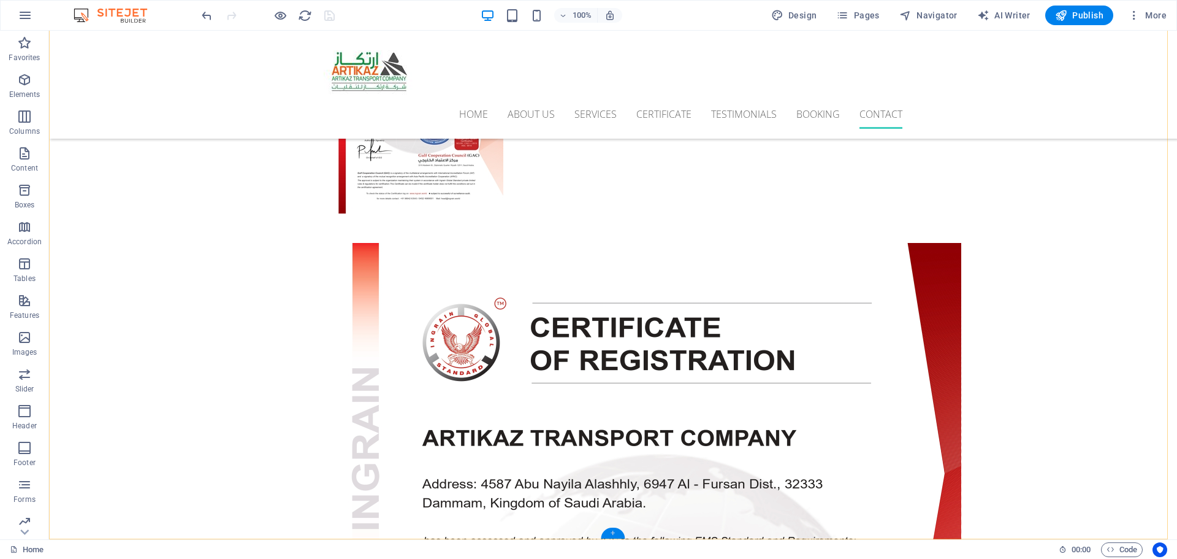
click at [615, 532] on div "+" at bounding box center [613, 532] width 24 height 11
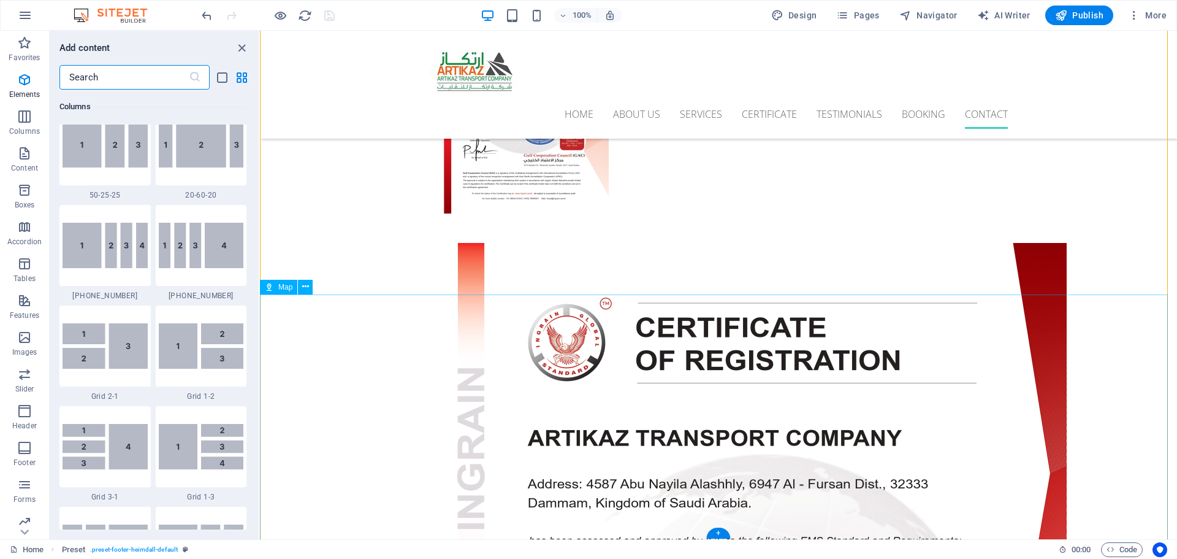
scroll to position [2146, 0]
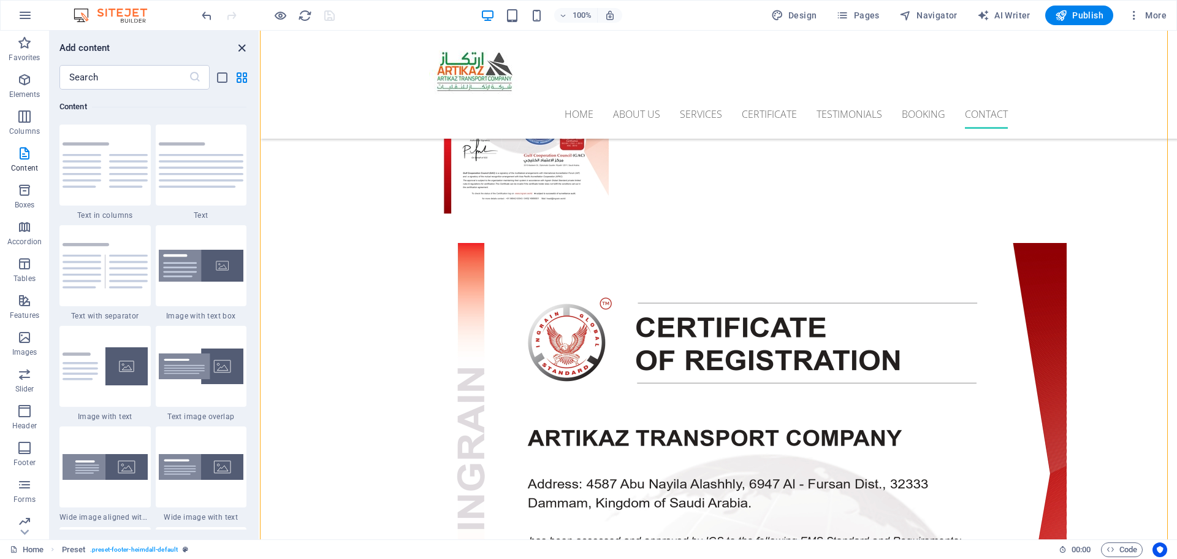
click at [240, 43] on icon "close panel" at bounding box center [242, 48] width 14 height 14
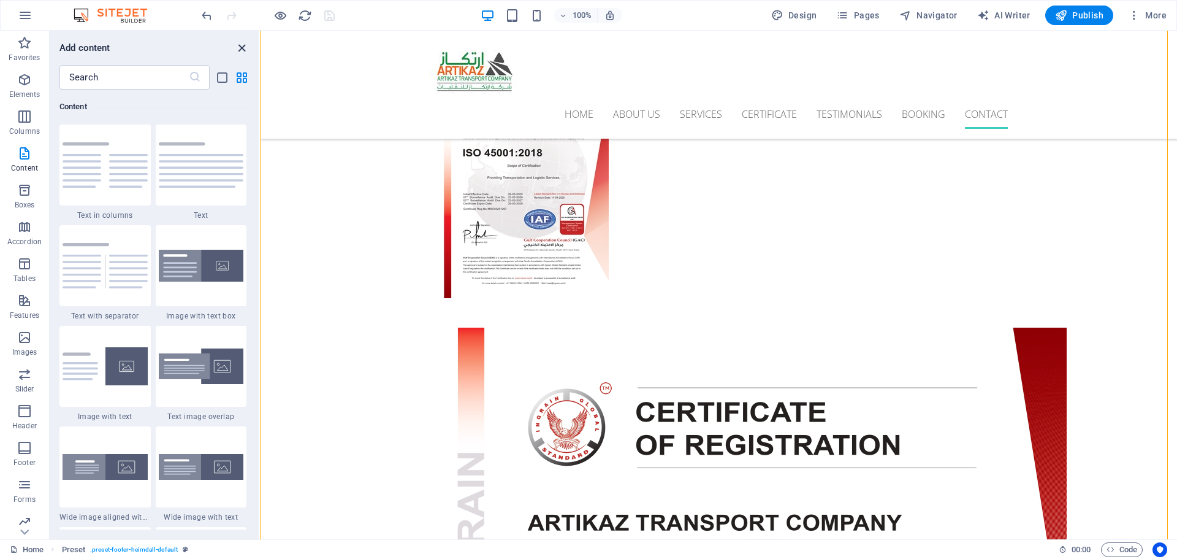
scroll to position [4662, 0]
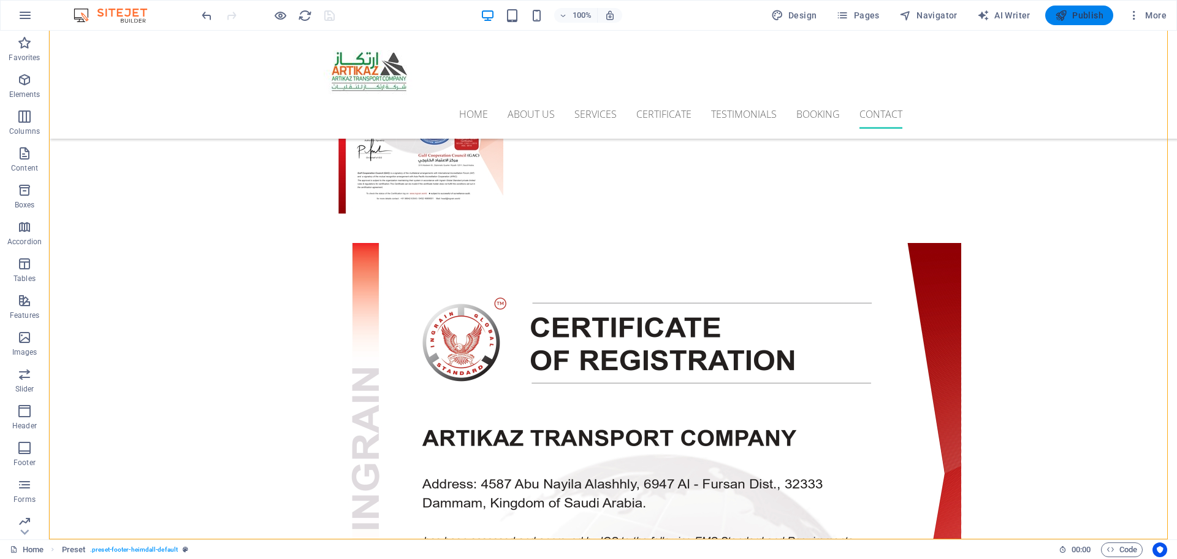
click at [1082, 18] on span "Publish" at bounding box center [1079, 15] width 48 height 12
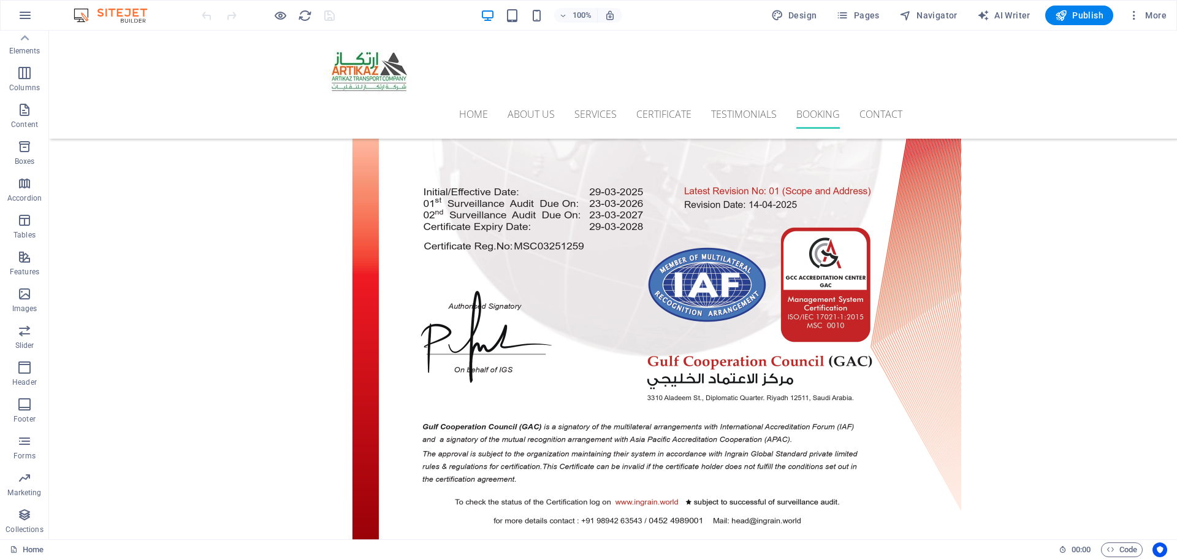
scroll to position [3926, 0]
